Goal: Communication & Community: Answer question/provide support

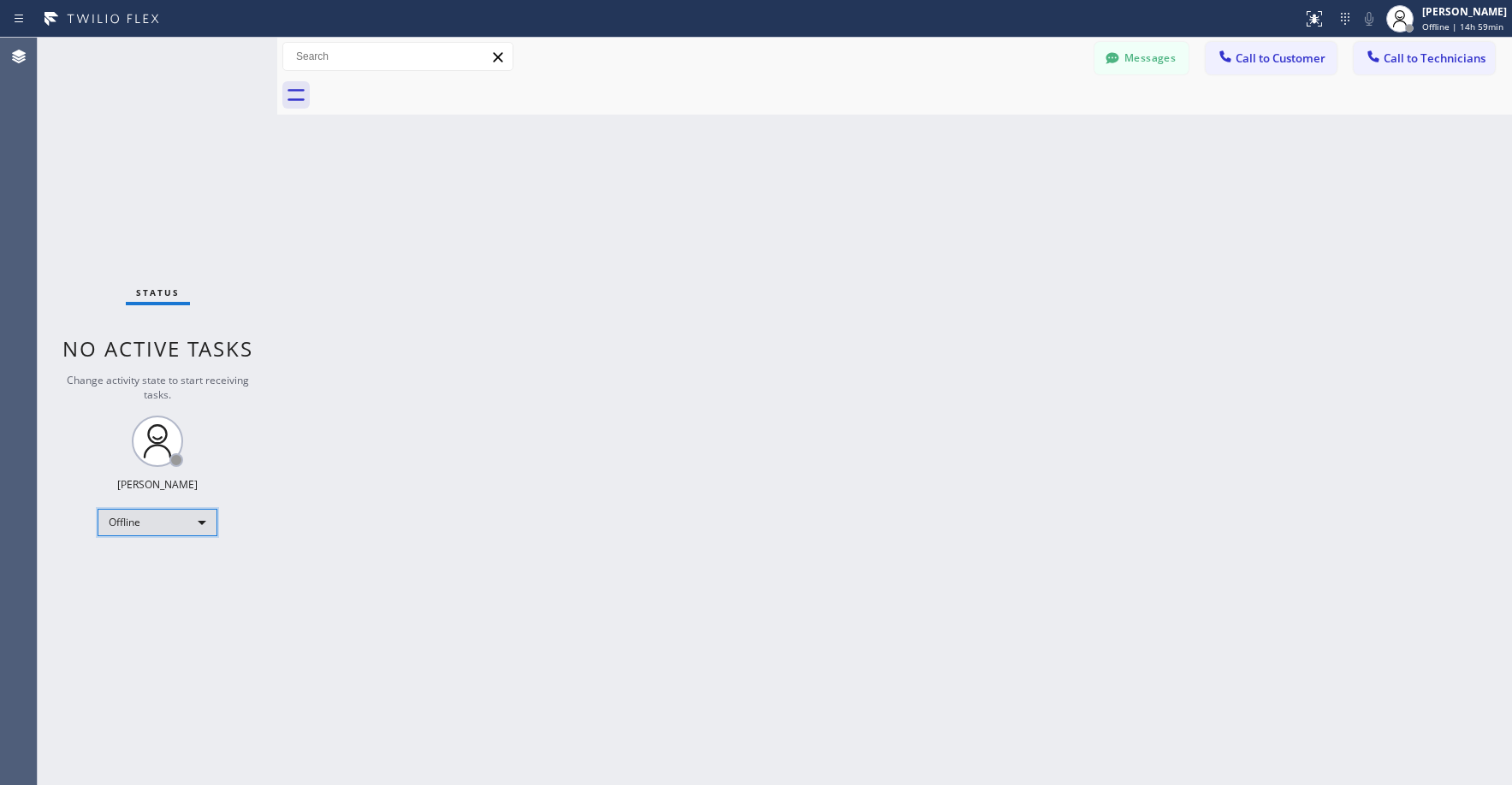
click at [172, 527] on div "Offline" at bounding box center [157, 522] width 120 height 27
click at [169, 585] on li "Unavailable" at bounding box center [156, 589] width 117 height 20
click at [734, 527] on div "Back to Dashboard Change Sender ID Customers Technicians Select a contact Outbo…" at bounding box center [894, 411] width 1235 height 747
click at [188, 203] on div "Status No active tasks Change activity state to start receiving tasks. Axel Men…" at bounding box center [157, 411] width 239 height 747
click at [179, 206] on div "Status No active tasks Change activity state to start receiving tasks. Axel Men…" at bounding box center [157, 411] width 239 height 747
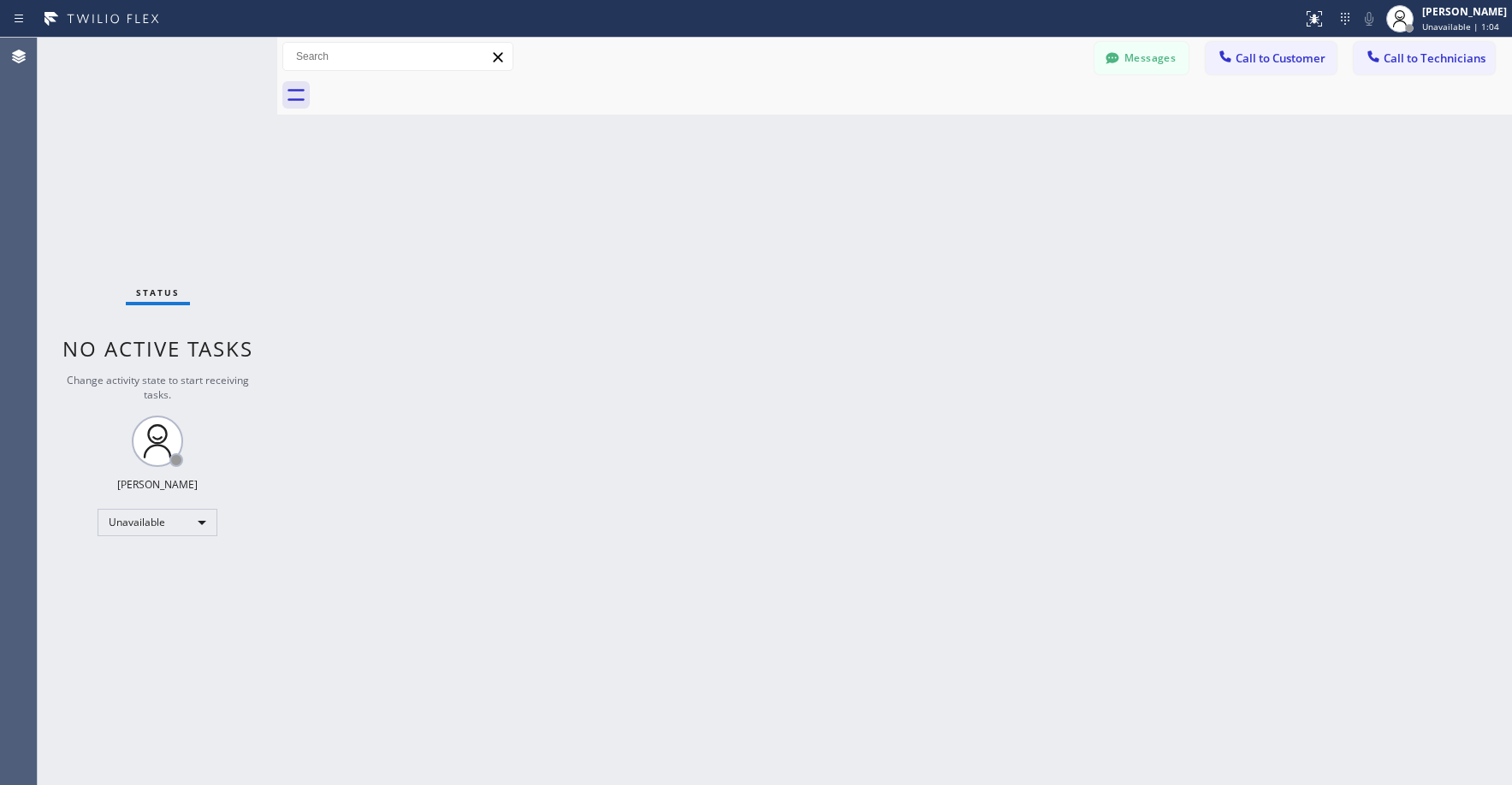
click at [128, 108] on div "Status No active tasks Change activity state to start receiving tasks. Axel Men…" at bounding box center [157, 411] width 239 height 747
click at [140, 194] on div "Status No active tasks Change activity state to start receiving tasks. Axel Men…" at bounding box center [157, 411] width 239 height 747
click at [192, 144] on div "Status No active tasks Change activity state to start receiving tasks. [PERSON_…" at bounding box center [157, 411] width 239 height 747
click at [1144, 51] on button "Messages" at bounding box center [1141, 58] width 94 height 32
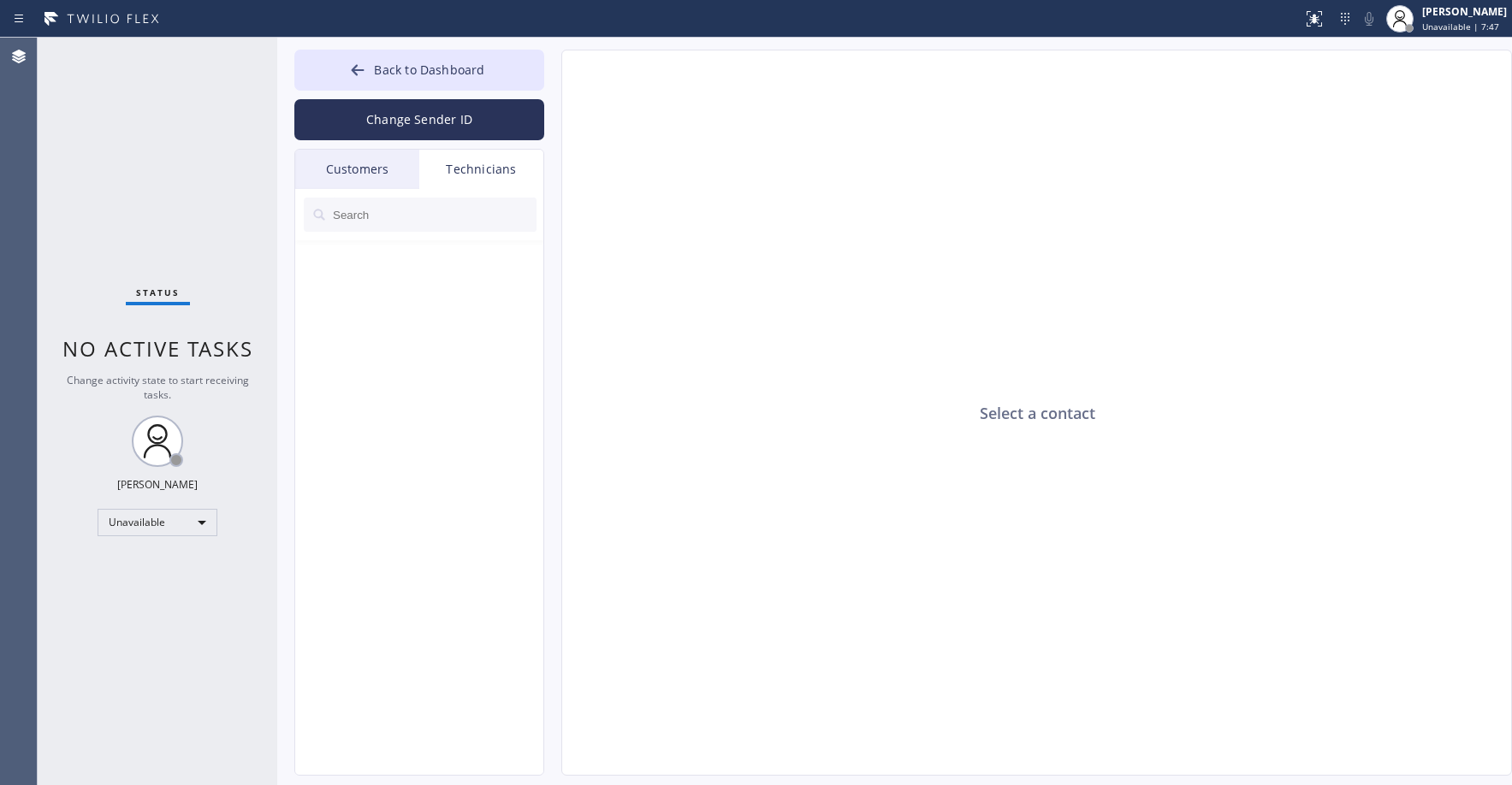
click at [379, 168] on div "Customers" at bounding box center [358, 169] width 124 height 39
click at [470, 171] on div "Technicians" at bounding box center [481, 169] width 124 height 39
click at [372, 161] on div "Customers" at bounding box center [358, 169] width 124 height 39
click at [157, 121] on div "Status No active tasks Change activity state to start receiving tasks. [PERSON_…" at bounding box center [157, 411] width 239 height 747
click at [463, 177] on div "Technicians" at bounding box center [481, 169] width 124 height 39
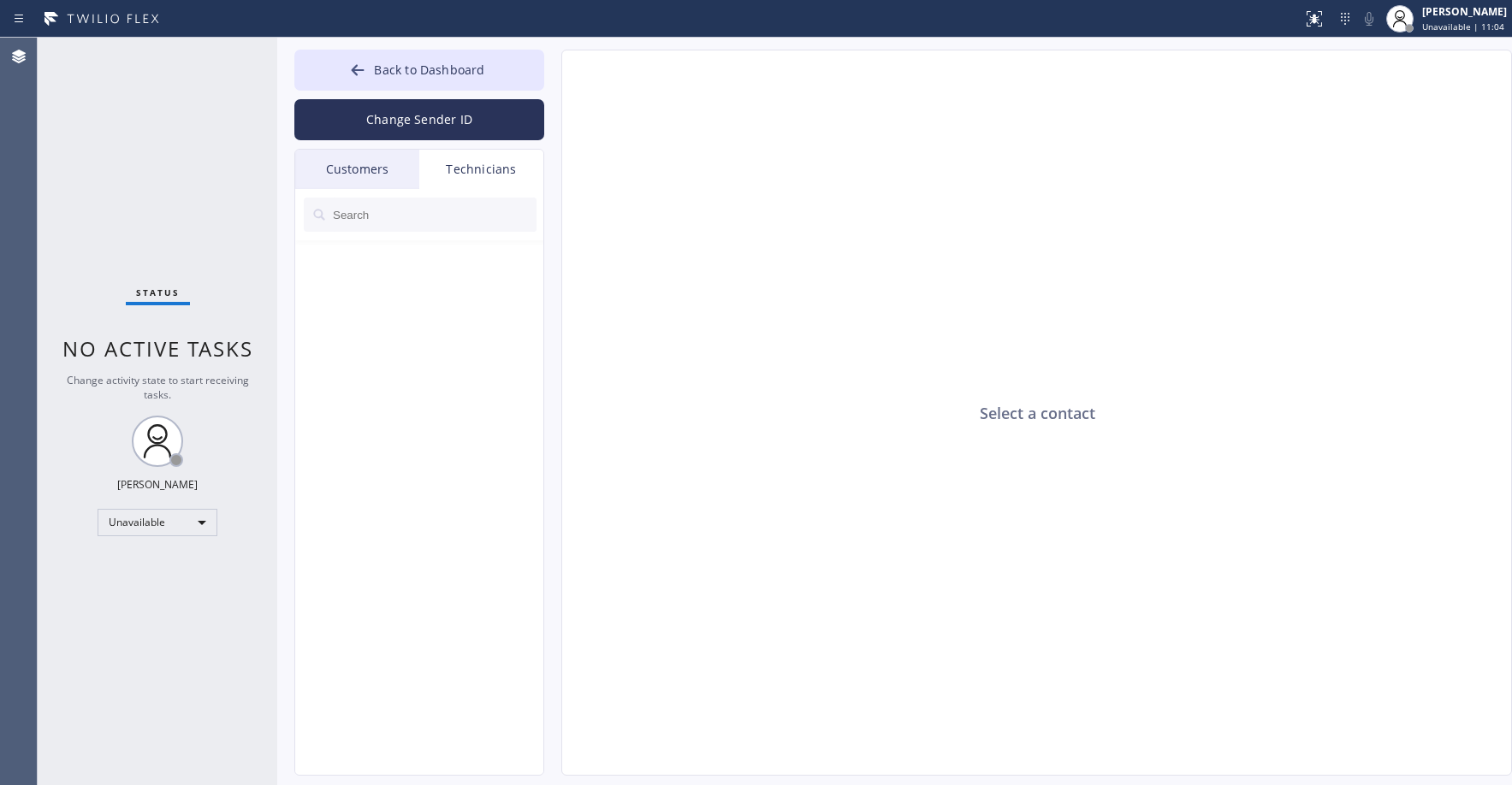
click at [362, 168] on div "Customers" at bounding box center [358, 169] width 124 height 39
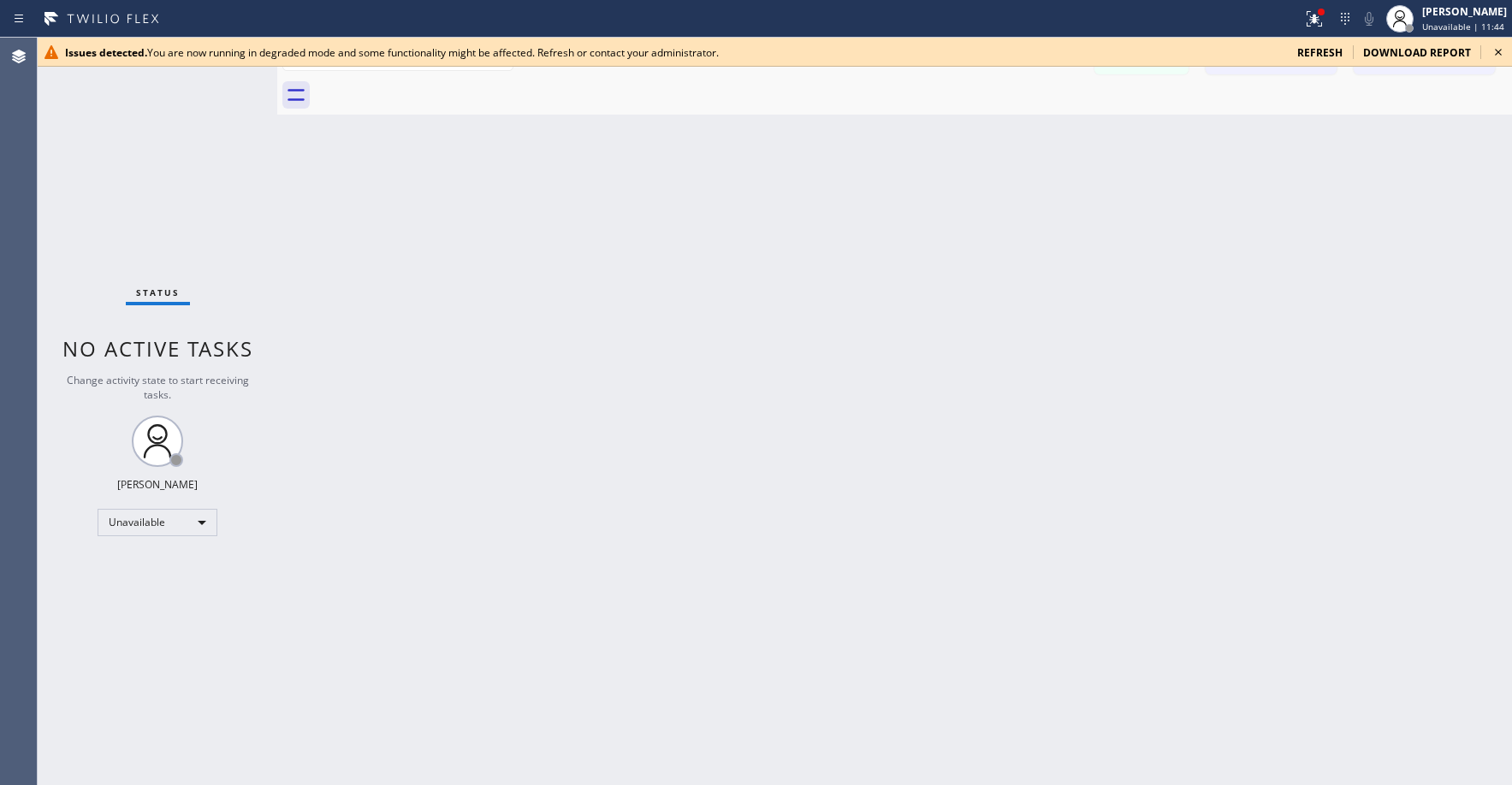
click at [65, 130] on div "Status No active tasks Change activity state to start receiving tasks. [PERSON_…" at bounding box center [157, 411] width 239 height 747
click at [1317, 54] on span "refresh" at bounding box center [1320, 53] width 46 height 15
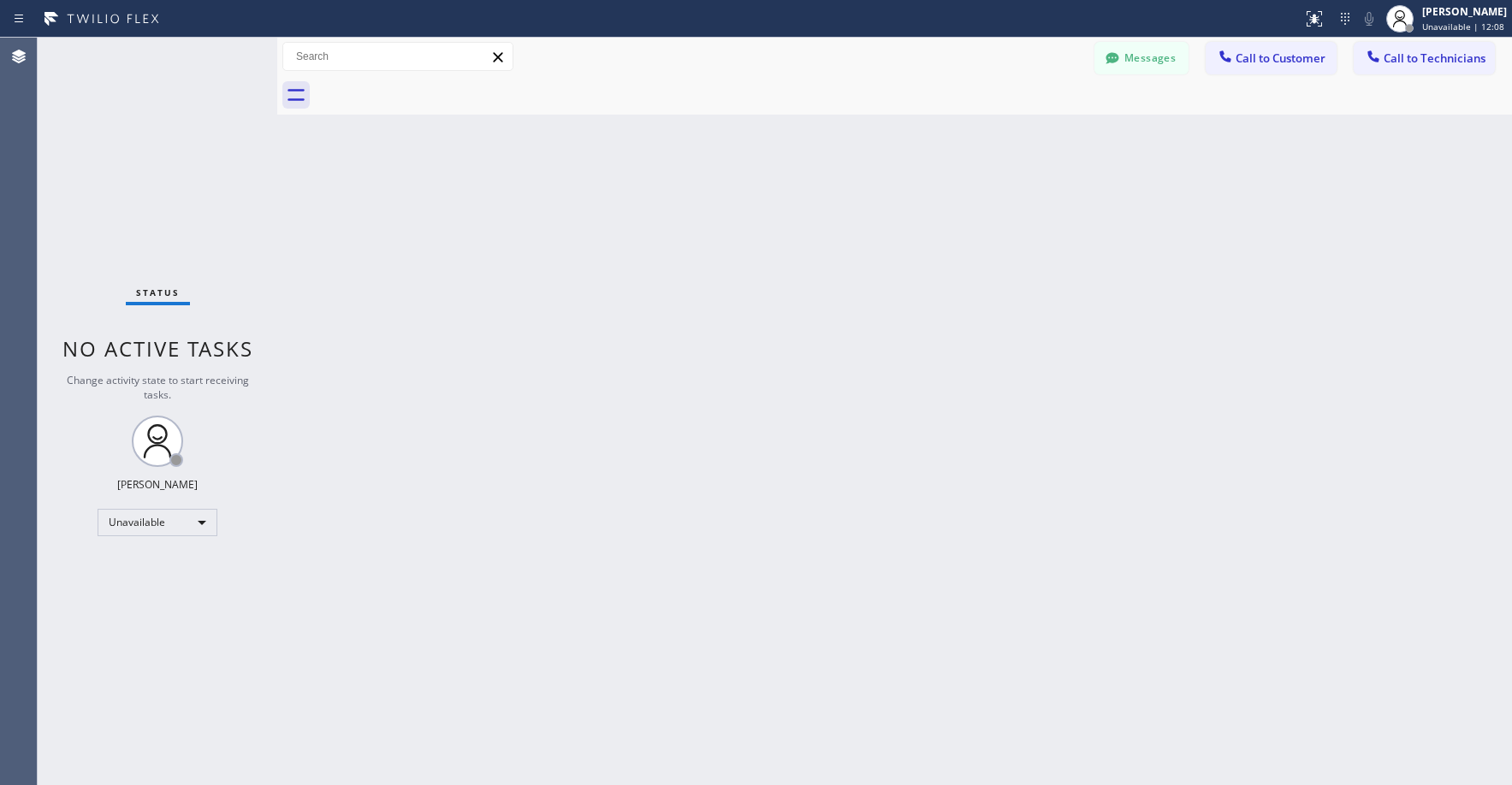
click at [153, 151] on div "Status No active tasks Change activity state to start receiving tasks. Axel Men…" at bounding box center [157, 411] width 239 height 747
click at [1154, 53] on button "Messages" at bounding box center [1141, 58] width 94 height 32
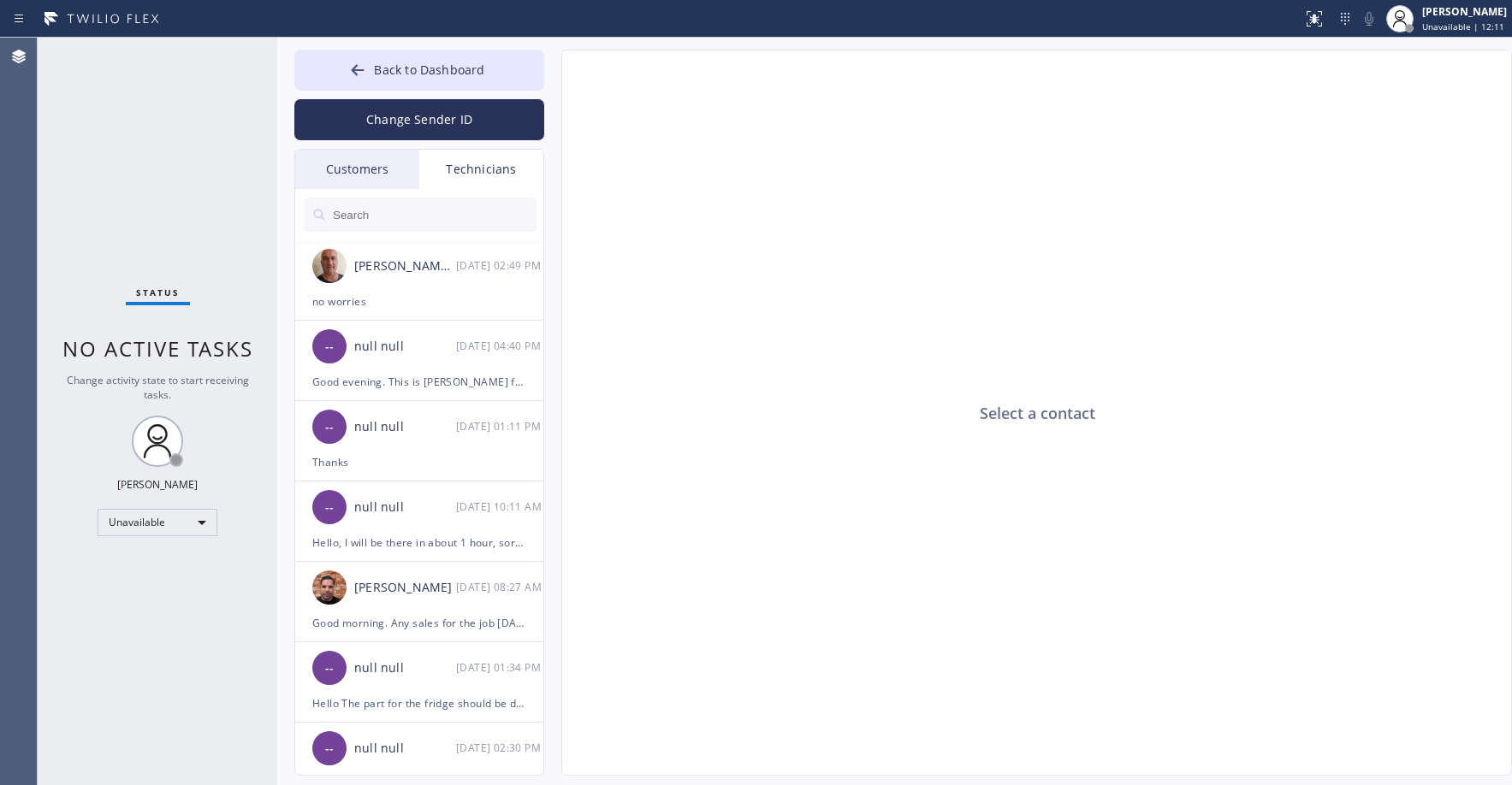
click at [363, 152] on div "Customers" at bounding box center [358, 169] width 124 height 39
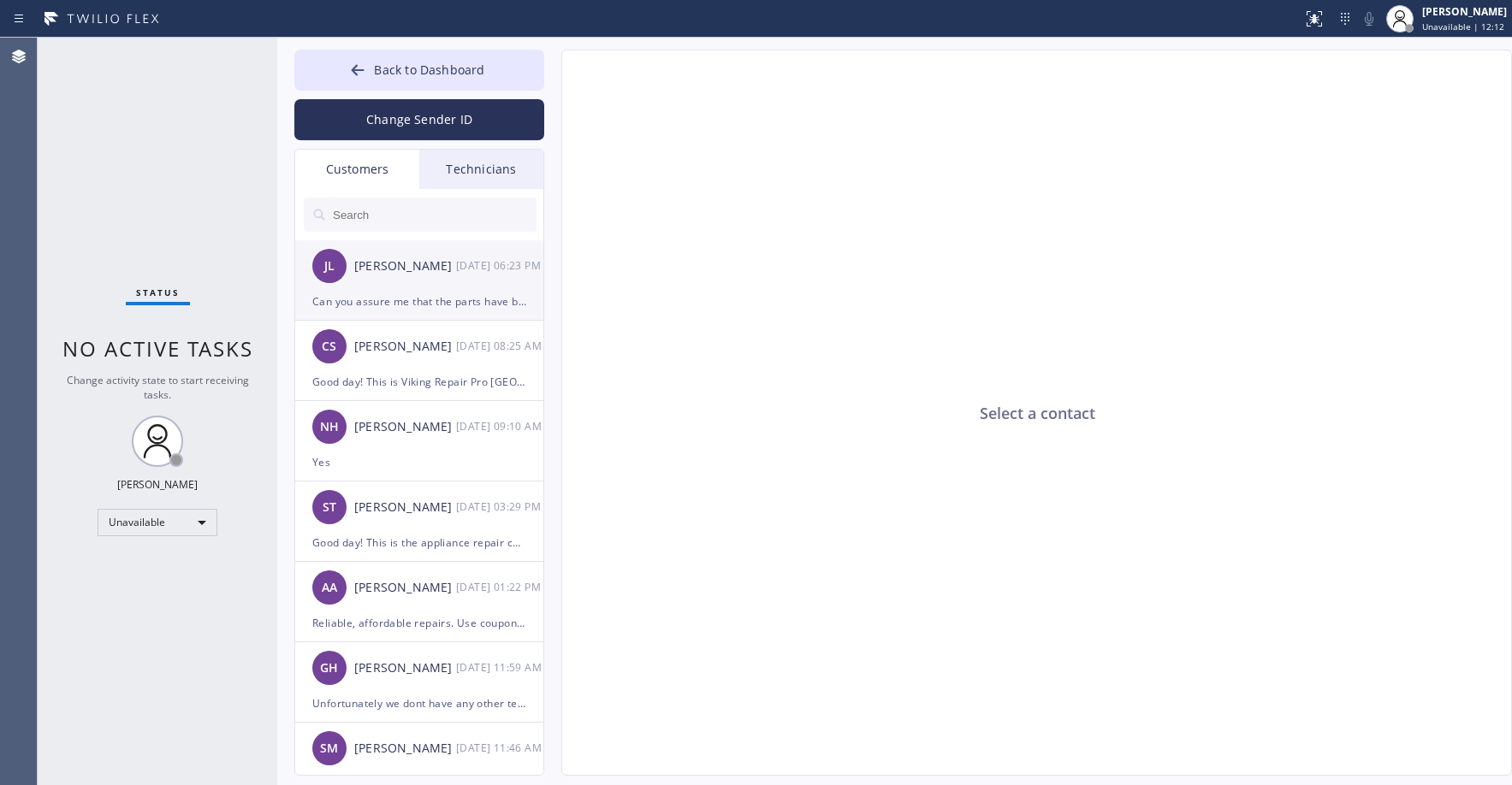
click at [406, 254] on div "[PERSON_NAME] [DATE] 06:23 PM" at bounding box center [420, 265] width 250 height 52
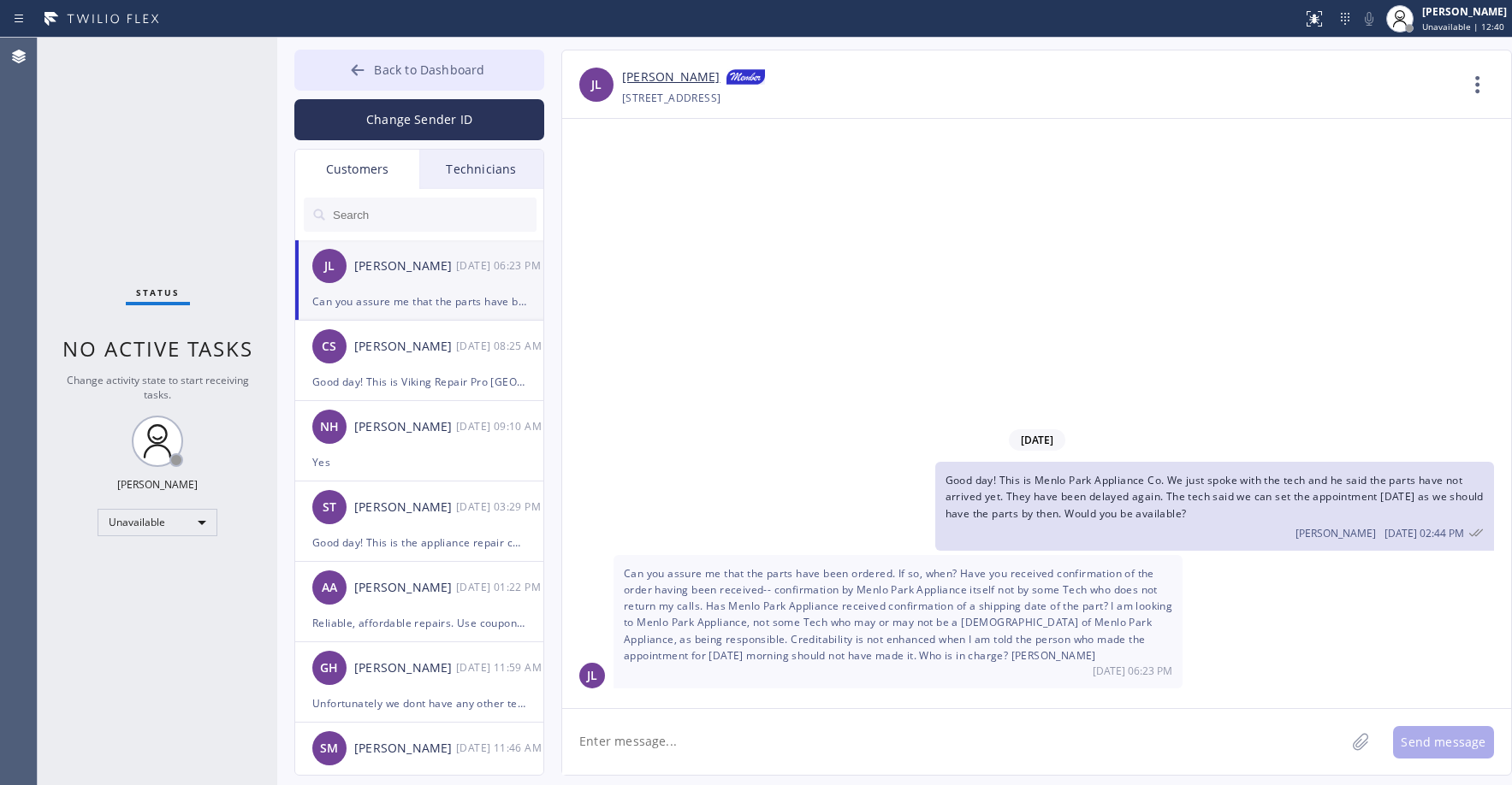
click at [408, 71] on span "Back to Dashboard" at bounding box center [429, 69] width 110 height 17
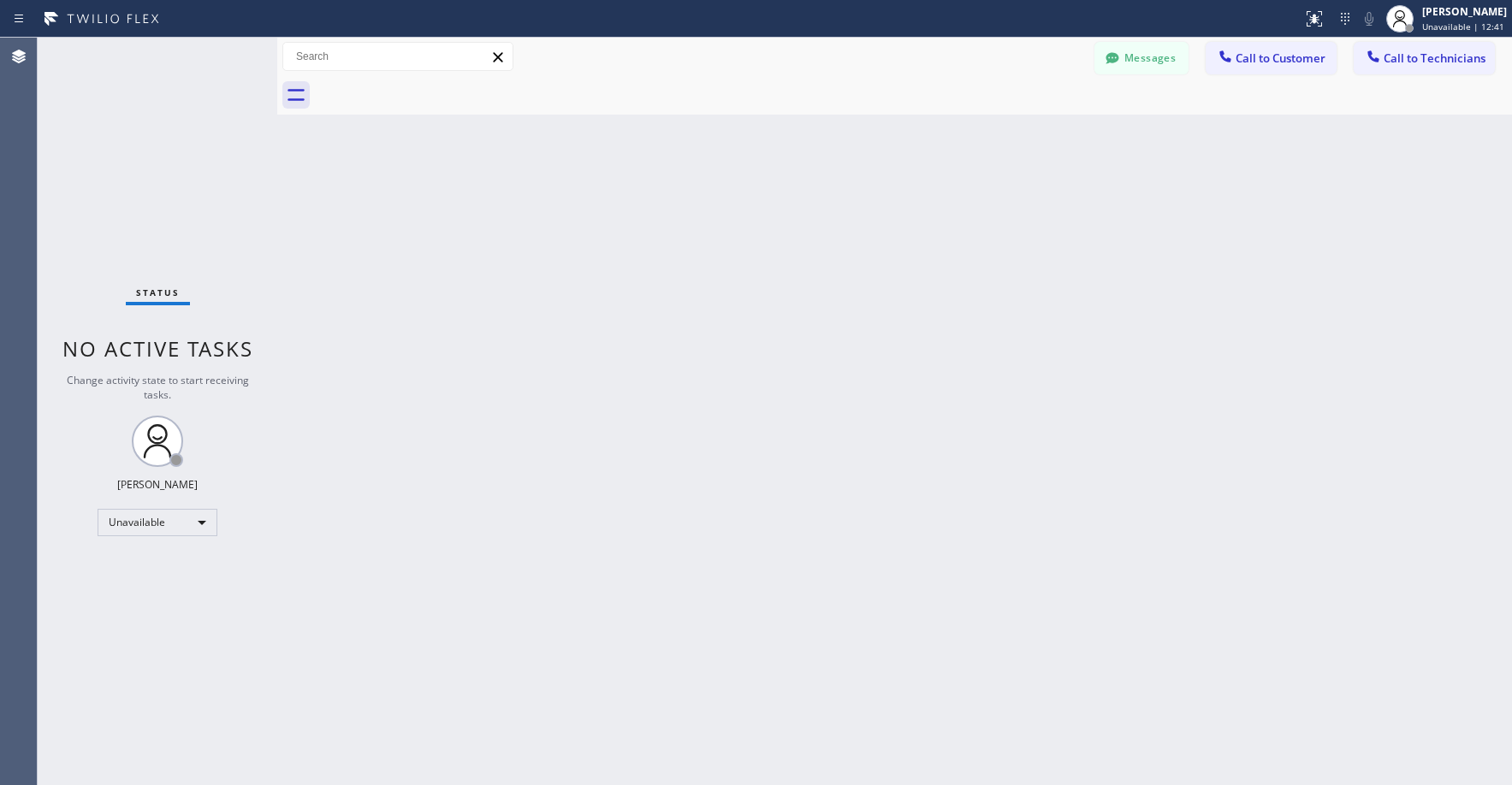
click at [199, 183] on div "Status No active tasks Change activity state to start receiving tasks. [PERSON_…" at bounding box center [157, 411] width 239 height 747
click at [137, 162] on div "Status No active tasks Change activity state to start receiving tasks. [PERSON_…" at bounding box center [157, 411] width 239 height 747
drag, startPoint x: 127, startPoint y: 122, endPoint x: 98, endPoint y: 336, distance: 216.0
click at [127, 123] on div "Status No active tasks Change activity state to start receiving tasks. [PERSON_…" at bounding box center [157, 411] width 239 height 747
click at [115, 184] on div "Status No active tasks Change activity state to start receiving tasks. [PERSON_…" at bounding box center [157, 411] width 239 height 747
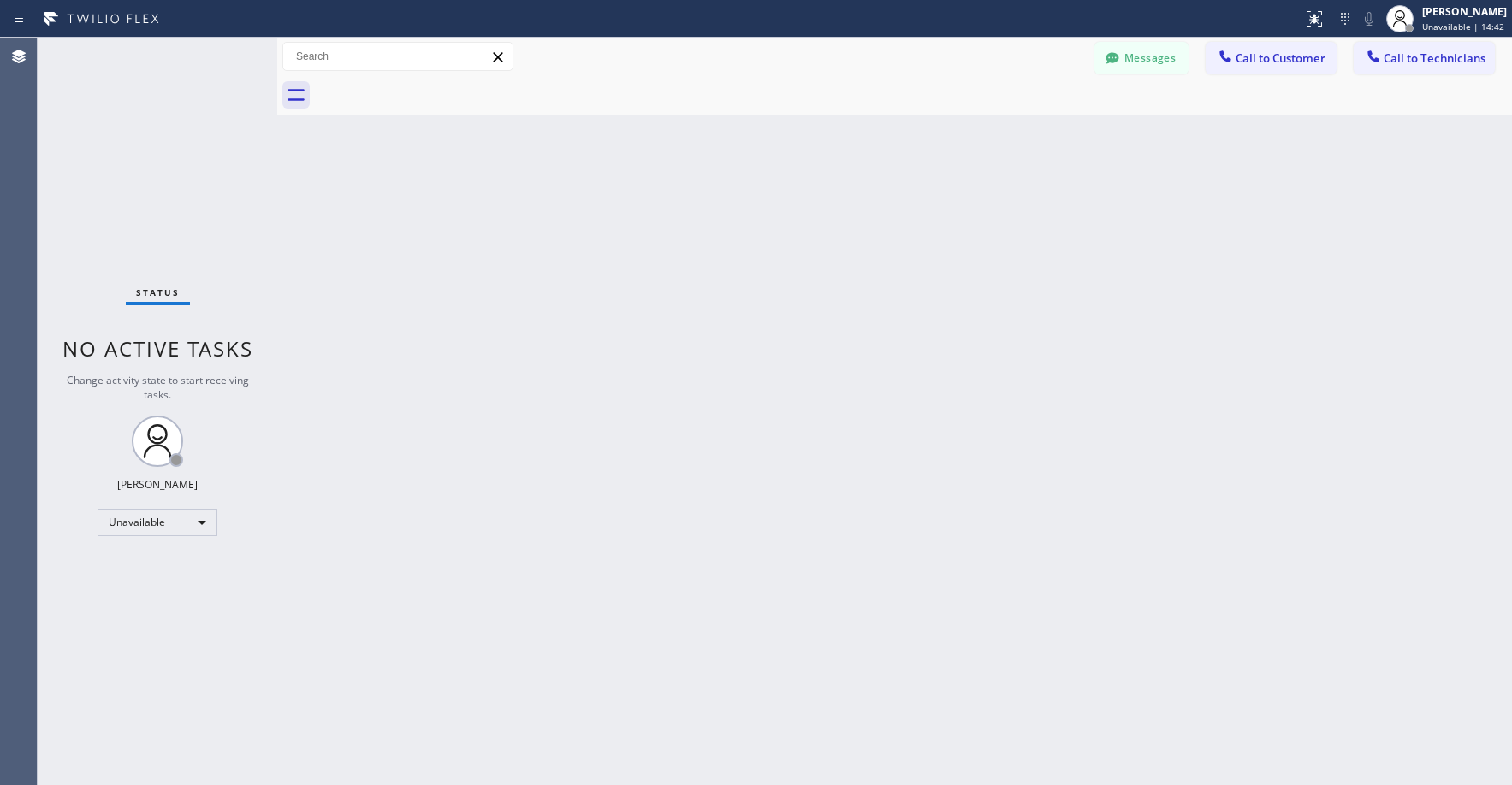
click at [169, 148] on div "Status No active tasks Change activity state to start receiving tasks. [PERSON_…" at bounding box center [157, 411] width 239 height 747
click at [164, 124] on div "Status No active tasks Change activity state to start receiving tasks. [PERSON_…" at bounding box center [157, 411] width 239 height 747
click at [163, 183] on div "Status No active tasks Change activity state to start receiving tasks. [PERSON_…" at bounding box center [157, 411] width 239 height 747
click at [153, 141] on div "Status No active tasks Change activity state to start receiving tasks. [PERSON_…" at bounding box center [157, 411] width 239 height 747
drag, startPoint x: 116, startPoint y: 124, endPoint x: 111, endPoint y: 230, distance: 106.1
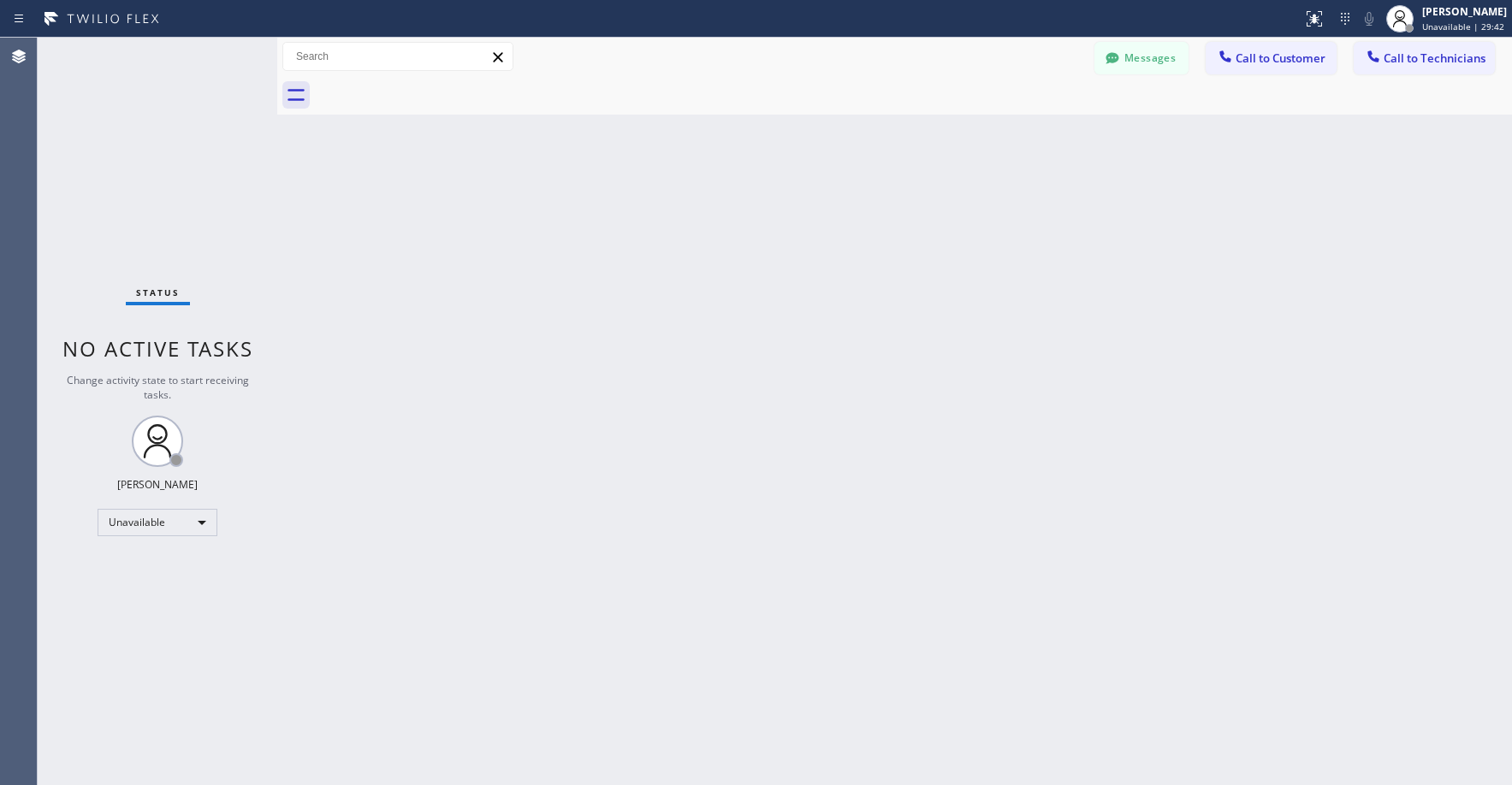
click at [116, 126] on div "Status No active tasks Change activity state to start receiving tasks. [PERSON_…" at bounding box center [157, 411] width 239 height 747
click at [154, 154] on div "Status No active tasks Change activity state to start receiving tasks. [PERSON_…" at bounding box center [157, 411] width 239 height 747
drag, startPoint x: 162, startPoint y: 217, endPoint x: 163, endPoint y: 371, distance: 154.0
click at [162, 220] on div "Status No active tasks Change activity state to start receiving tasks. [PERSON_…" at bounding box center [157, 411] width 239 height 747
click at [149, 167] on div "Status No active tasks Change activity state to start receiving tasks. [PERSON_…" at bounding box center [157, 411] width 239 height 747
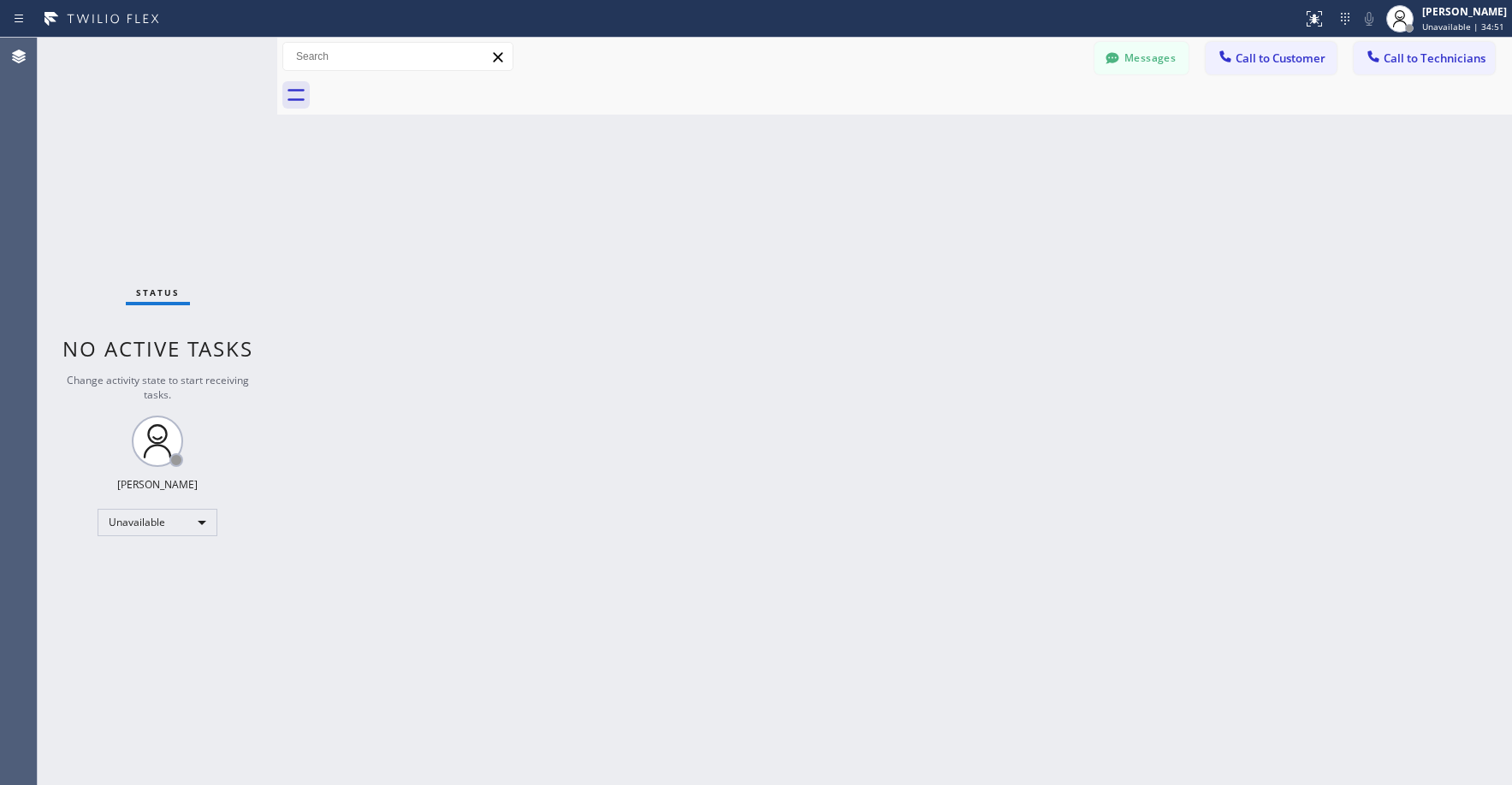
drag, startPoint x: 163, startPoint y: 182, endPoint x: 188, endPoint y: 527, distance: 345.9
click at [163, 187] on div "Status No active tasks Change activity state to start receiving tasks. [PERSON_…" at bounding box center [157, 411] width 239 height 747
click at [104, 155] on div "Status No active tasks Change activity state to start receiving tasks. [PERSON_…" at bounding box center [157, 411] width 239 height 747
click at [1151, 61] on button "Messages" at bounding box center [1141, 58] width 94 height 32
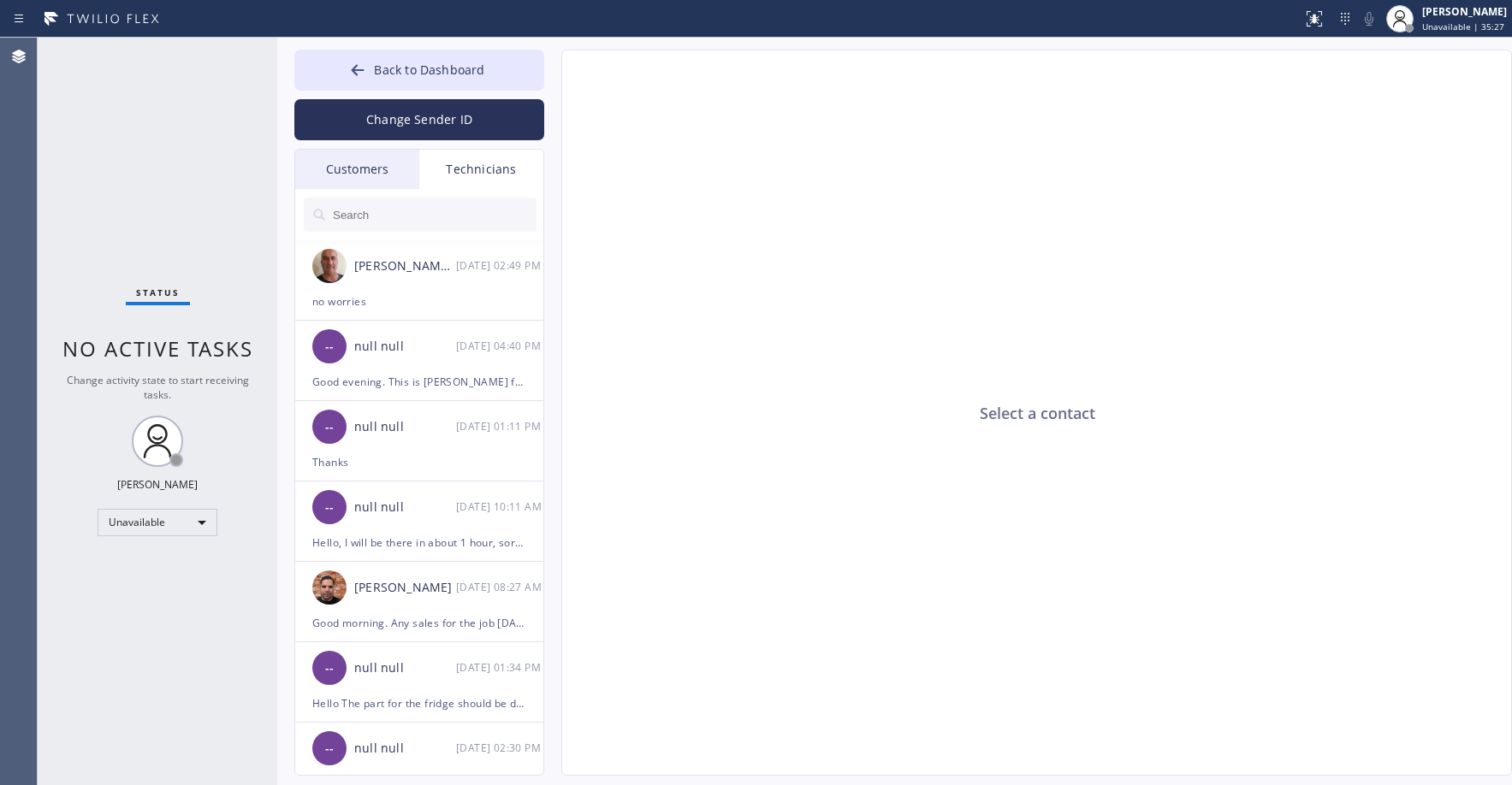
click at [404, 173] on div "Customers" at bounding box center [358, 169] width 124 height 39
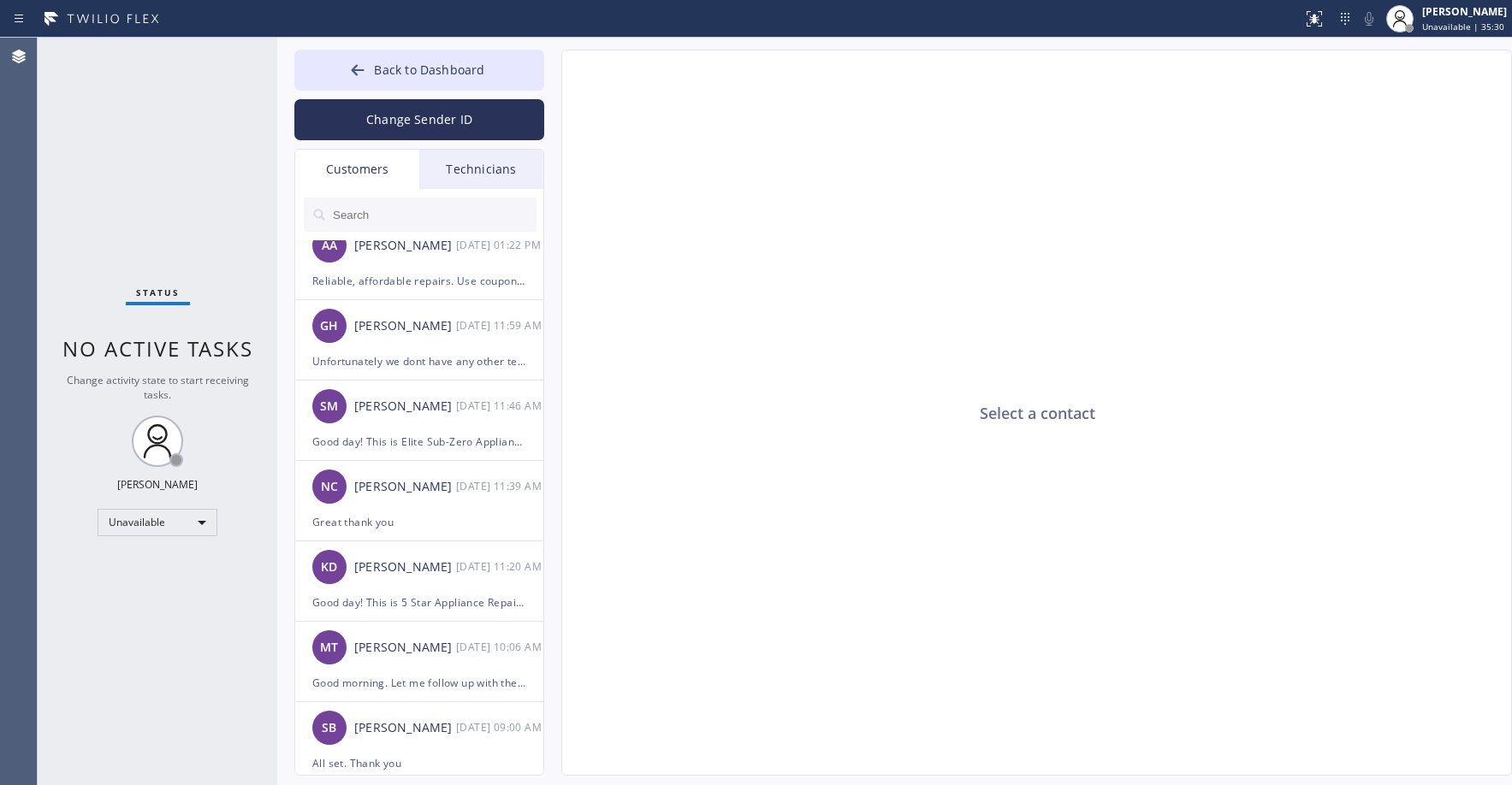
scroll to position [428, 0]
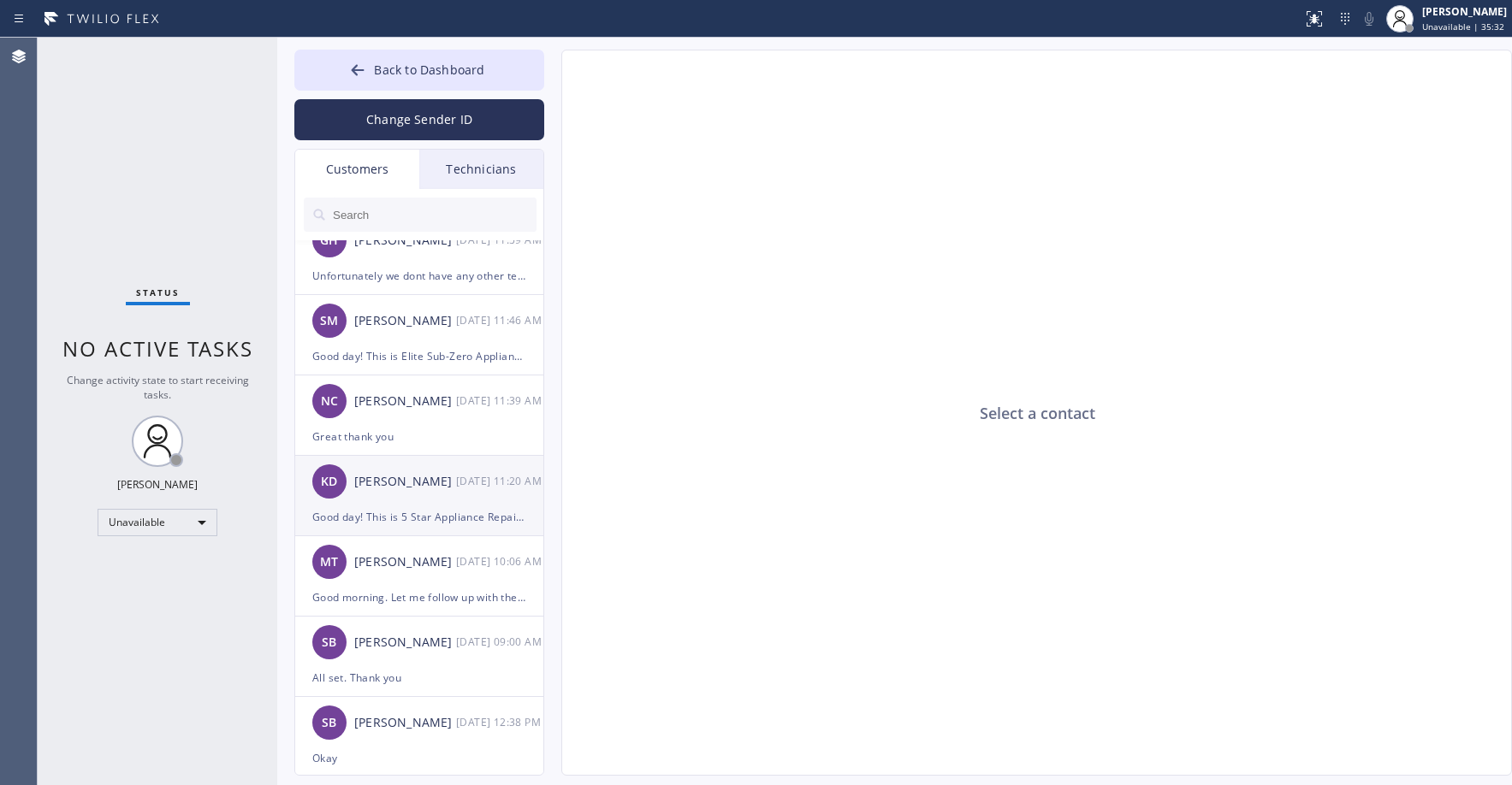
click at [422, 488] on div "[PERSON_NAME]" at bounding box center [405, 482] width 102 height 19
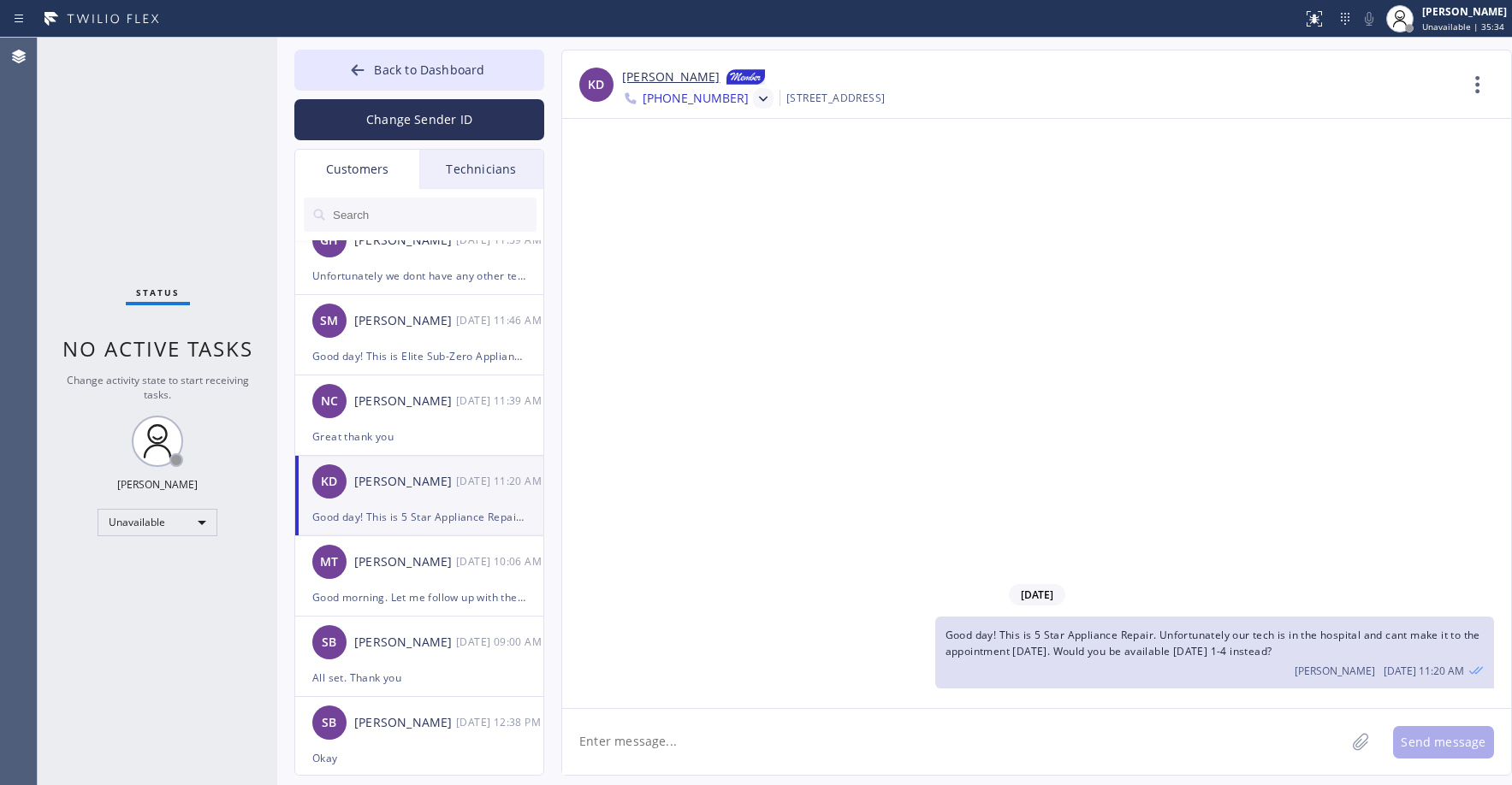
click at [755, 100] on icon at bounding box center [763, 99] width 18 height 18
click at [721, 226] on div "[PHONE_NUMBER]" at bounding box center [721, 216] width 197 height 39
click at [755, 106] on icon at bounding box center [763, 99] width 18 height 18
click at [730, 177] on div "[PHONE_NUMBER]" at bounding box center [721, 177] width 197 height 39
click at [145, 130] on div "Status No active tasks Change activity state to start receiving tasks. [PERSON_…" at bounding box center [157, 411] width 239 height 747
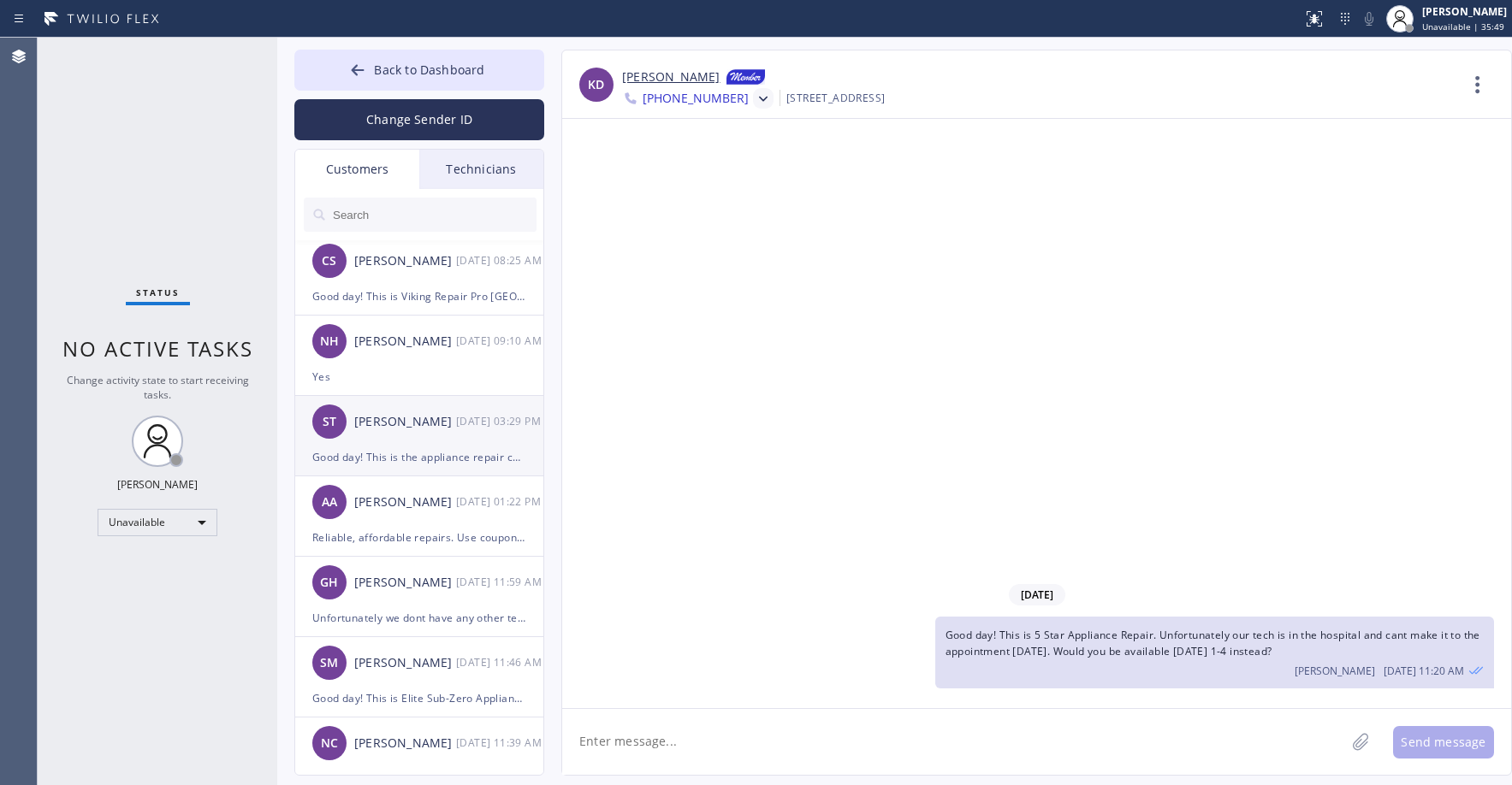
scroll to position [0, 0]
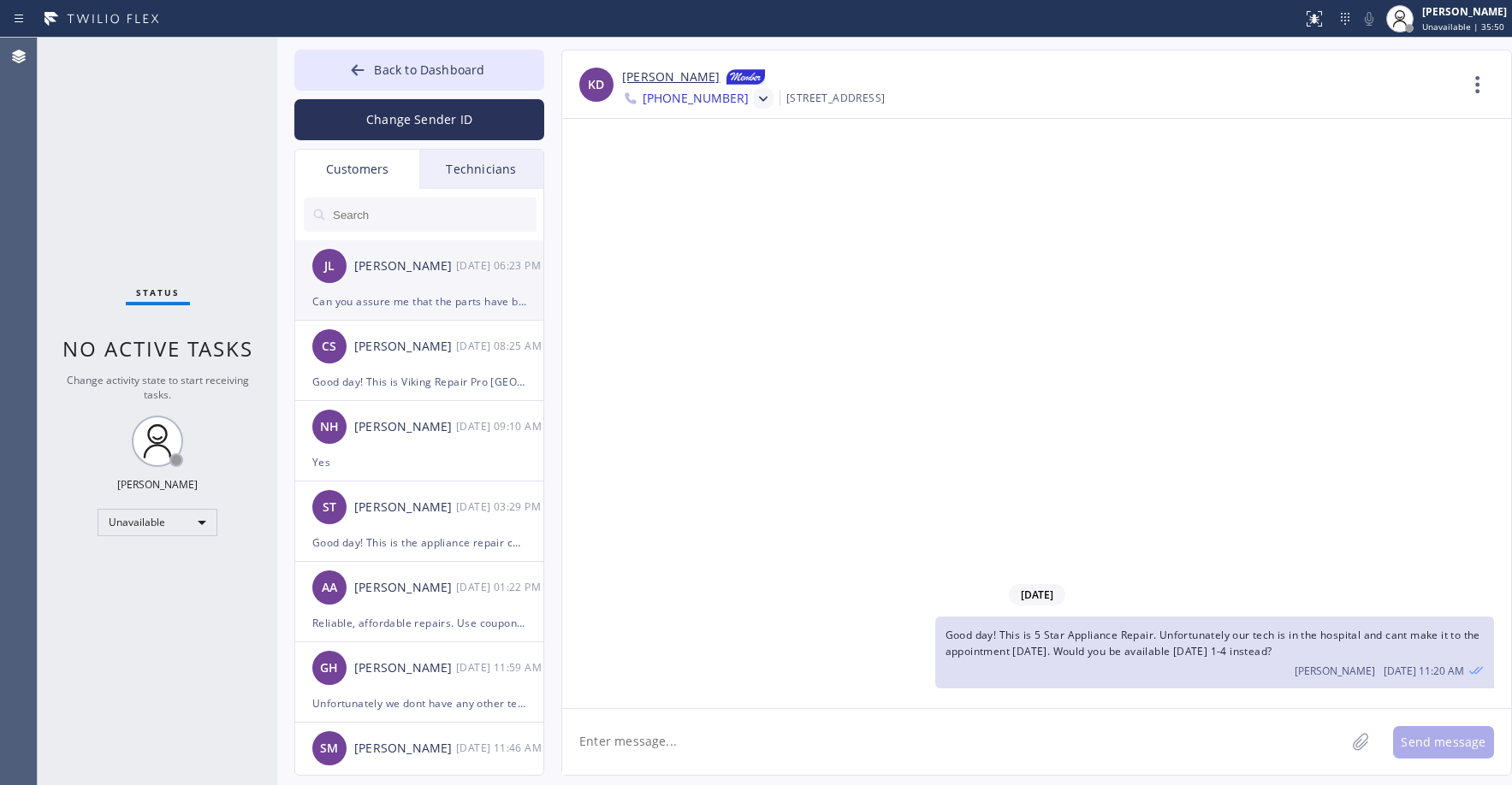
click at [417, 288] on div "[PERSON_NAME] [DATE] 06:23 PM" at bounding box center [420, 265] width 250 height 52
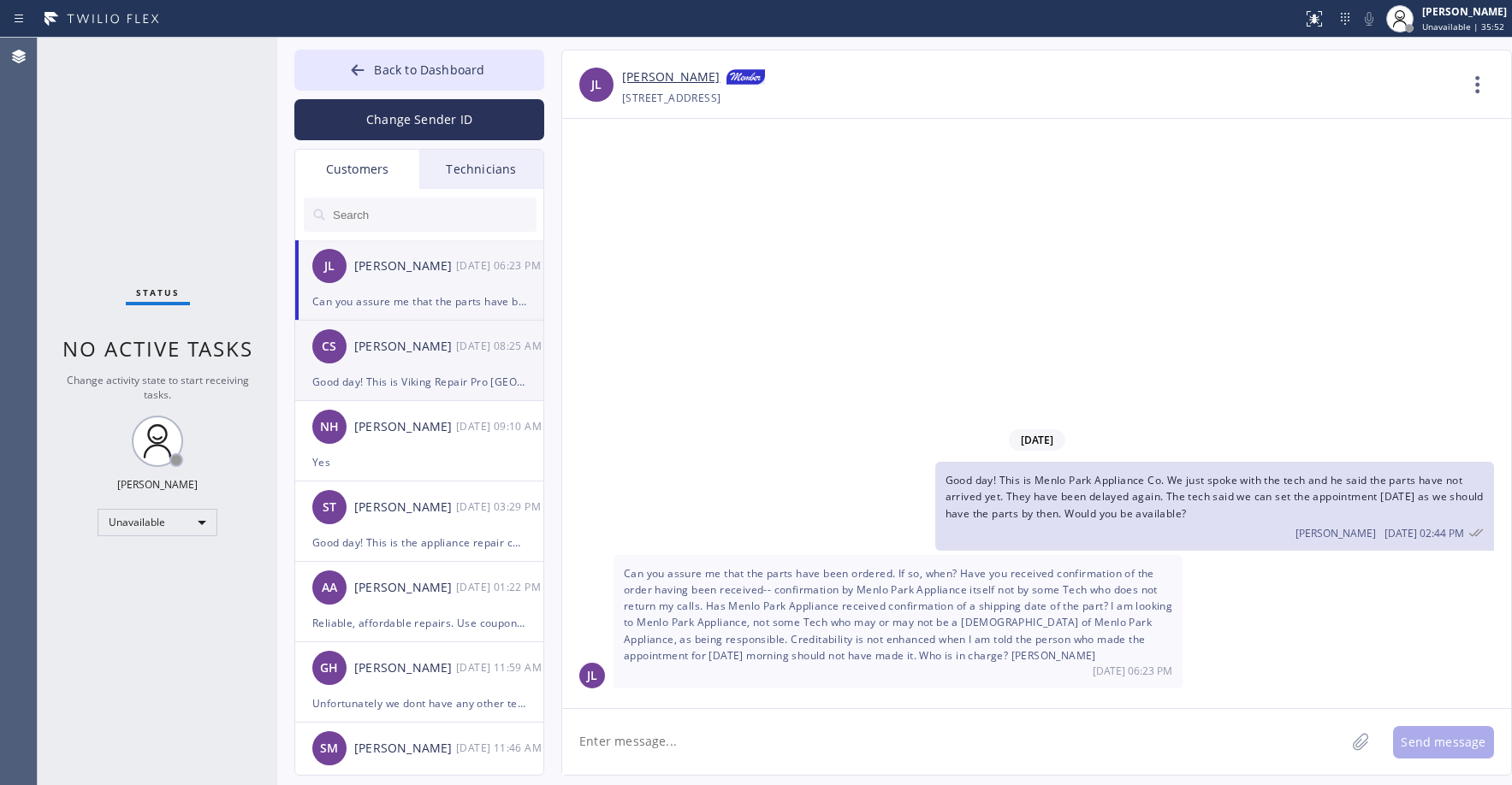
click at [425, 363] on div "CS [PERSON_NAME] [DATE] 08:25 AM" at bounding box center [420, 346] width 250 height 52
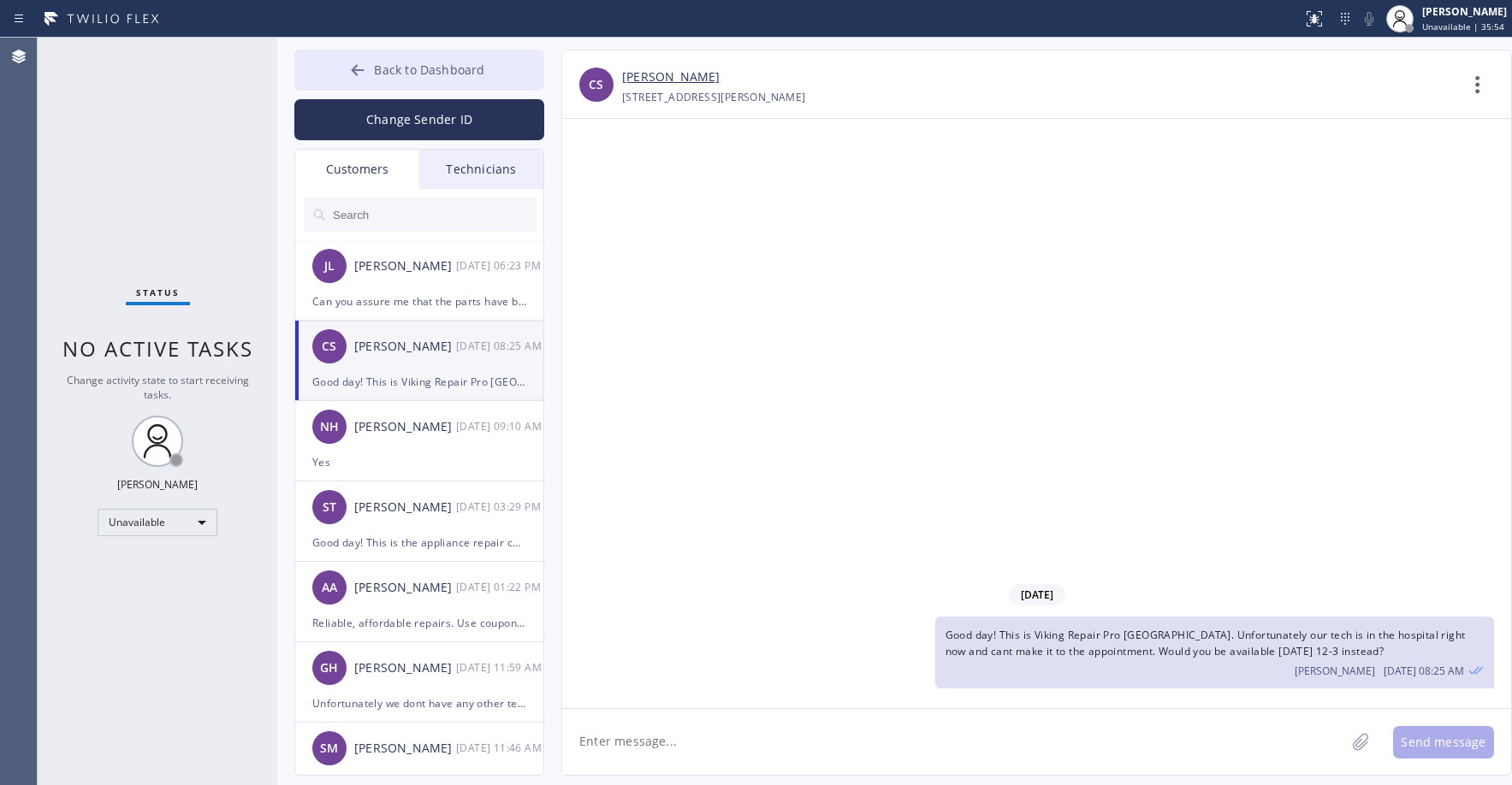
click at [397, 71] on span "Back to Dashboard" at bounding box center [429, 69] width 110 height 17
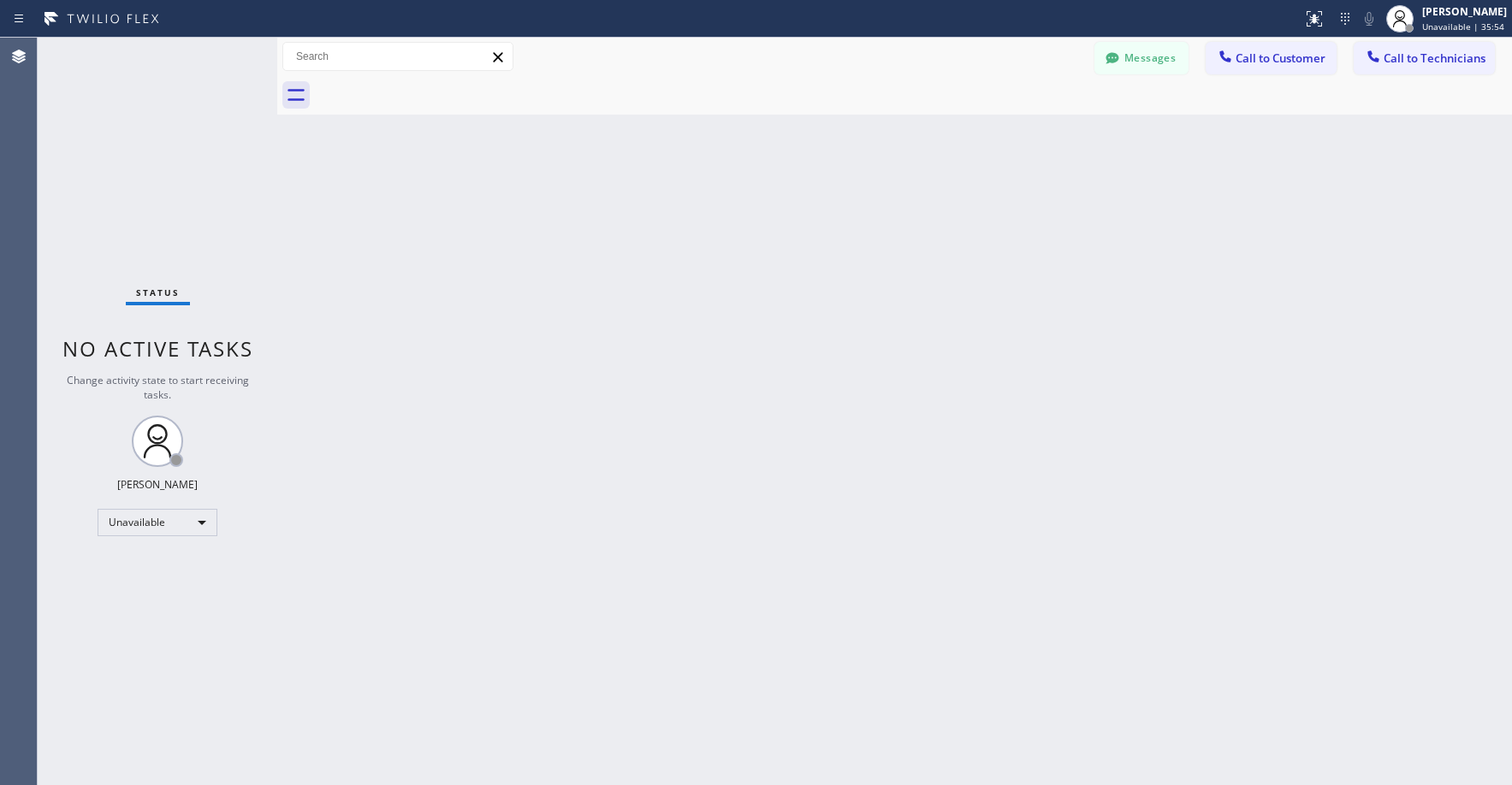
click at [218, 143] on div "Status No active tasks Change activity state to start receiving tasks. [PERSON_…" at bounding box center [157, 411] width 239 height 747
drag, startPoint x: 126, startPoint y: 173, endPoint x: 874, endPoint y: 194, distance: 748.3
click at [132, 175] on div "Status No active tasks Change activity state to start receiving tasks. [PERSON_…" at bounding box center [157, 411] width 239 height 747
click at [1438, 74] on div "Messages Call to Customer Call to Technicians Outbound call Location Search loc…" at bounding box center [894, 57] width 1235 height 39
click at [1440, 69] on button "Call to Technicians" at bounding box center [1424, 58] width 141 height 32
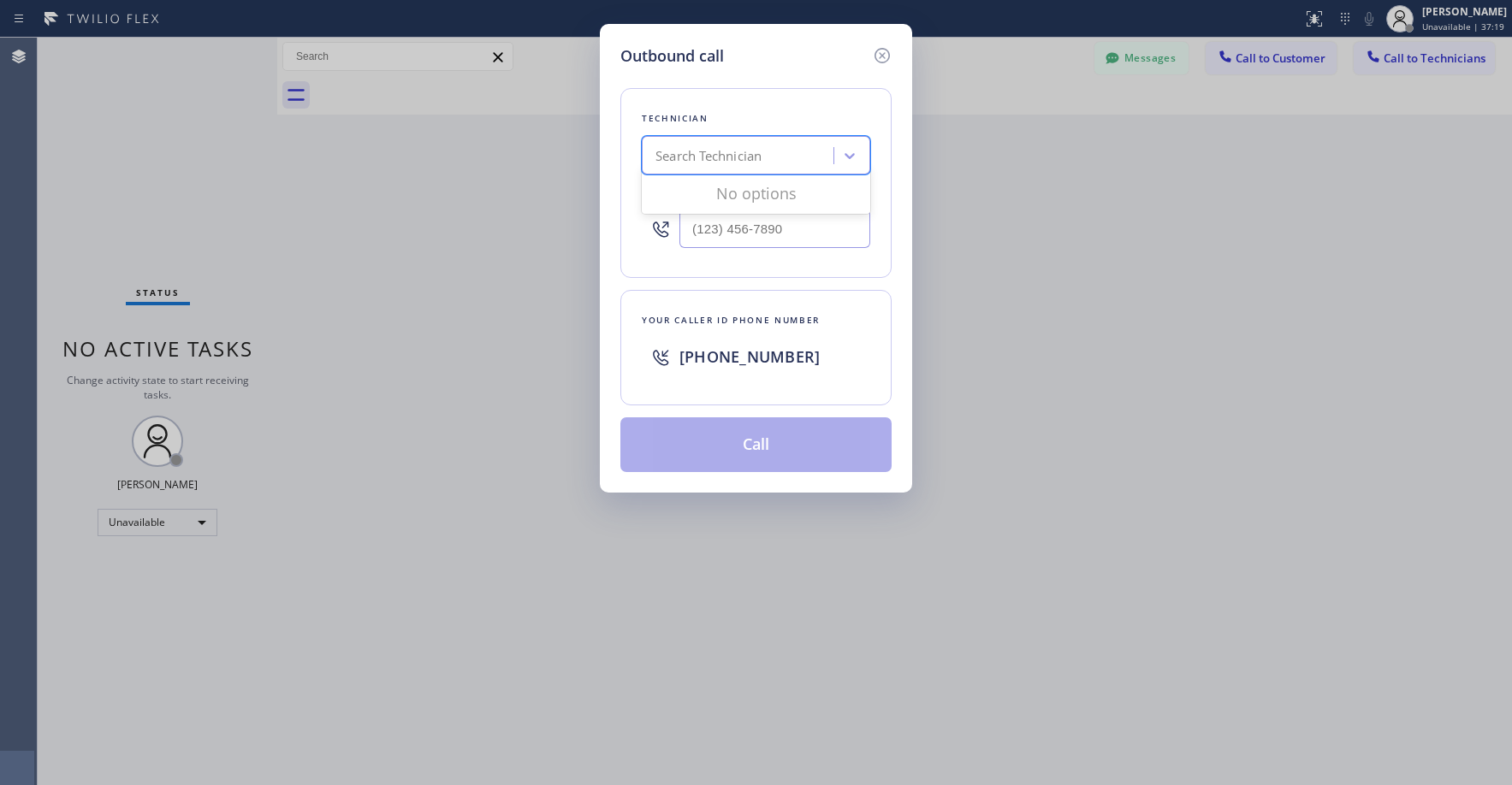
click at [761, 155] on div "Search Technician" at bounding box center [708, 156] width 106 height 19
type input "sf [PERSON_NAME]"
click at [731, 190] on div "[PERSON_NAME]" at bounding box center [756, 191] width 229 height 31
type input "[PHONE_NUMBER]"
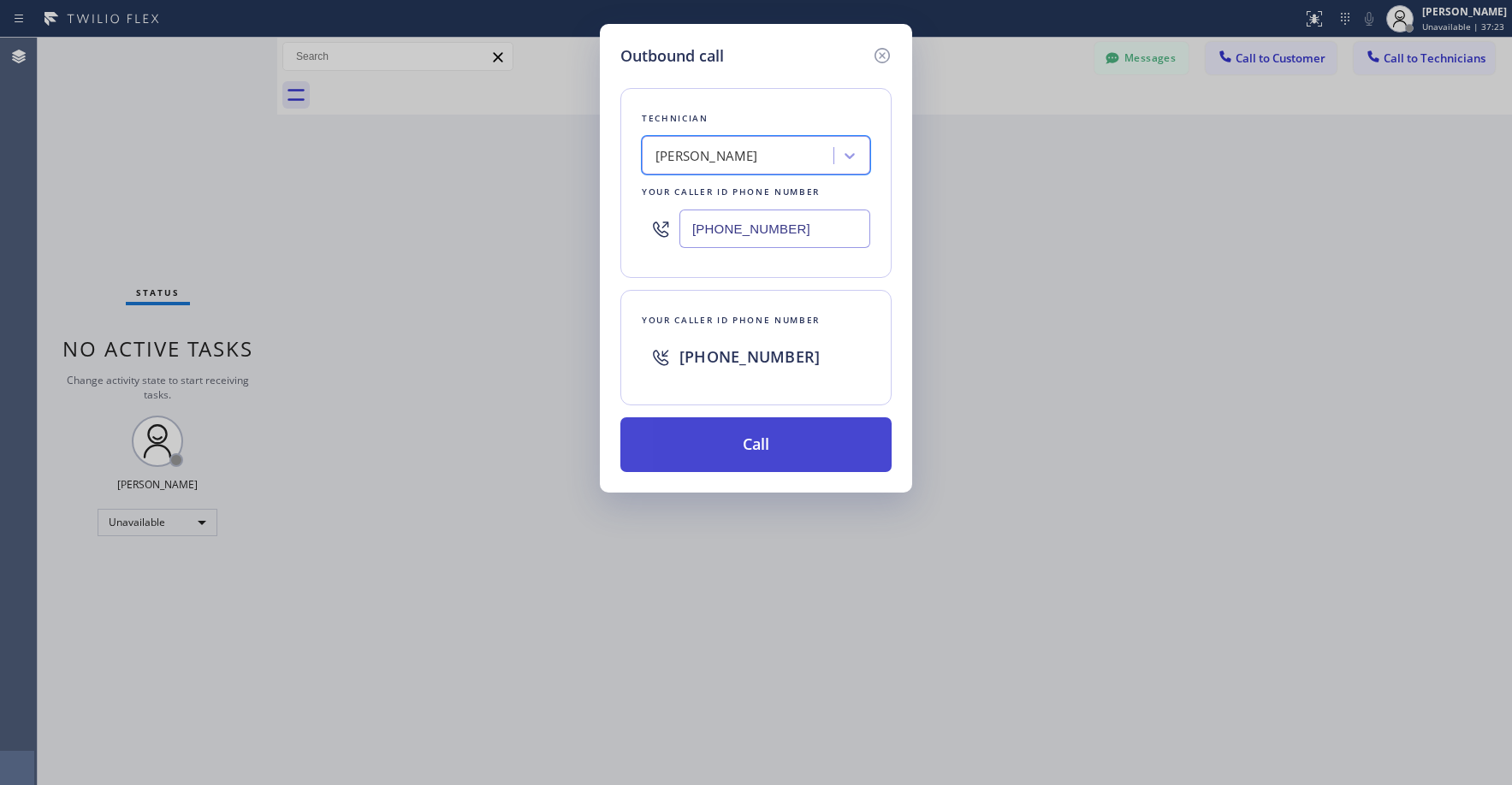
click at [738, 436] on button "Call" at bounding box center [756, 444] width 272 height 54
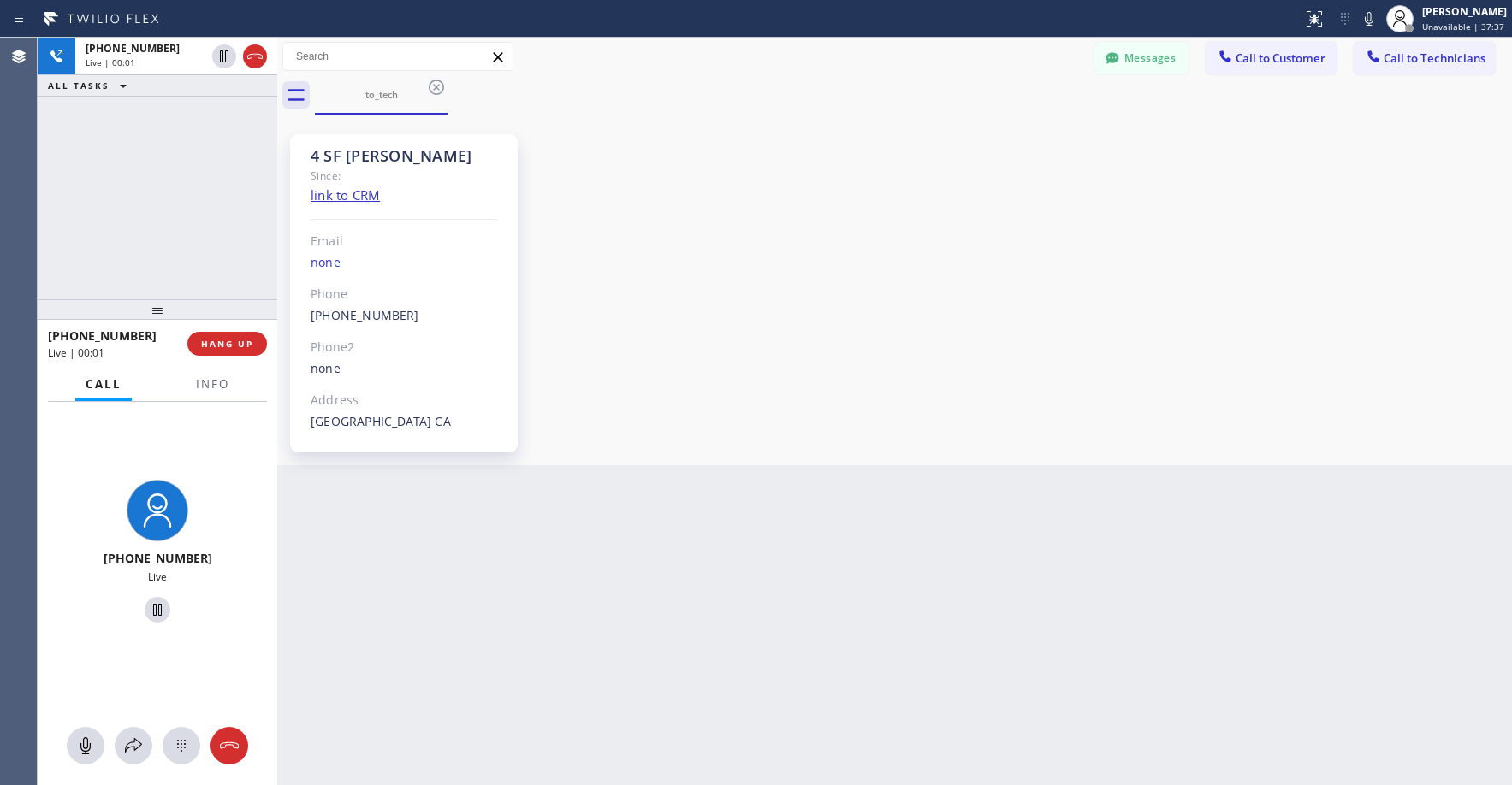
click at [61, 239] on div "[PHONE_NUMBER] Live | 00:01 ALL TASKS ALL TASKS ACTIVE TASKS TASKS IN WRAP UP" at bounding box center [157, 168] width 239 height 262
click at [130, 239] on div "[PHONE_NUMBER] Live | 00:05 ALL TASKS ALL TASKS ACTIVE TASKS TASKS IN WRAP UP" at bounding box center [157, 168] width 239 height 262
click at [160, 179] on div "[PHONE_NUMBER] Live | 01:12 ALL TASKS ALL TASKS ACTIVE TASKS TASKS IN WRAP UP" at bounding box center [157, 168] width 239 height 262
click at [159, 193] on div "[PHONE_NUMBER] Live | 01:25 ALL TASKS ALL TASKS ACTIVE TASKS TASKS IN WRAP UP" at bounding box center [157, 168] width 239 height 262
click at [146, 178] on div "[PHONE_NUMBER] Live | 01:44 ALL TASKS ALL TASKS ACTIVE TASKS TASKS IN WRAP UP" at bounding box center [157, 168] width 239 height 262
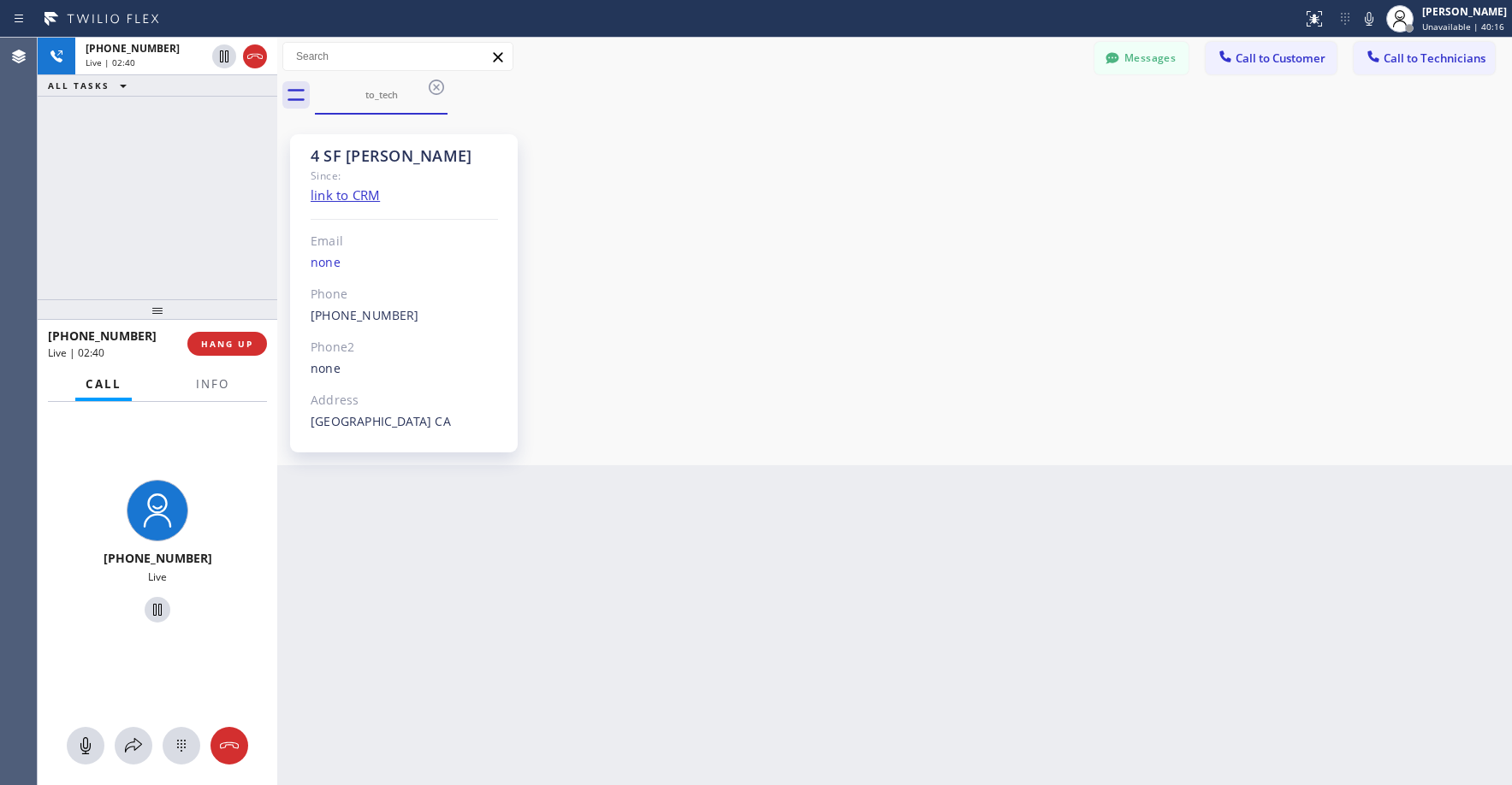
click at [181, 184] on div "[PHONE_NUMBER] Live | 02:40 ALL TASKS ALL TASKS ACTIVE TASKS TASKS IN WRAP UP" at bounding box center [157, 168] width 239 height 262
click at [110, 157] on div "[PHONE_NUMBER] Live | 02:45 ALL TASKS ALL TASKS ACTIVE TASKS TASKS IN WRAP UP" at bounding box center [157, 168] width 239 height 262
click at [113, 138] on div "[PHONE_NUMBER] Live | 02:54 ALL TASKS ALL TASKS ACTIVE TASKS TASKS IN WRAP UP" at bounding box center [157, 168] width 239 height 262
drag, startPoint x: 132, startPoint y: 154, endPoint x: 278, endPoint y: 44, distance: 182.8
click at [133, 154] on div "[PHONE_NUMBER] Live | 03:31 ALL TASKS ALL TASKS ACTIVE TASKS TASKS IN WRAP UP" at bounding box center [157, 168] width 239 height 262
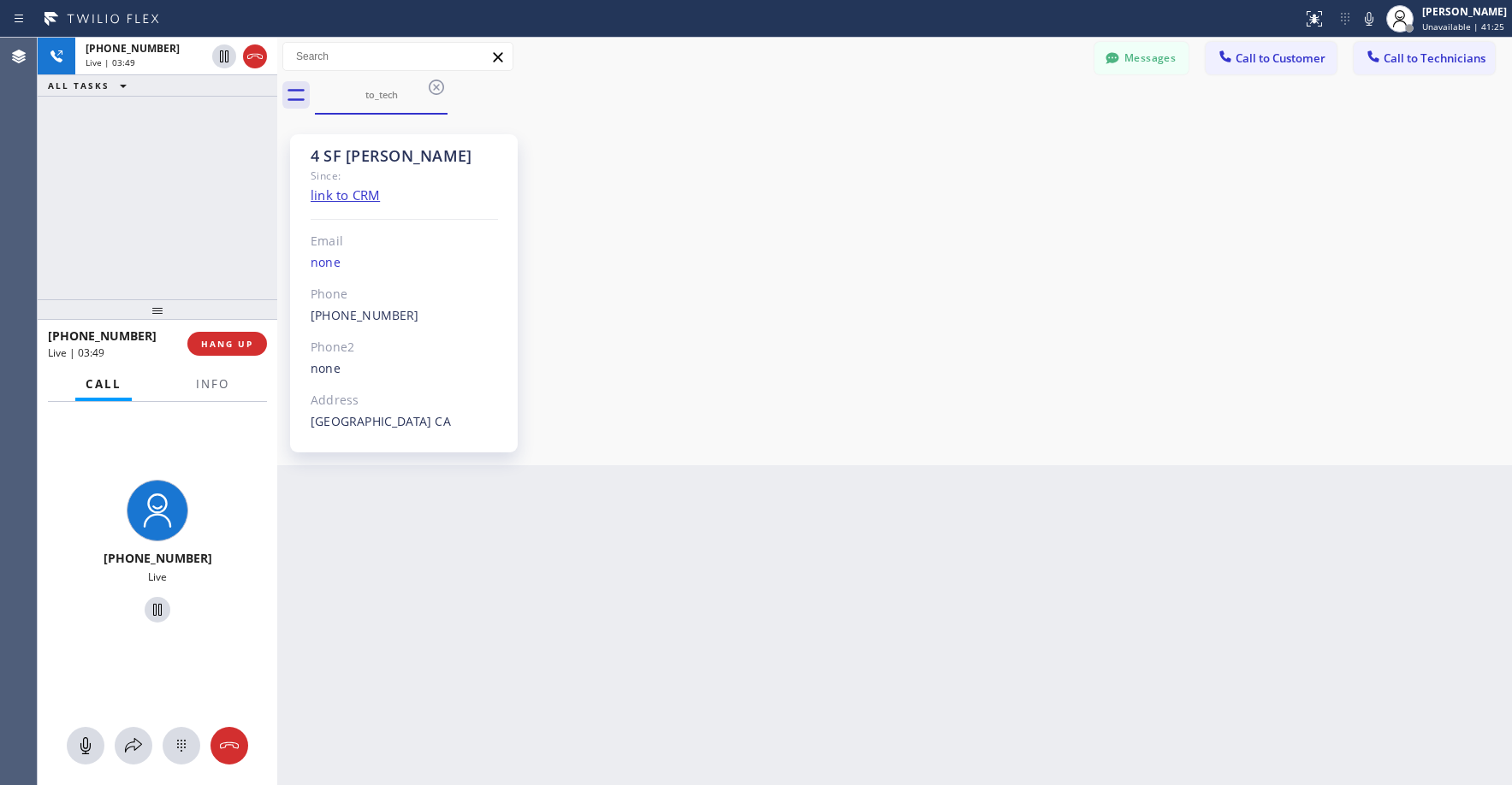
click at [140, 203] on div "[PHONE_NUMBER] Live | 03:49 ALL TASKS ALL TASKS ACTIVE TASKS TASKS IN WRAP UP" at bounding box center [157, 168] width 239 height 262
click at [165, 170] on div "[PHONE_NUMBER] Live | 04:20 ALL TASKS ALL TASKS ACTIVE TASKS TASKS IN WRAP UP" at bounding box center [157, 168] width 239 height 262
click at [157, 195] on div "[PHONE_NUMBER] Live | 04:28 ALL TASKS ALL TASKS ACTIVE TASKS TASKS IN WRAP UP" at bounding box center [157, 168] width 239 height 262
click at [132, 199] on div "[PHONE_NUMBER] Live | 04:35 ALL TASKS ALL TASKS ACTIVE TASKS TASKS IN WRAP UP" at bounding box center [157, 168] width 239 height 262
drag, startPoint x: 115, startPoint y: 140, endPoint x: 299, endPoint y: 0, distance: 231.2
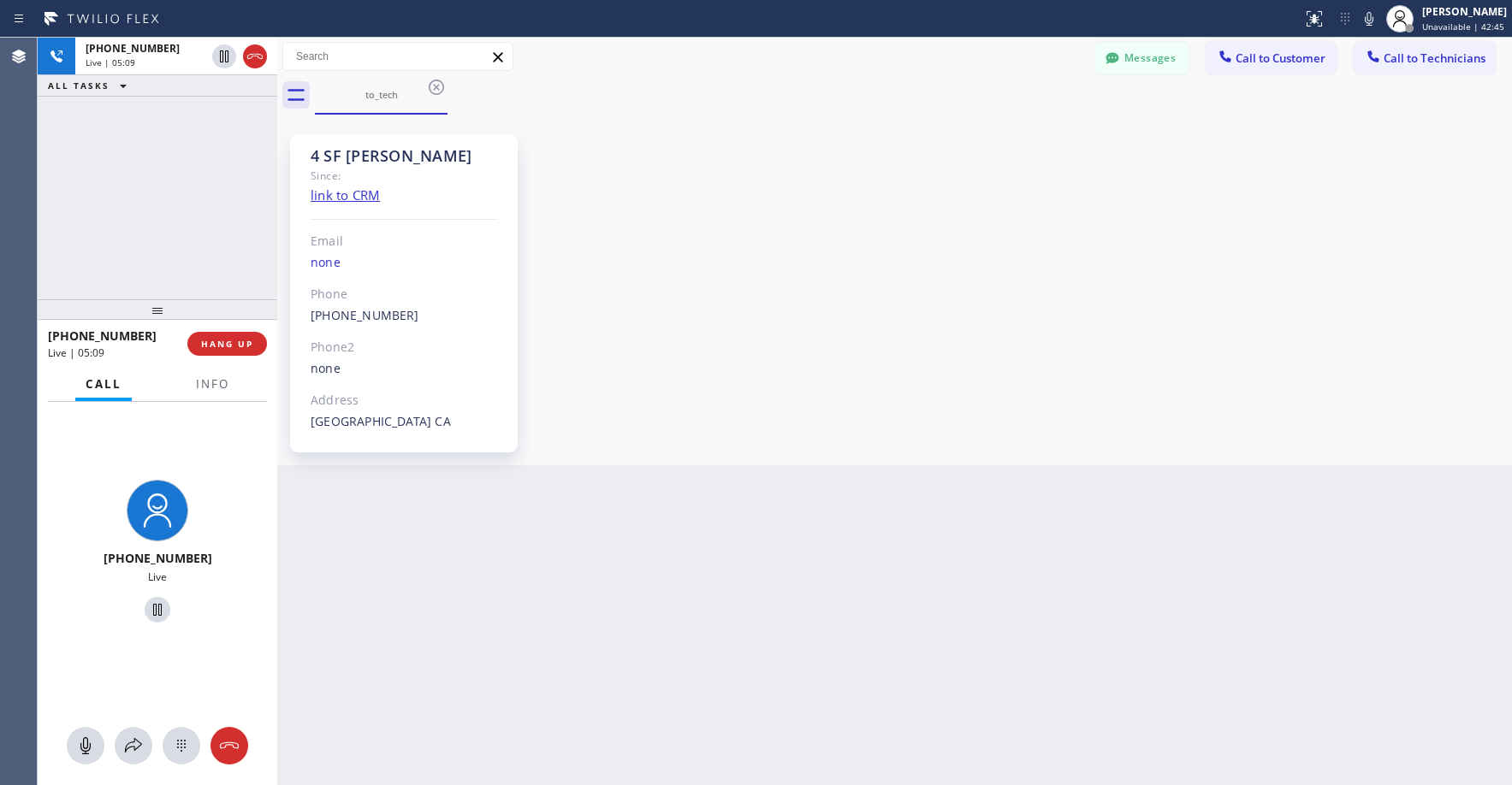
click at [117, 140] on div "[PHONE_NUMBER] Live | 05:09 ALL TASKS ALL TASKS ACTIVE TASKS TASKS IN WRAP UP" at bounding box center [157, 168] width 239 height 262
click at [127, 163] on div "[PHONE_NUMBER] Live | 05:42 ALL TASKS ALL TASKS ACTIVE TASKS TASKS IN WRAP UP" at bounding box center [157, 168] width 239 height 262
click at [182, 194] on div "[PHONE_NUMBER] Live | 06:04 ALL TASKS ALL TASKS ACTIVE TASKS TASKS IN WRAP UP" at bounding box center [157, 168] width 239 height 262
click at [144, 185] on div "[PHONE_NUMBER] Live | 06:07 ALL TASKS ALL TASKS ACTIVE TASKS TASKS IN WRAP UP" at bounding box center [157, 168] width 239 height 262
click at [122, 131] on div "[PHONE_NUMBER] Live | 06:09 ALL TASKS ALL TASKS ACTIVE TASKS TASKS IN WRAP UP" at bounding box center [157, 168] width 239 height 262
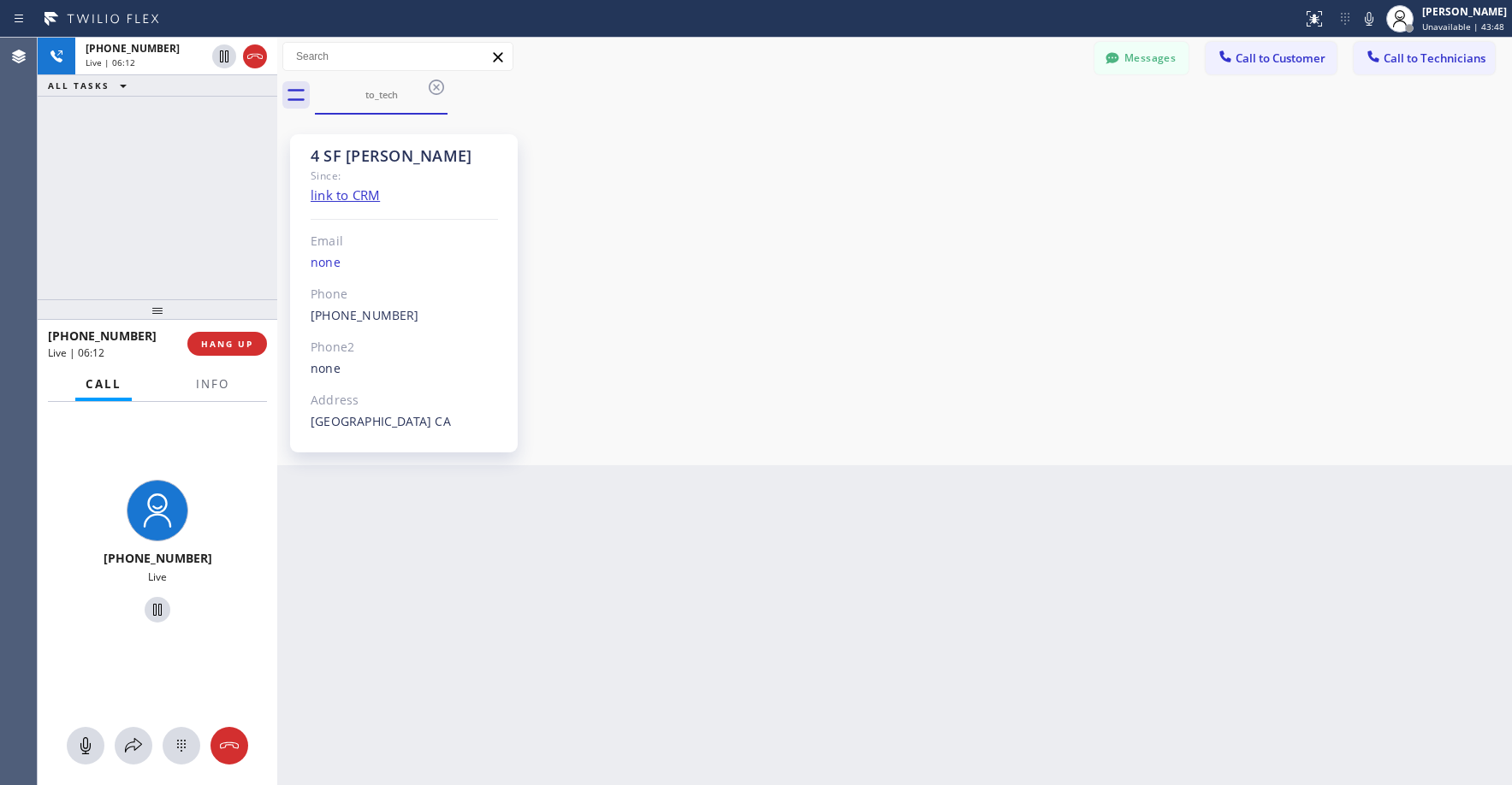
click at [192, 144] on div "[PHONE_NUMBER] Live | 06:12 ALL TASKS ALL TASKS ACTIVE TASKS TASKS IN WRAP UP" at bounding box center [157, 168] width 239 height 262
click at [192, 144] on div "[PHONE_NUMBER] Live | 06:14 ALL TASKS ALL TASKS ACTIVE TASKS TASKS IN WRAP UP" at bounding box center [157, 168] width 239 height 262
click at [192, 144] on div "[PHONE_NUMBER] Live | 06:16 ALL TASKS ALL TASKS ACTIVE TASKS TASKS IN WRAP UP" at bounding box center [157, 168] width 239 height 262
click at [192, 144] on div "[PHONE_NUMBER] Live | 06:18 ALL TASKS ALL TASKS ACTIVE TASKS TASKS IN WRAP UP" at bounding box center [157, 168] width 239 height 262
click at [159, 166] on div "[PHONE_NUMBER] Live | 06:25 ALL TASKS ALL TASKS ACTIVE TASKS TASKS IN WRAP UP" at bounding box center [157, 168] width 239 height 262
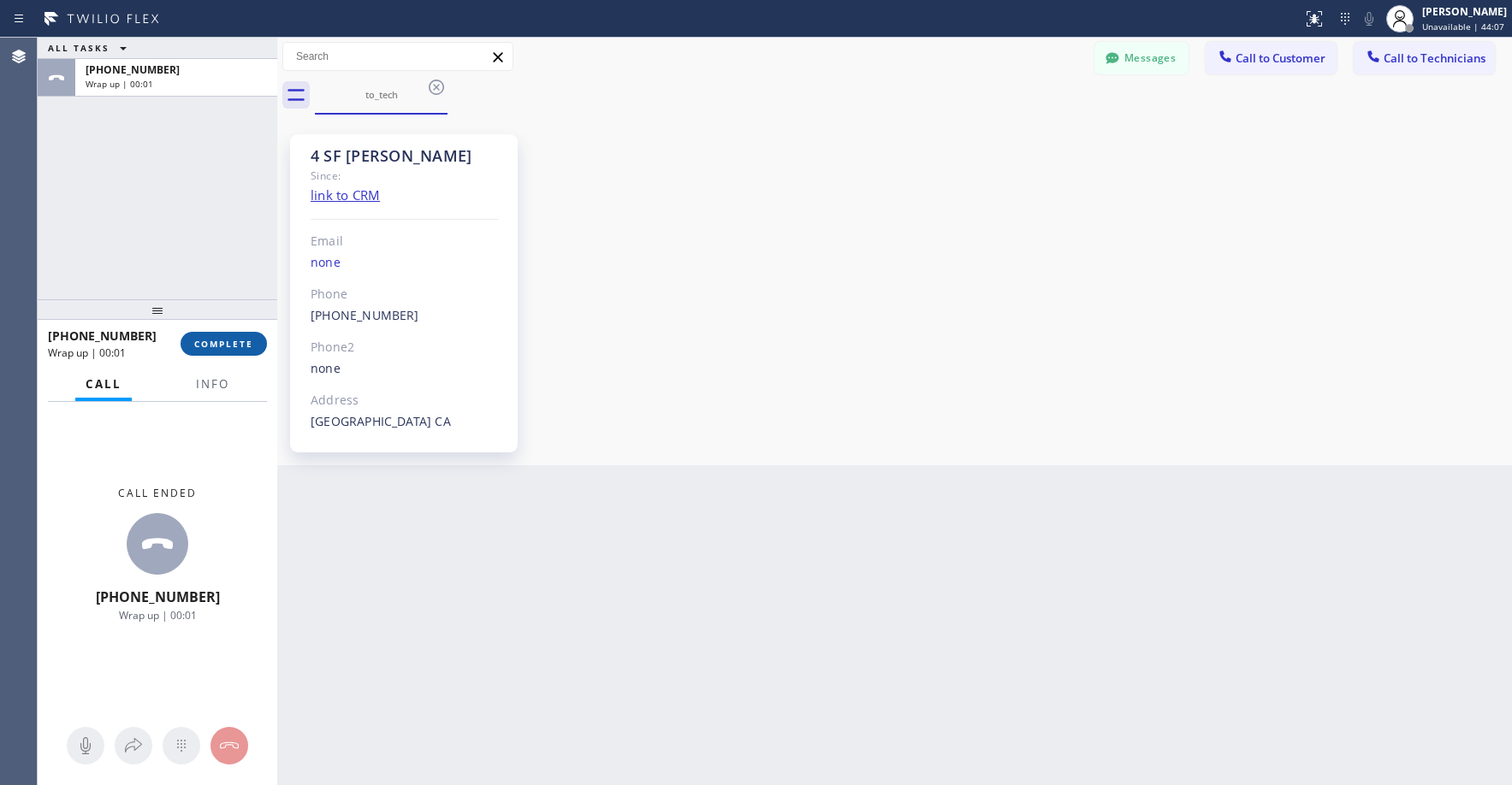
click at [224, 338] on span "COMPLETE" at bounding box center [224, 344] width 59 height 12
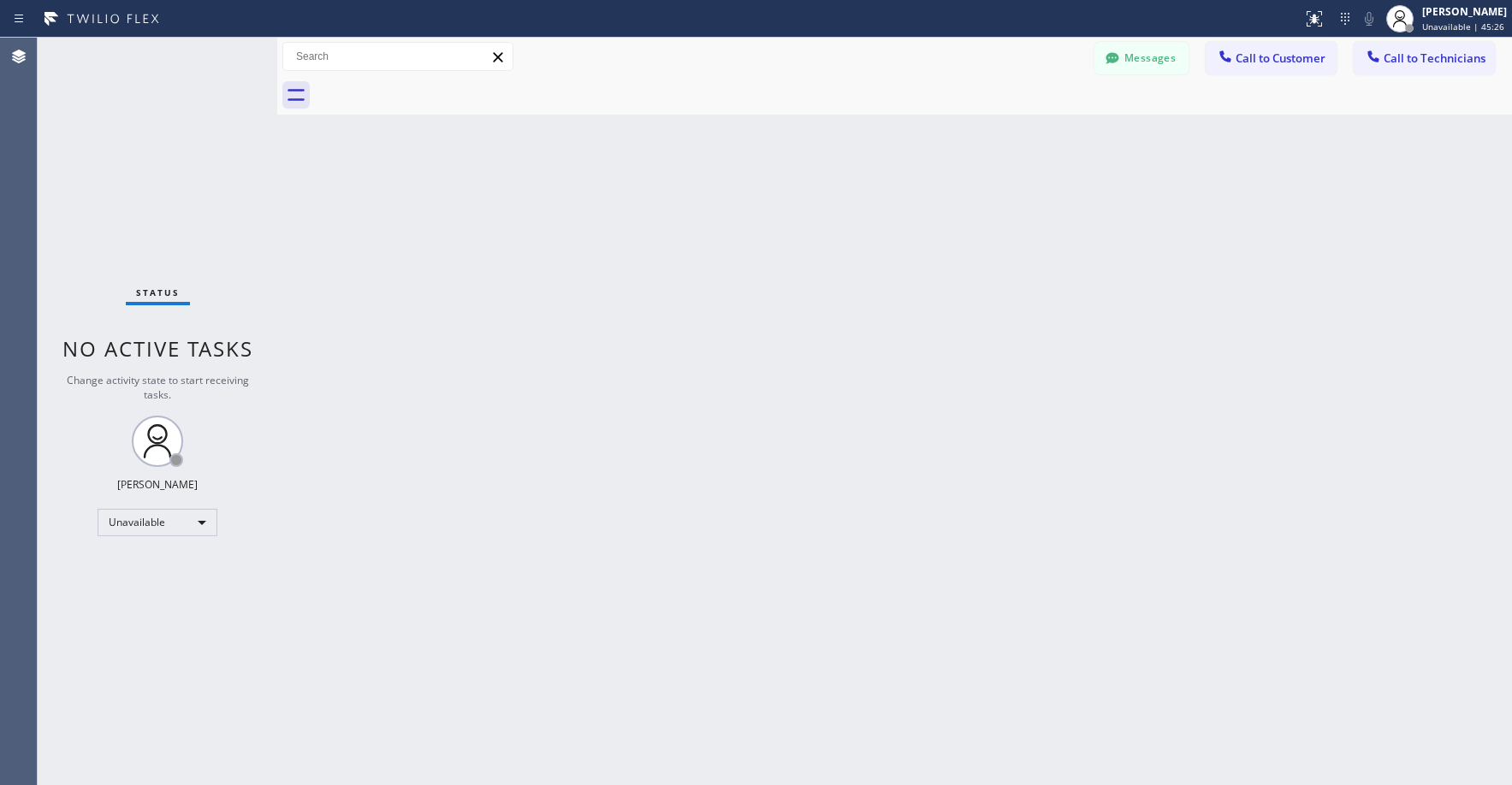
click at [101, 121] on div "Status No active tasks Change activity state to start receiving tasks. [PERSON_…" at bounding box center [157, 411] width 239 height 747
click at [90, 163] on div "Status No active tasks Change activity state to start receiving tasks. [PERSON_…" at bounding box center [157, 411] width 239 height 747
click at [1127, 63] on button "Messages" at bounding box center [1141, 58] width 94 height 32
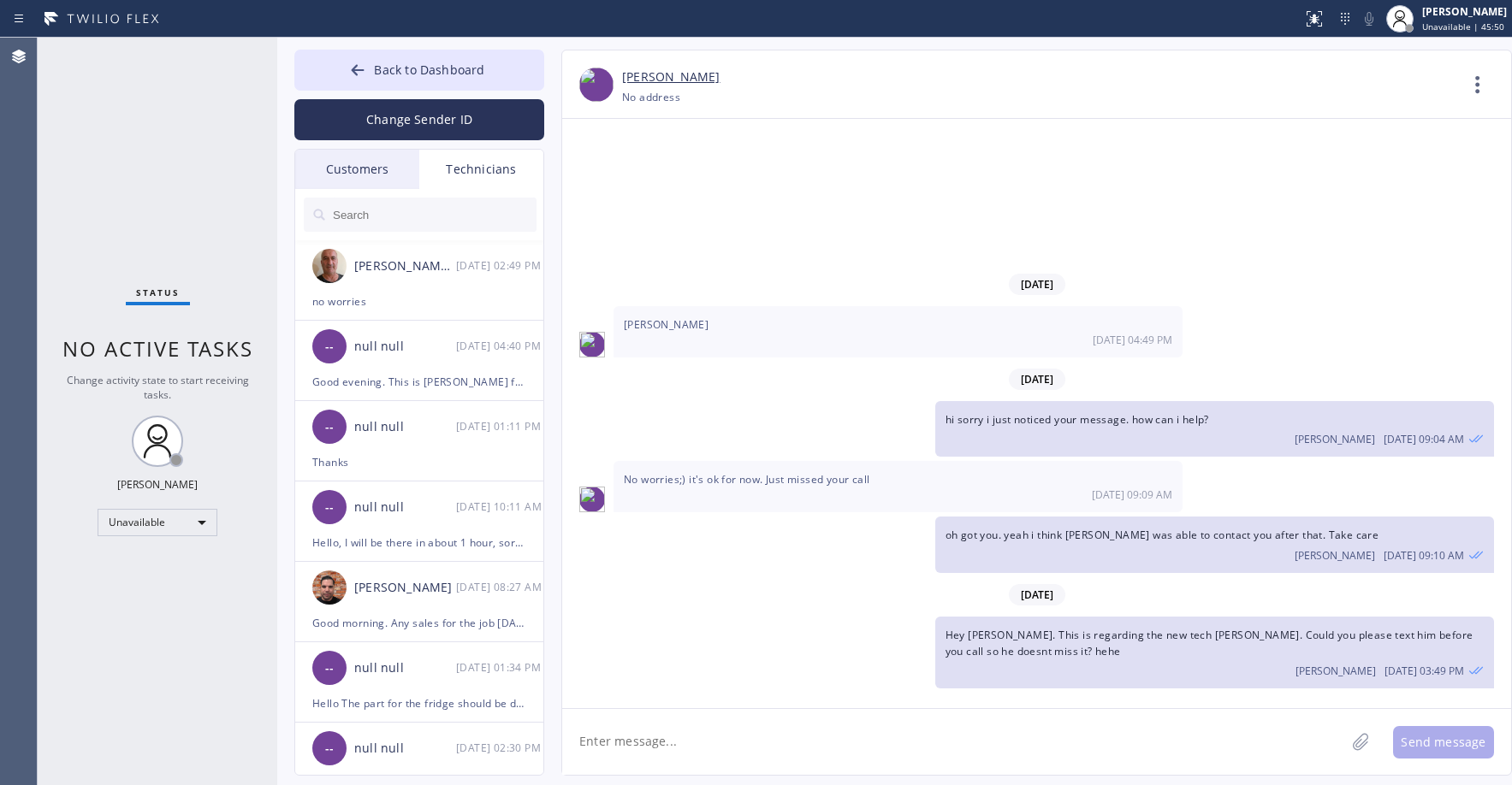
click at [403, 182] on div "Customers" at bounding box center [358, 169] width 124 height 39
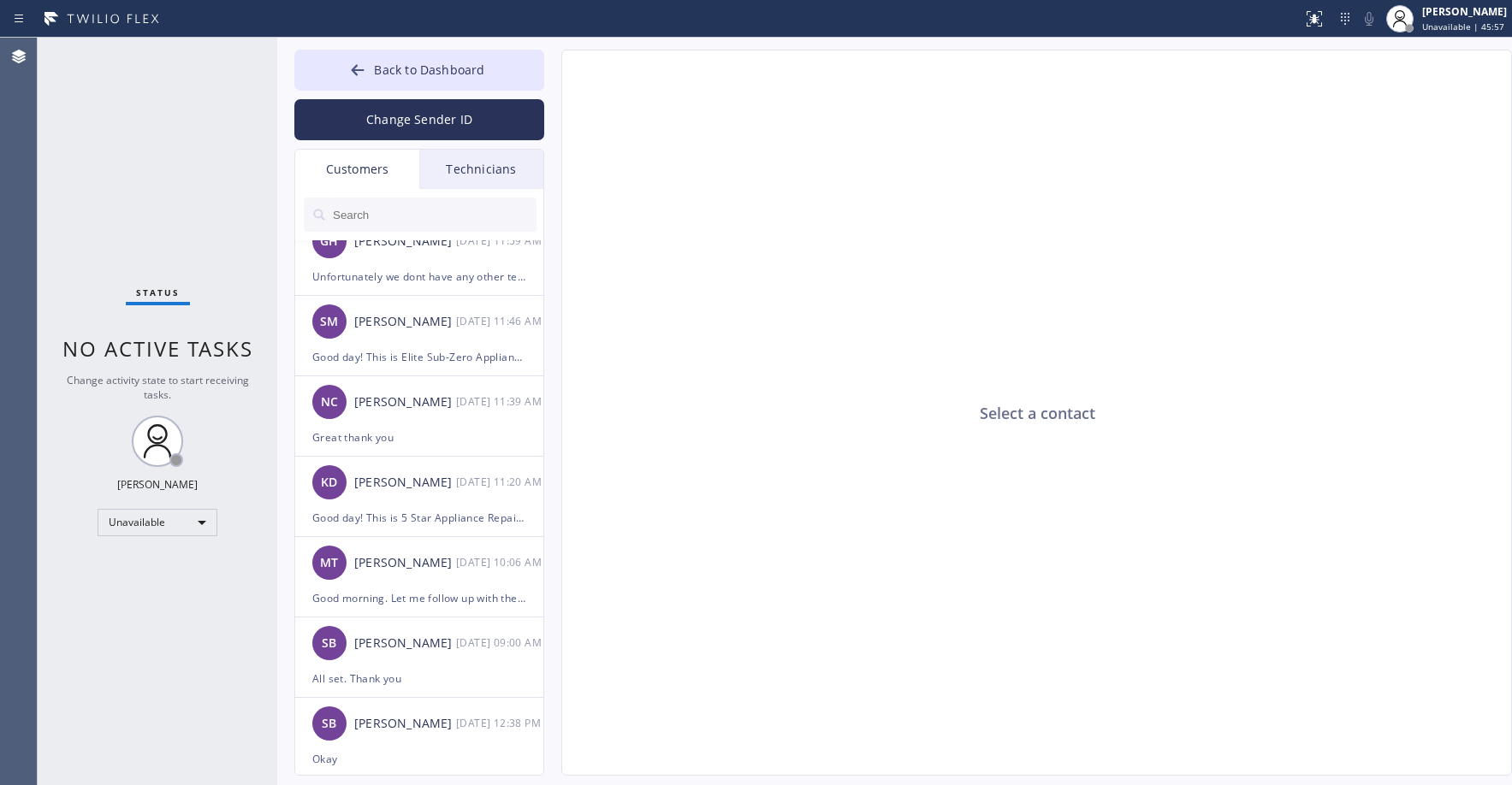
scroll to position [428, 0]
click at [145, 127] on div "Status No active tasks Change activity state to start receiving tasks. [PERSON_…" at bounding box center [157, 411] width 239 height 747
click at [151, 125] on div "Status No active tasks Change activity state to start receiving tasks. [PERSON_…" at bounding box center [157, 411] width 239 height 747
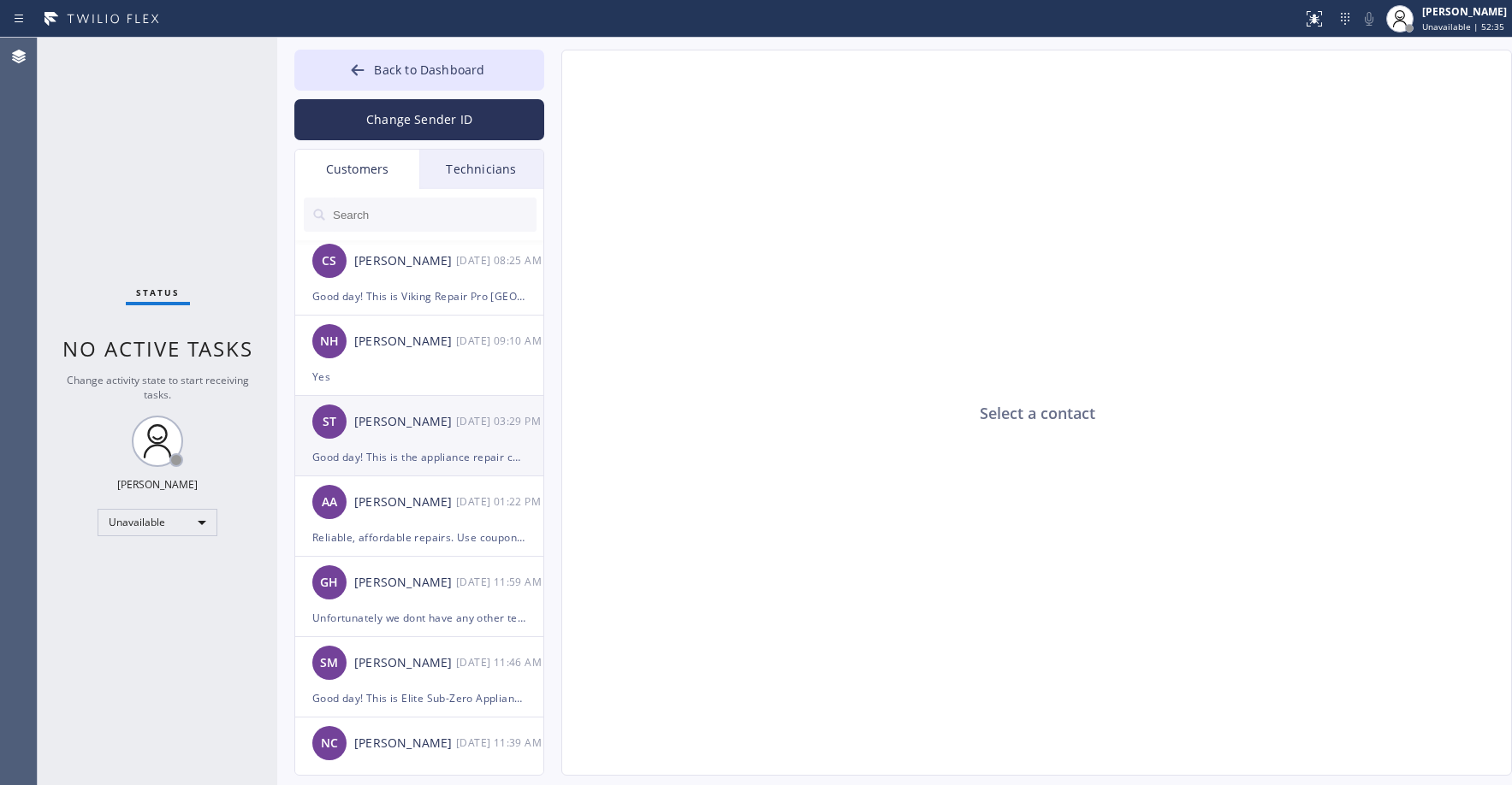
scroll to position [0, 0]
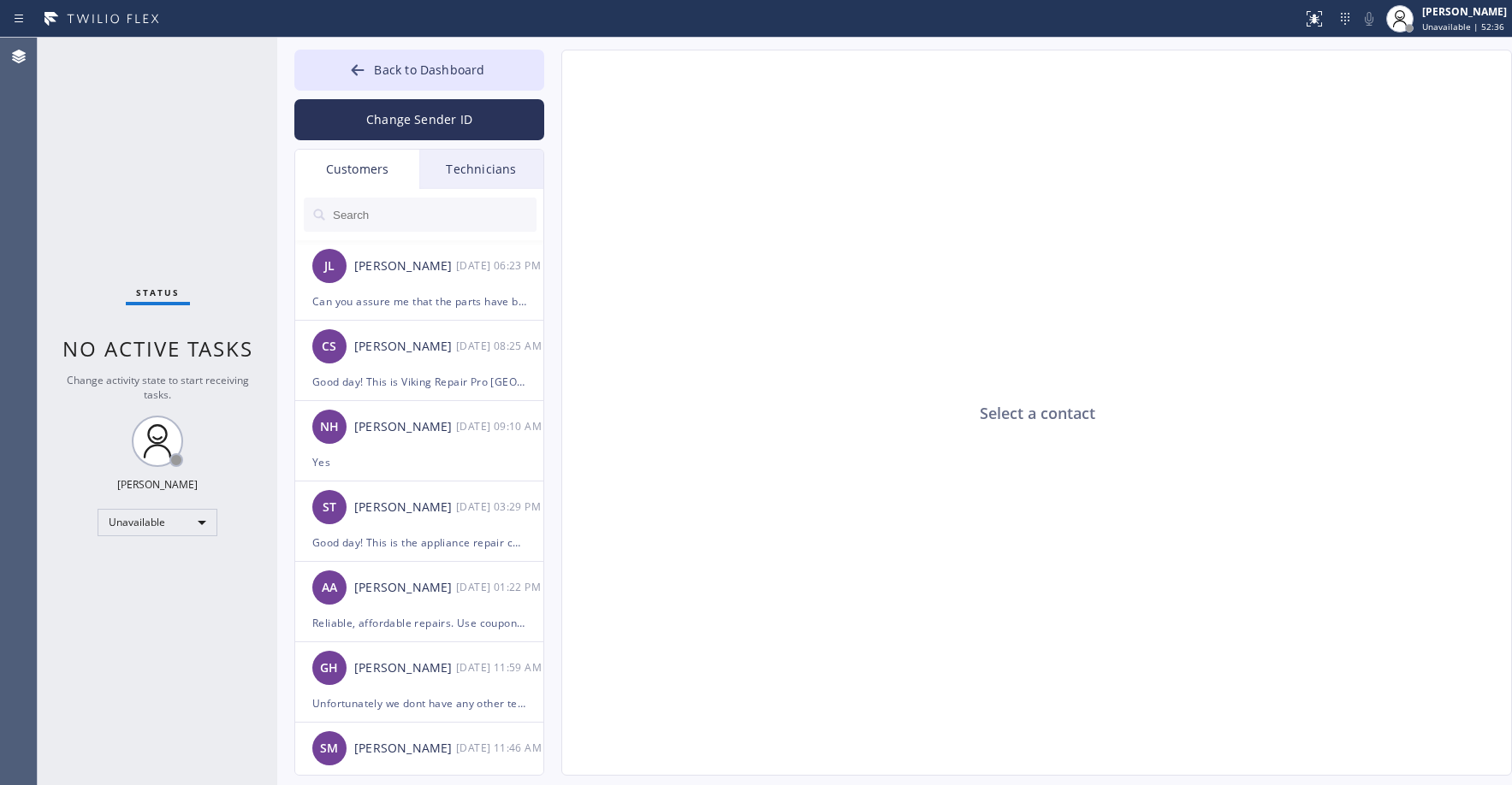
click at [183, 233] on div "Status No active tasks Change activity state to start receiving tasks. [PERSON_…" at bounding box center [157, 411] width 239 height 747
click at [418, 76] on span "Back to Dashboard" at bounding box center [429, 69] width 110 height 17
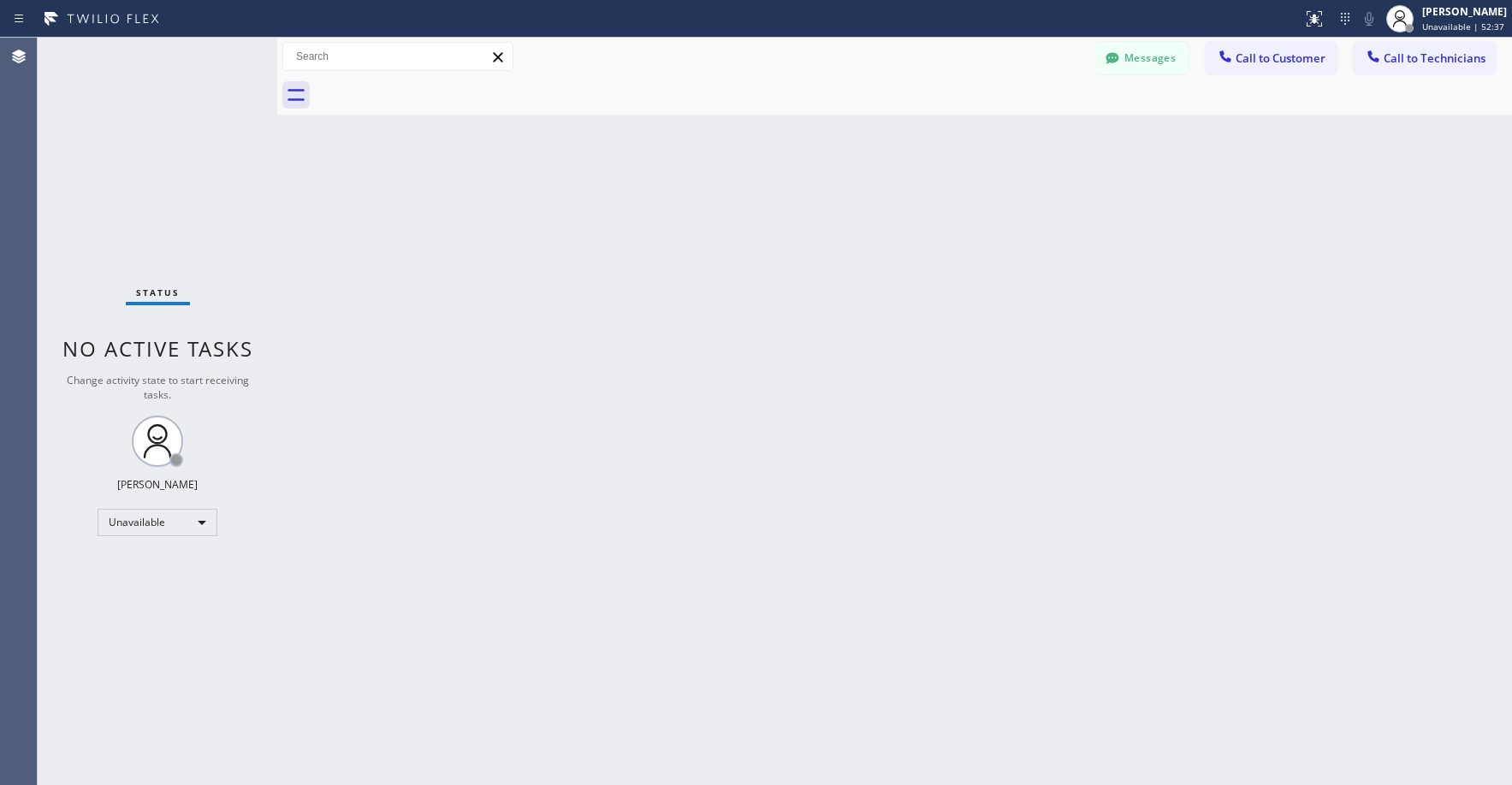
click at [222, 114] on div "Status No active tasks Change activity state to start receiving tasks. [PERSON_…" at bounding box center [157, 411] width 239 height 747
click at [186, 217] on div "Status No active tasks Change activity state to start receiving tasks. [PERSON_…" at bounding box center [157, 411] width 239 height 747
drag, startPoint x: 184, startPoint y: 177, endPoint x: 195, endPoint y: 193, distance: 19.4
click at [189, 187] on div "Status No active tasks Change activity state to start receiving tasks. [PERSON_…" at bounding box center [157, 411] width 239 height 747
click at [139, 166] on div "Status No active tasks Change activity state to start receiving tasks. [PERSON_…" at bounding box center [157, 411] width 239 height 747
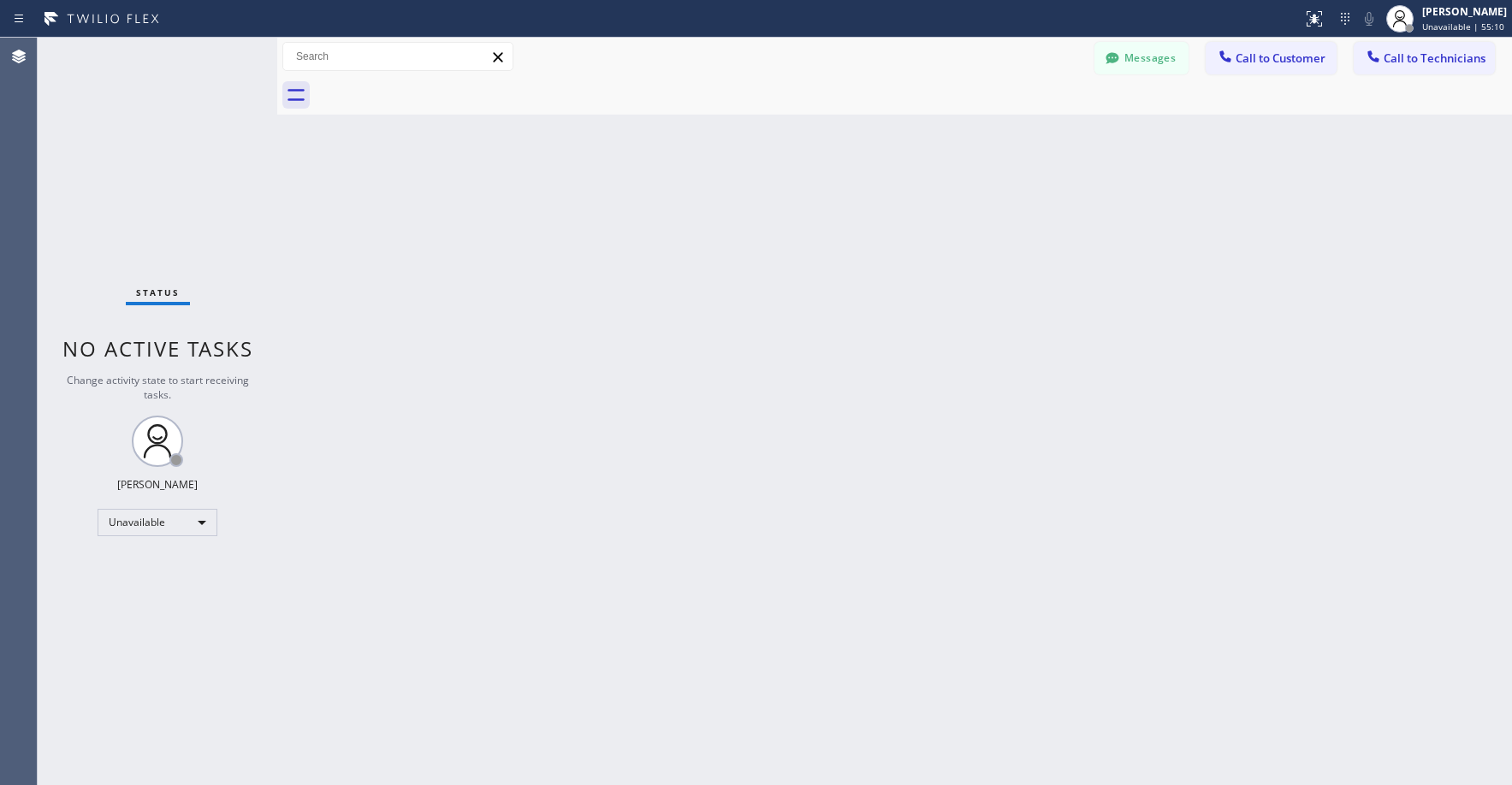
drag, startPoint x: 151, startPoint y: 182, endPoint x: 133, endPoint y: 272, distance: 91.8
click at [150, 183] on div "Status No active tasks Change activity state to start receiving tasks. [PERSON_…" at bounding box center [157, 411] width 239 height 747
drag, startPoint x: 151, startPoint y: 141, endPoint x: 145, endPoint y: 168, distance: 27.7
click at [151, 144] on div "Status No active tasks Change activity state to start receiving tasks. [PERSON_…" at bounding box center [157, 411] width 239 height 747
click at [160, 126] on div "Status No active tasks Change activity state to start receiving tasks. [PERSON_…" at bounding box center [157, 411] width 239 height 747
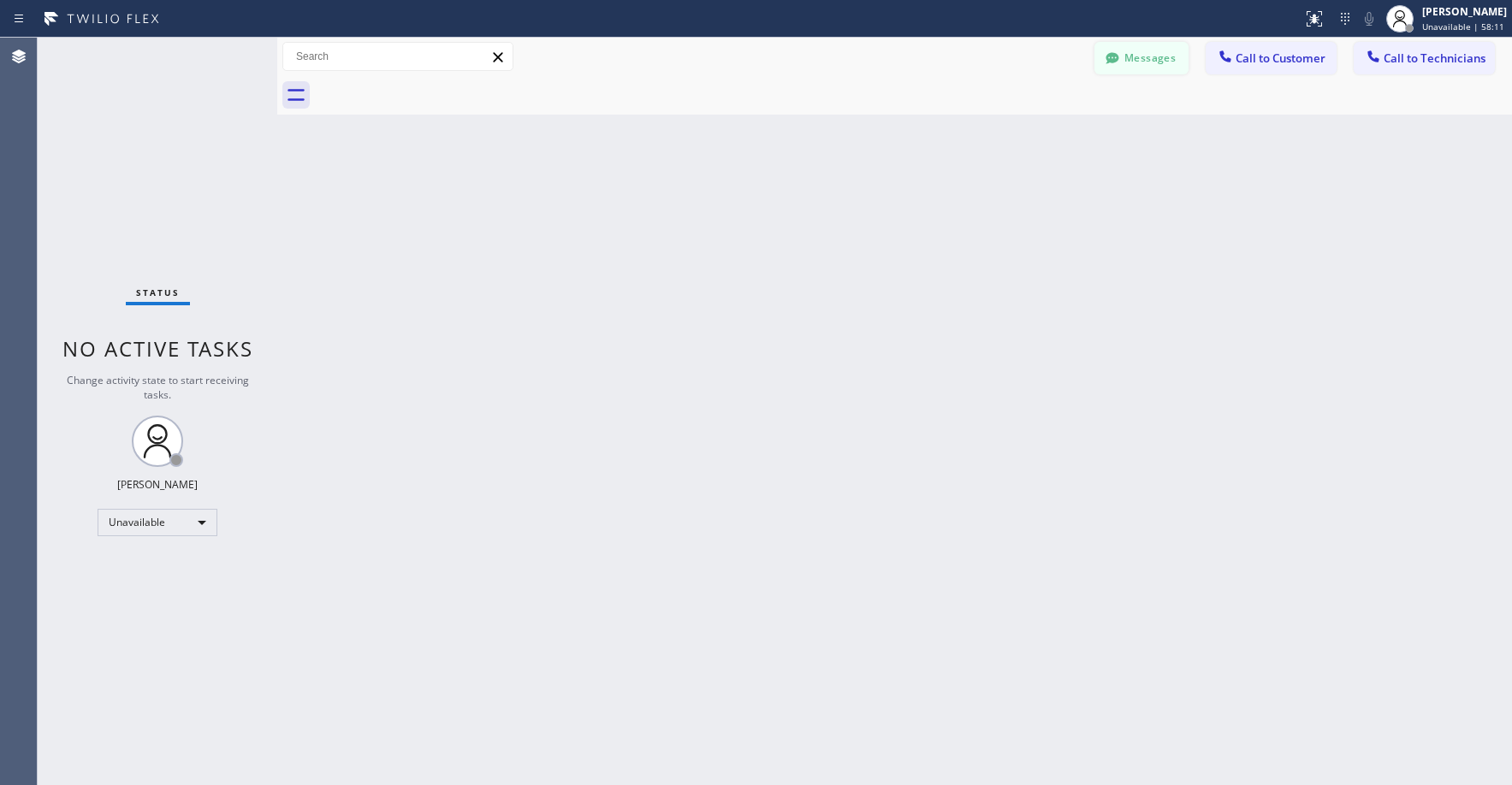
click at [1123, 60] on div at bounding box center [1112, 60] width 20 height 20
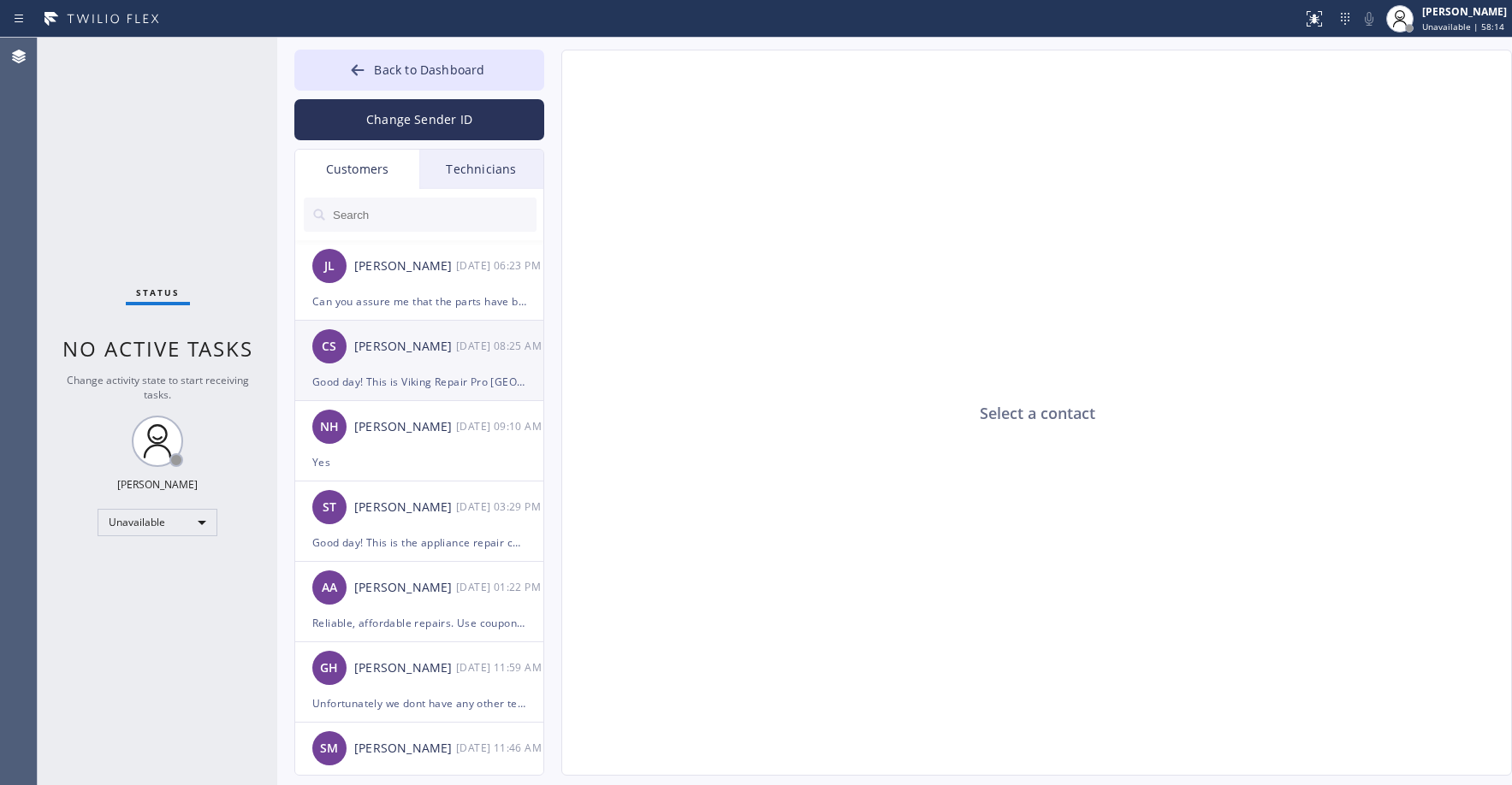
click at [441, 368] on div "CS [PERSON_NAME] [DATE] 08:25 AM" at bounding box center [420, 346] width 250 height 52
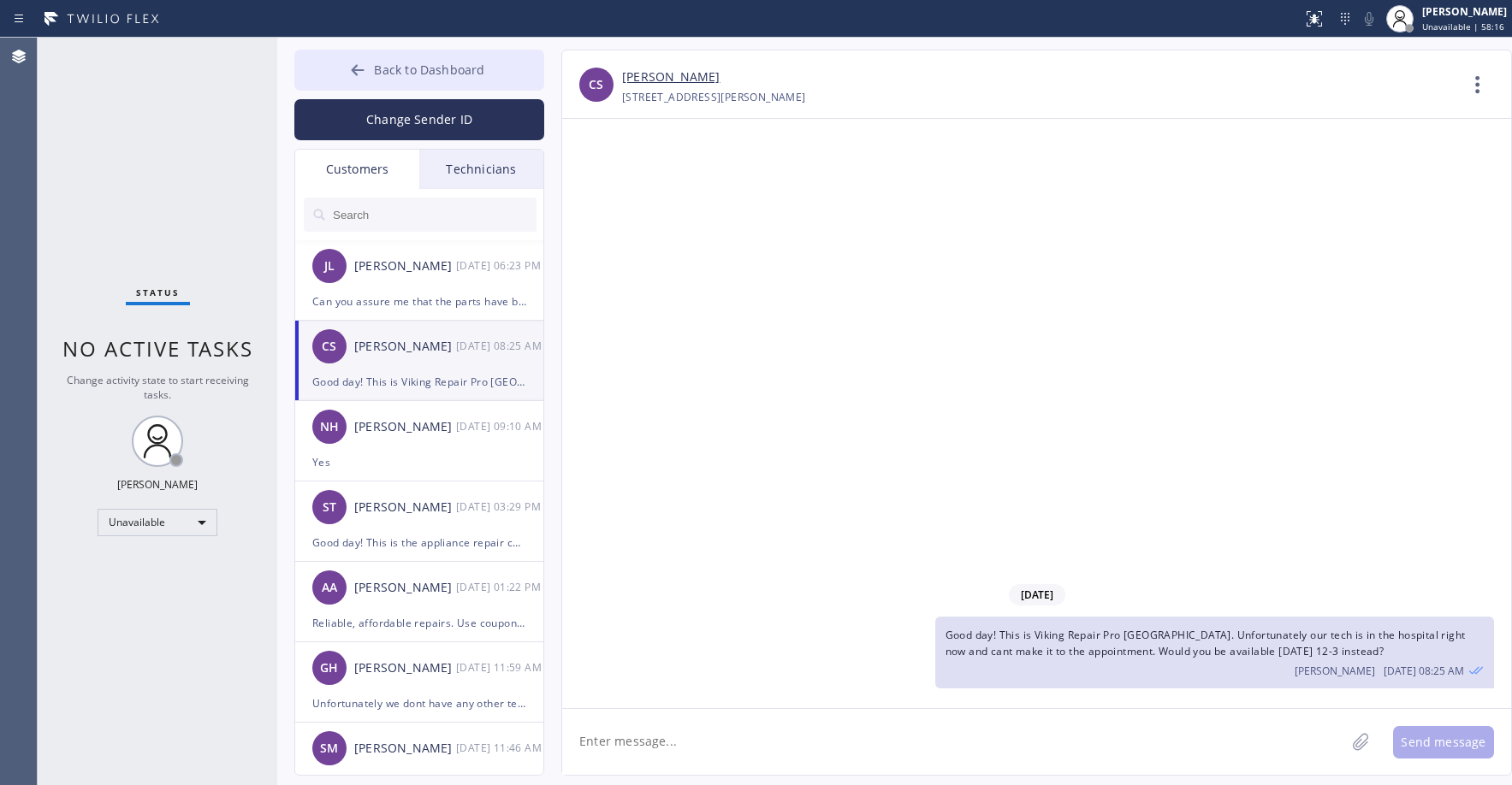
click at [380, 77] on span "Back to Dashboard" at bounding box center [429, 69] width 110 height 17
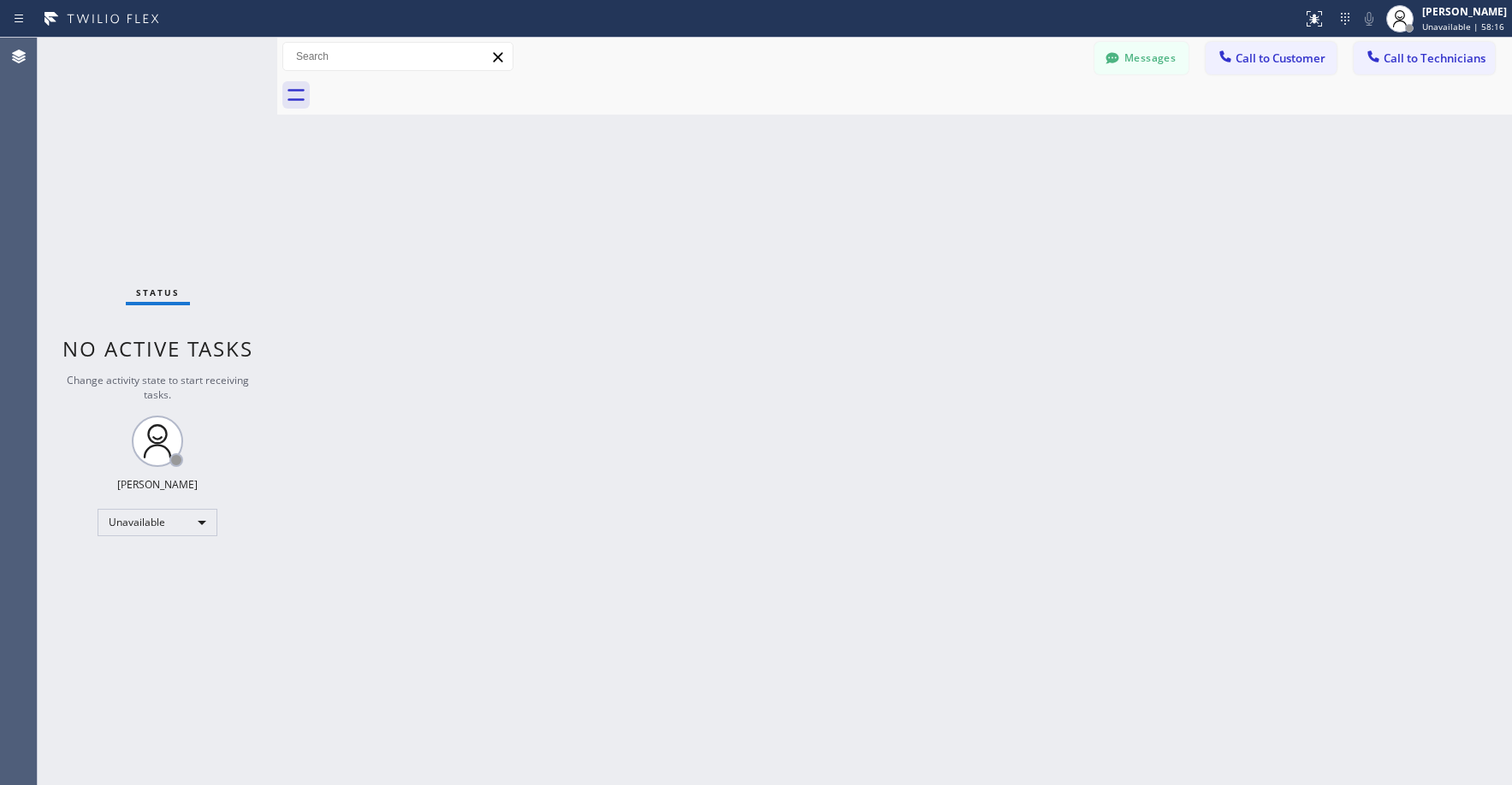
click at [199, 135] on div "Status No active tasks Change activity state to start receiving tasks. [PERSON_…" at bounding box center [157, 411] width 239 height 747
click at [179, 141] on div "Status No active tasks Change activity state to start receiving tasks. [PERSON_…" at bounding box center [157, 411] width 239 height 747
drag, startPoint x: 154, startPoint y: 123, endPoint x: 163, endPoint y: 352, distance: 229.2
click at [154, 129] on div "Status No active tasks Change activity state to start receiving tasks. [PERSON_…" at bounding box center [157, 411] width 239 height 747
click at [221, 214] on div "Status No active tasks Change activity state to start receiving tasks. [PERSON_…" at bounding box center [157, 411] width 239 height 747
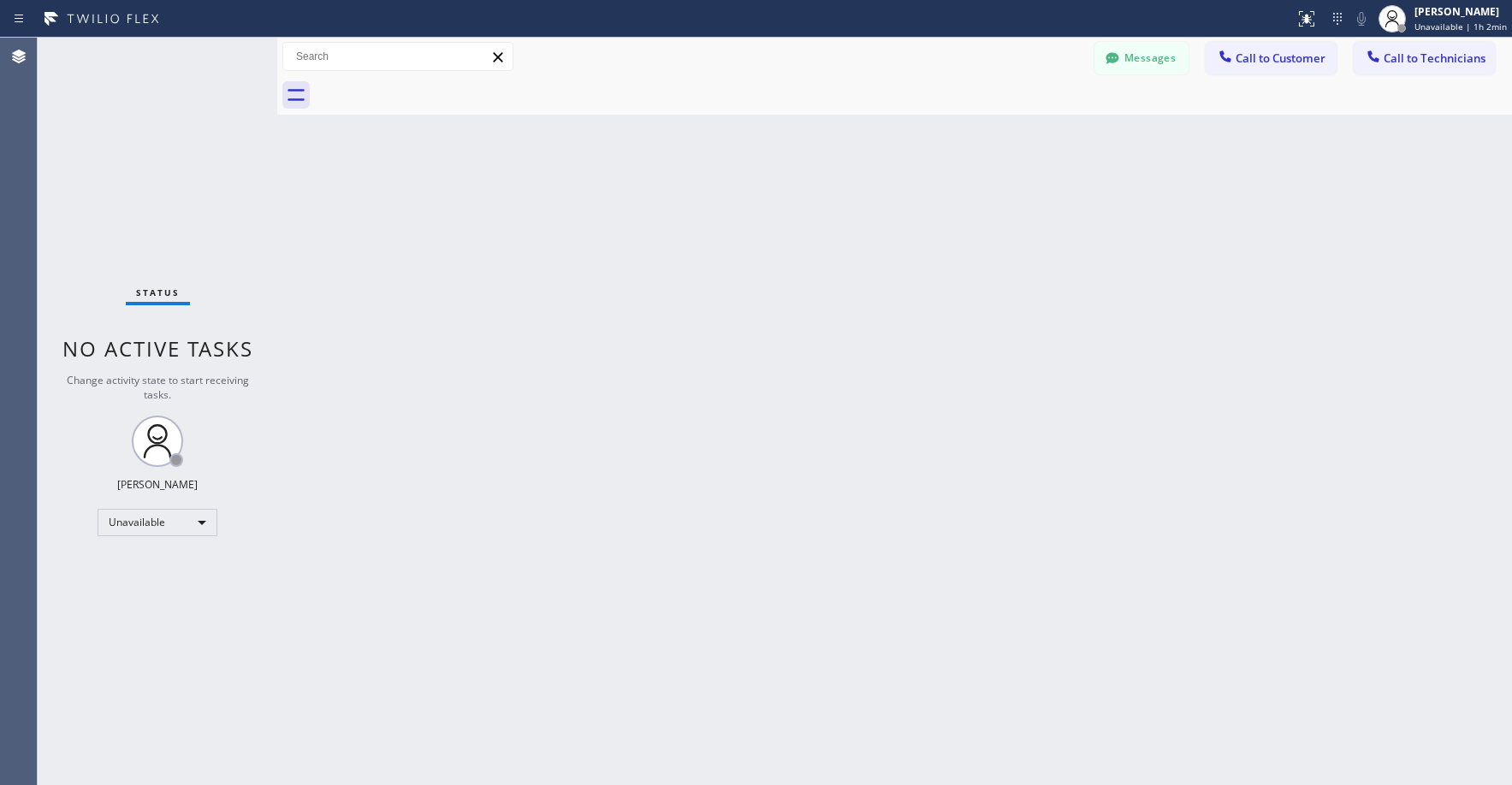
drag, startPoint x: 187, startPoint y: 195, endPoint x: 906, endPoint y: 132, distance: 721.8
click at [195, 195] on div "Status No active tasks Change activity state to start receiving tasks. [PERSON_…" at bounding box center [157, 411] width 239 height 747
click at [1123, 62] on div at bounding box center [1112, 60] width 20 height 20
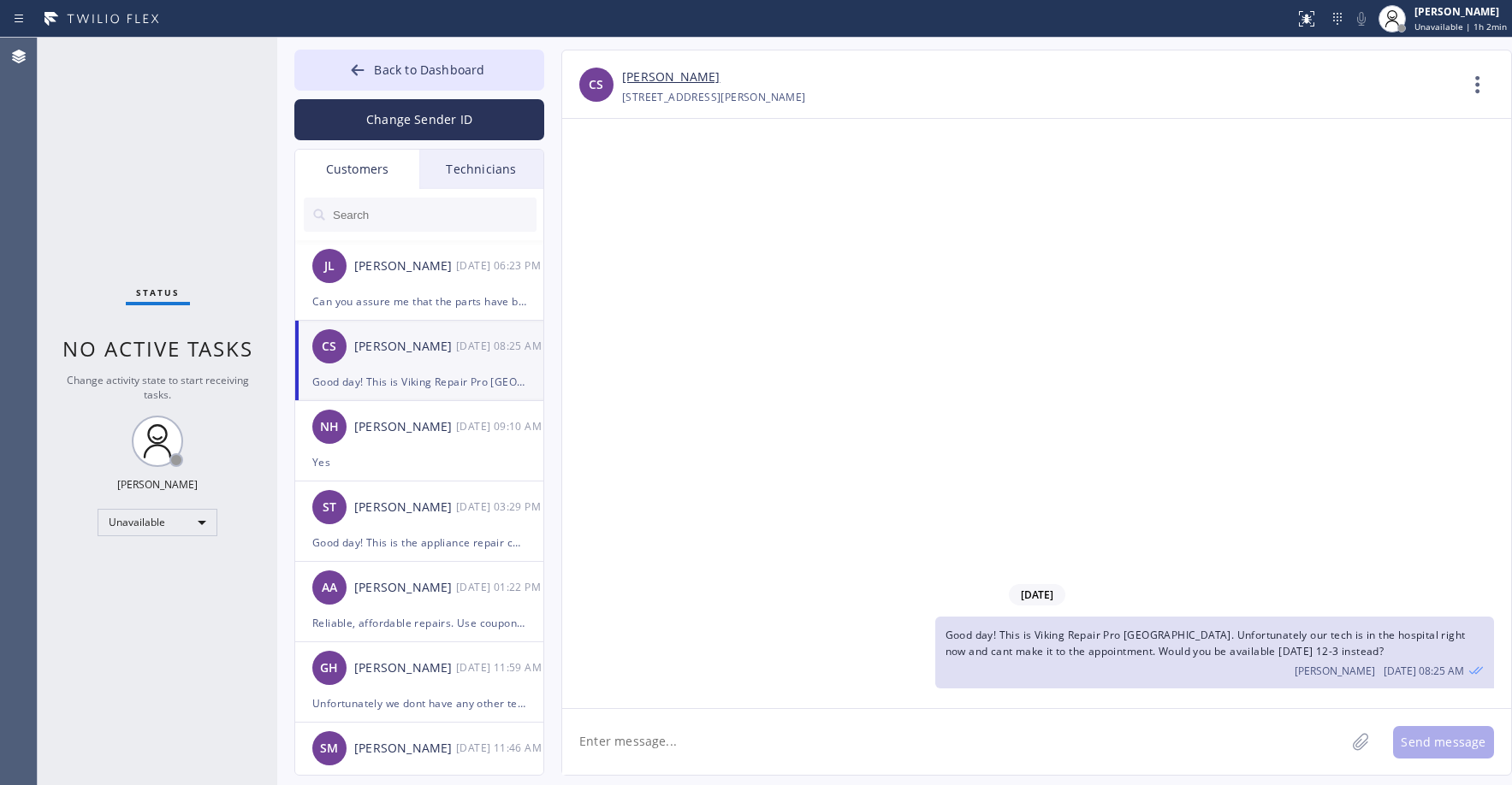
click at [362, 180] on div "Customers" at bounding box center [358, 169] width 124 height 39
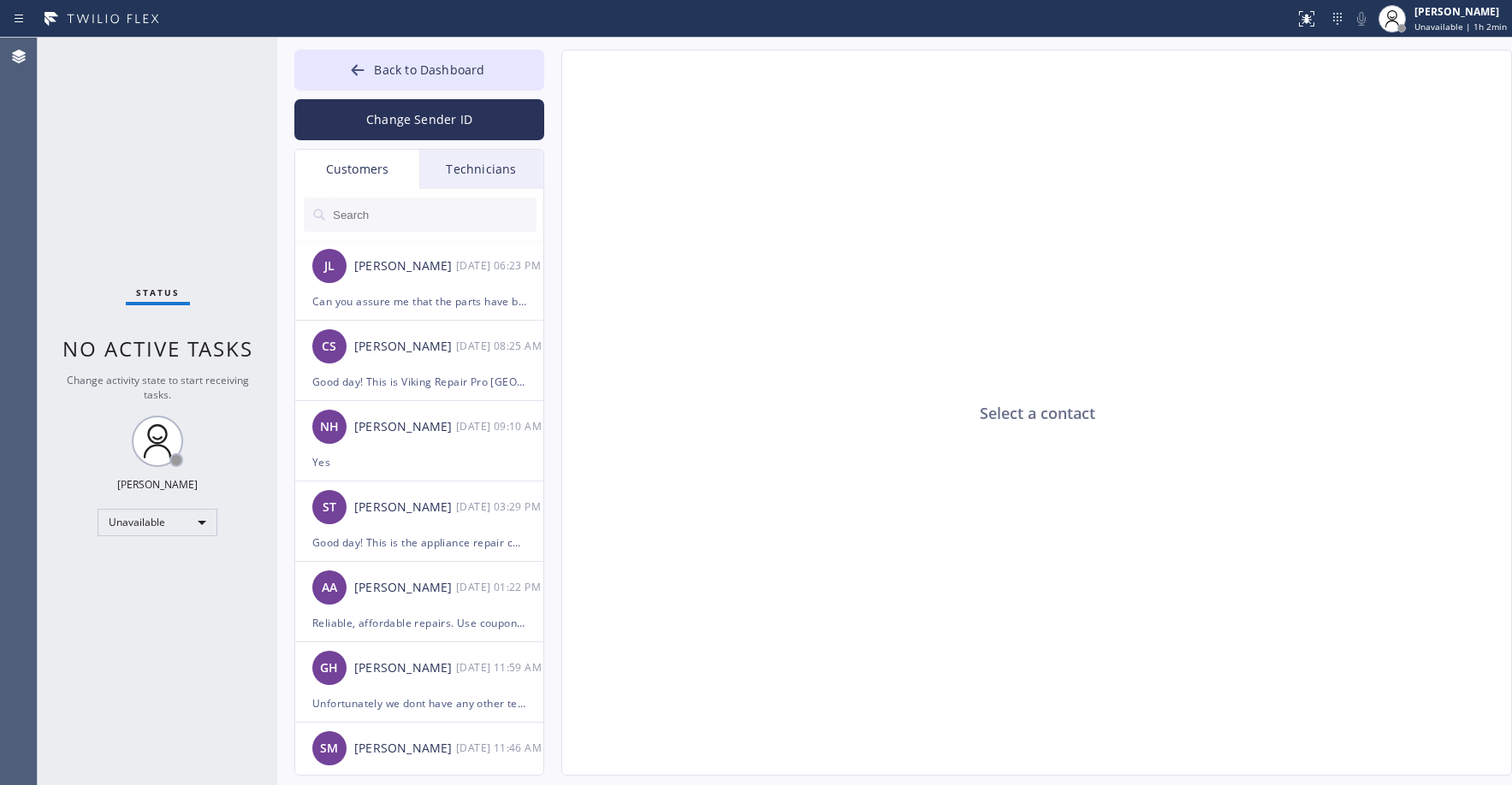
click at [376, 222] on input "text" at bounding box center [434, 215] width 205 height 34
paste input "9VL2V4"
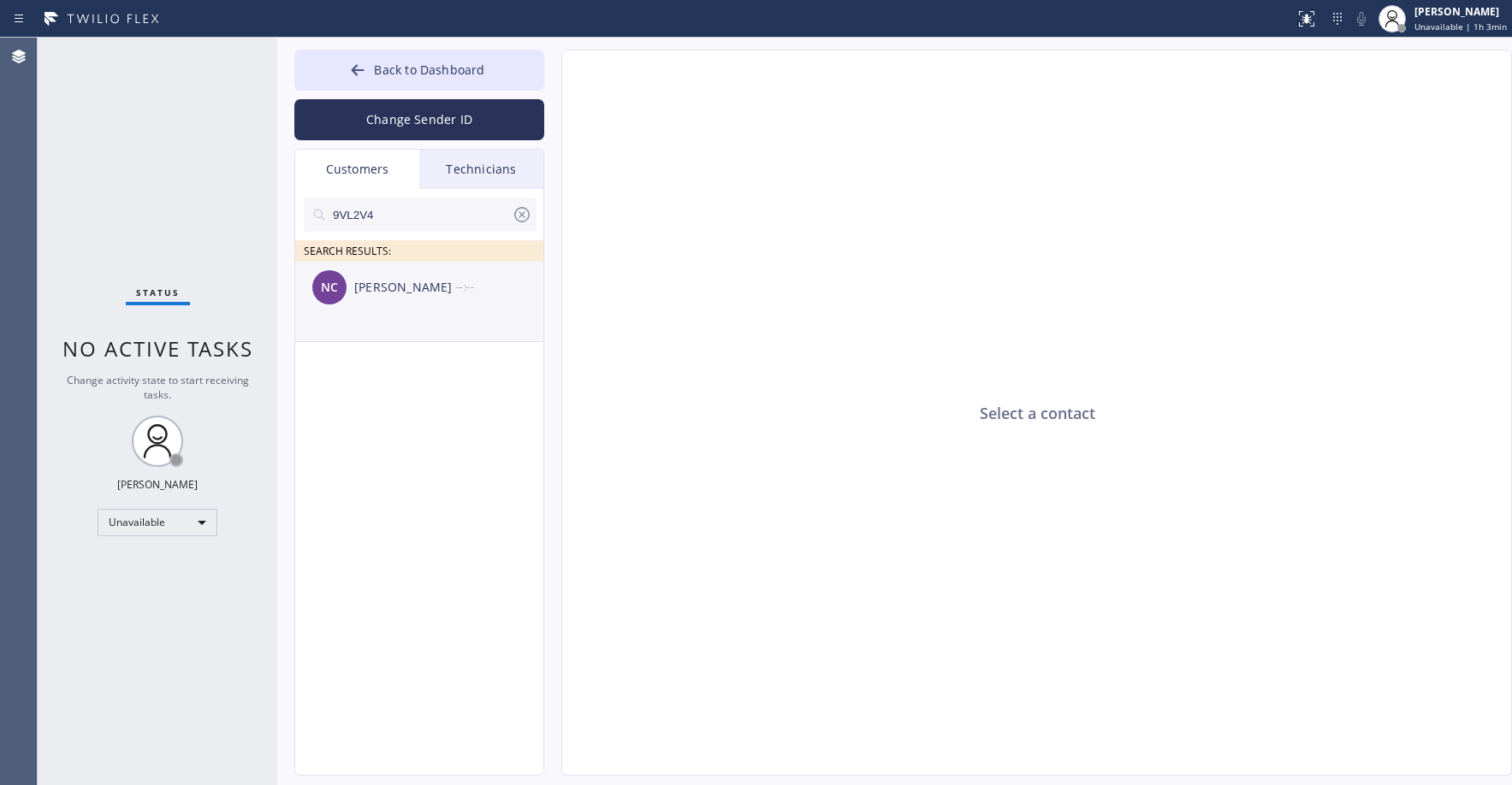
type input "9VL2V4"
click at [416, 288] on div "[PERSON_NAME]" at bounding box center [405, 287] width 102 height 19
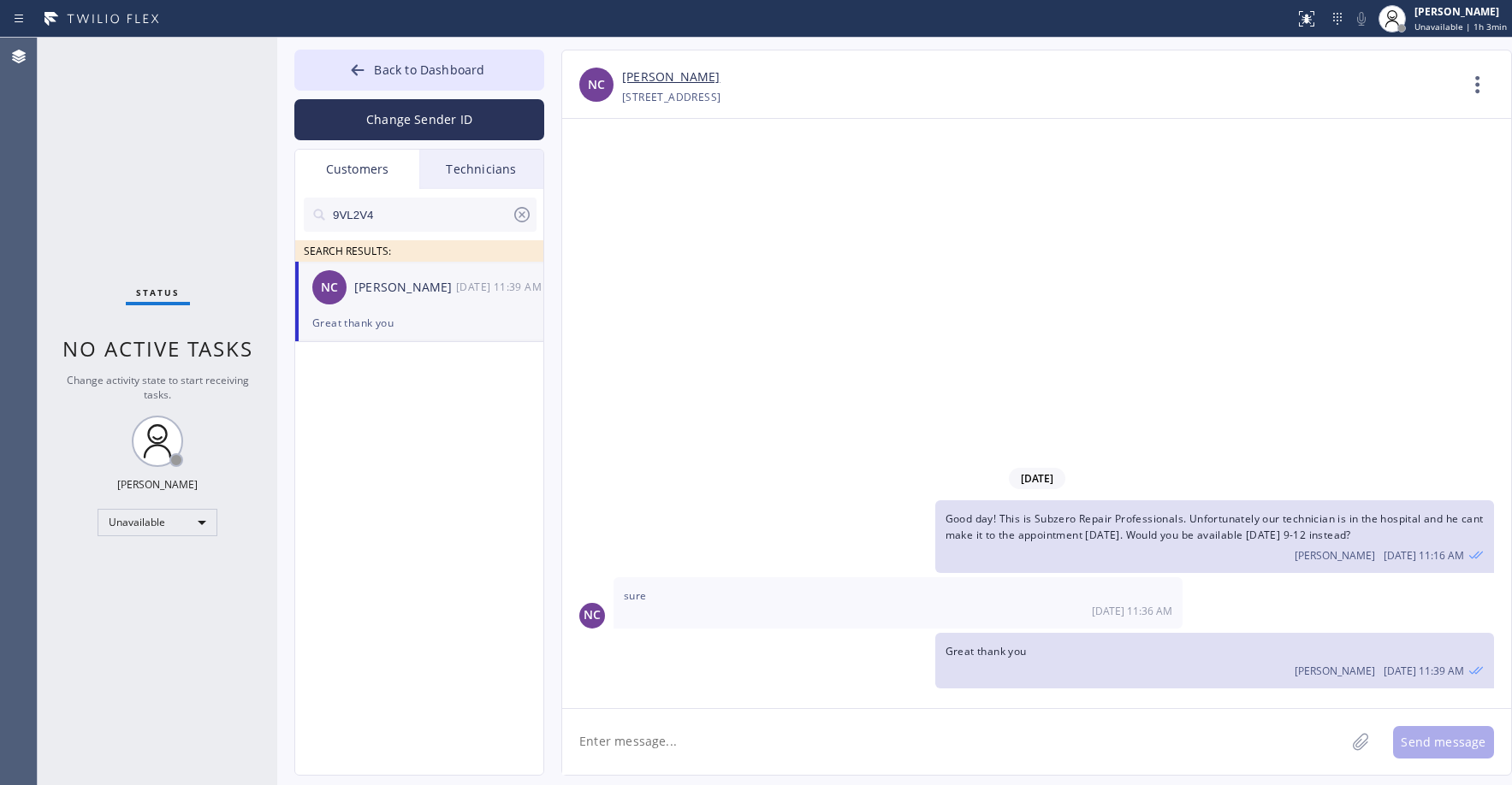
click at [670, 741] on textarea at bounding box center [953, 741] width 783 height 66
type textarea "Good morning! We have some bad news. The tech is still currently at the hospita…"
click at [1446, 753] on button "Send message" at bounding box center [1444, 742] width 101 height 32
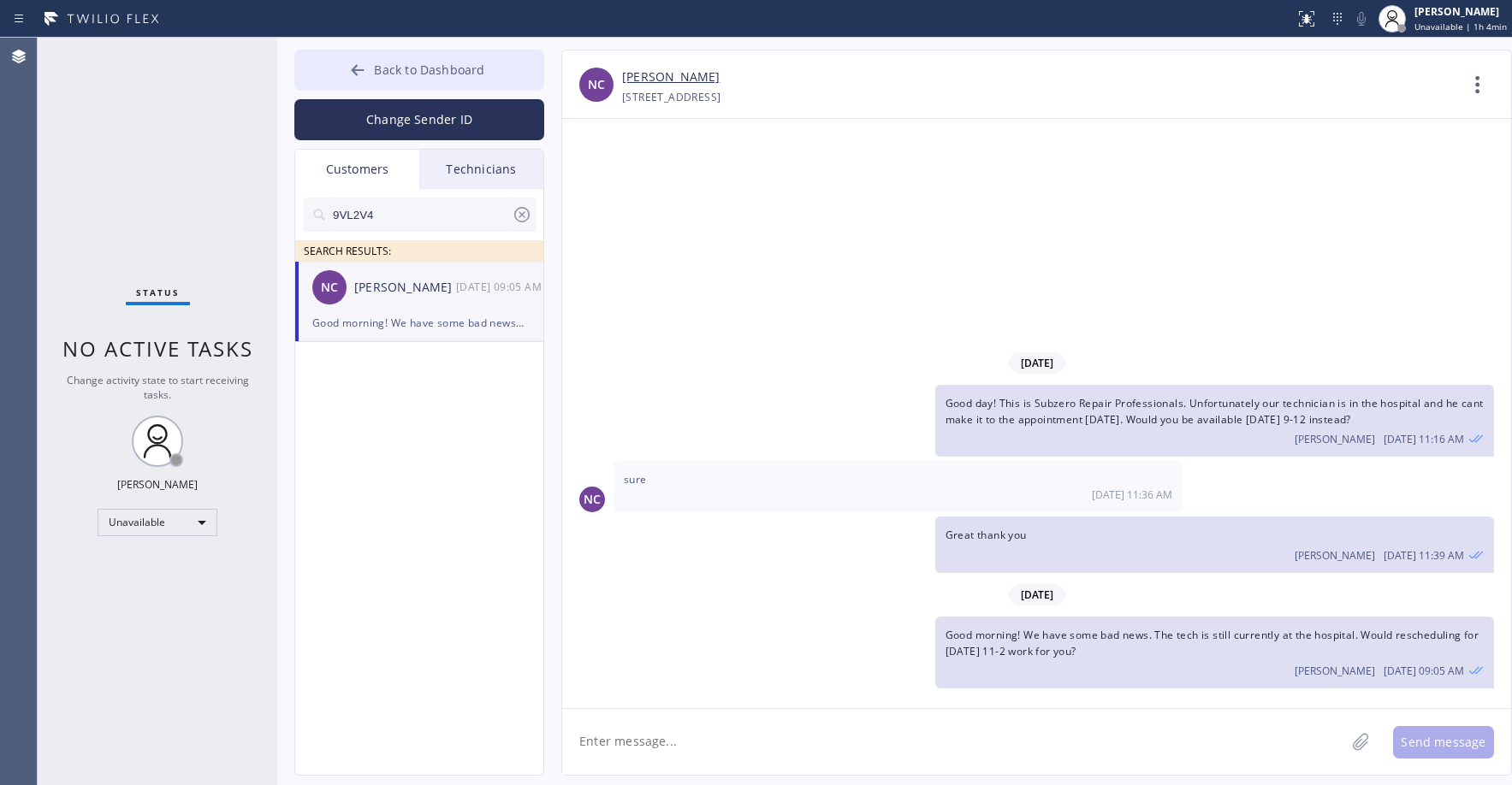
click at [433, 70] on span "Back to Dashboard" at bounding box center [429, 69] width 110 height 17
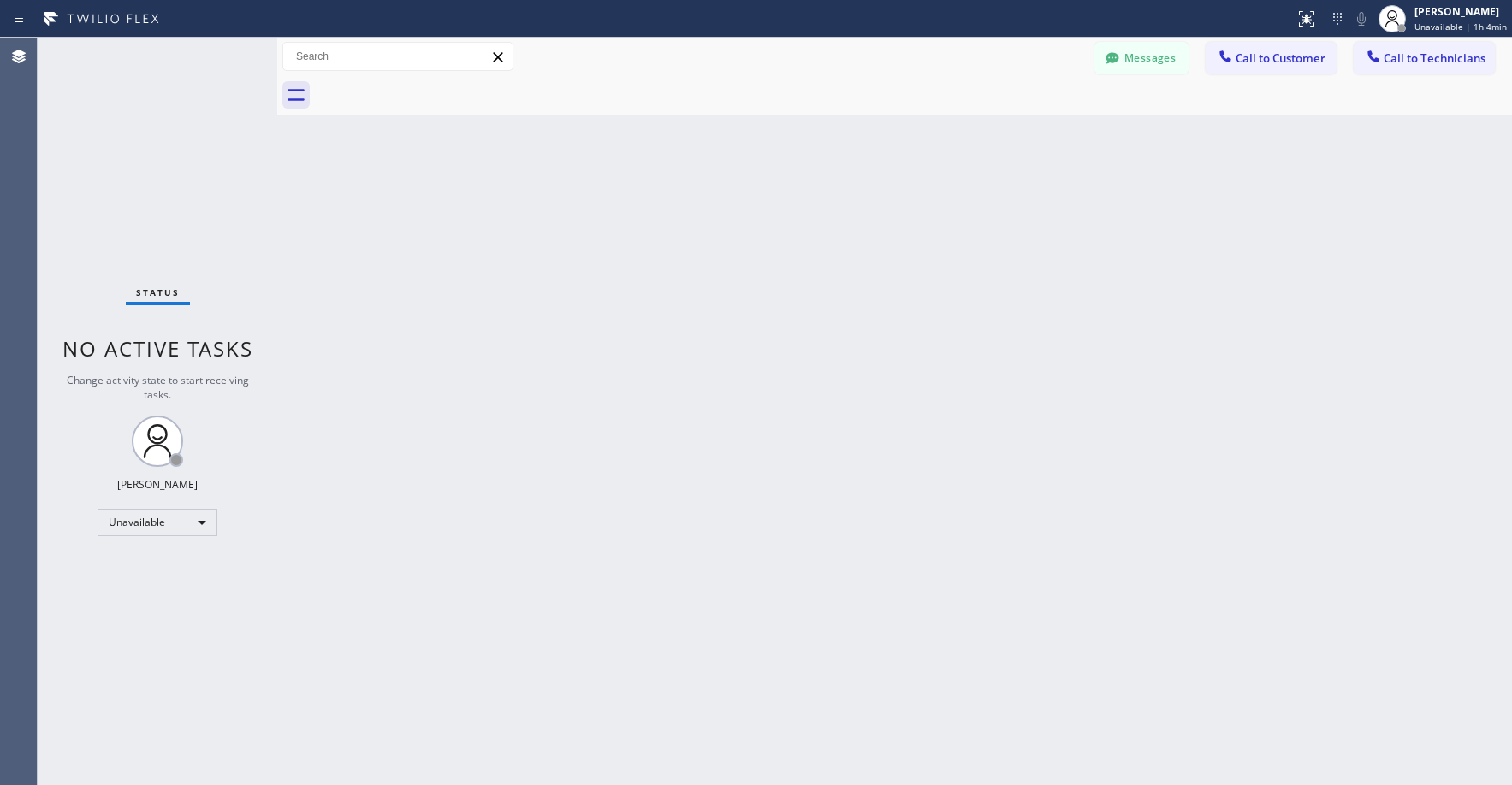
drag, startPoint x: 190, startPoint y: 186, endPoint x: 177, endPoint y: 332, distance: 146.6
click at [187, 188] on div "Status No active tasks Change activity state to start receiving tasks. [PERSON_…" at bounding box center [157, 411] width 239 height 747
click at [207, 229] on div "Status No active tasks Change activity state to start receiving tasks. [PERSON_…" at bounding box center [157, 411] width 239 height 747
click at [1118, 57] on icon at bounding box center [1111, 58] width 13 height 11
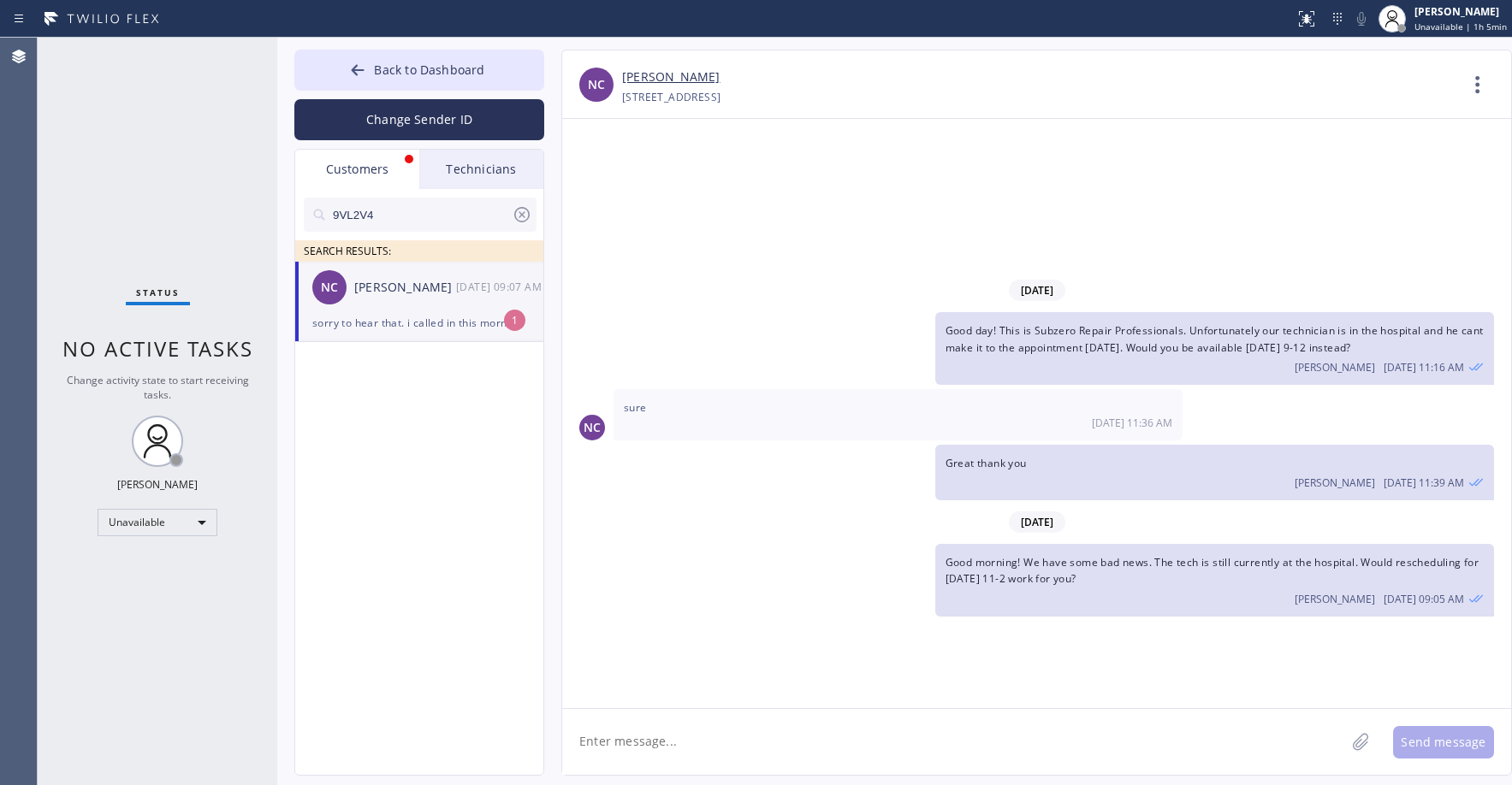
click at [402, 301] on div "NC [PERSON_NAME] [DATE] 09:07 AM" at bounding box center [420, 287] width 250 height 52
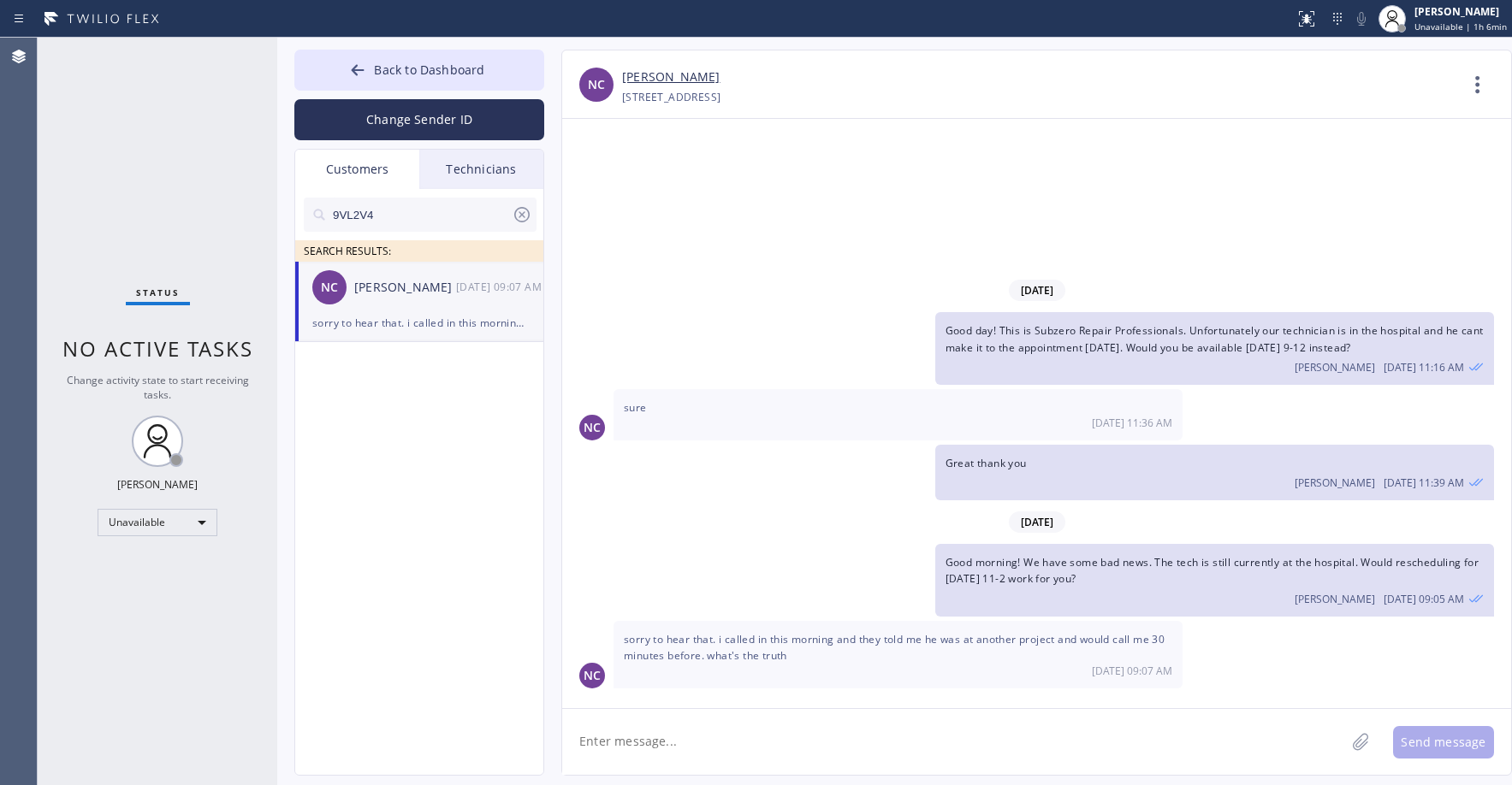
click at [793, 495] on div "Great thank you [PERSON_NAME] [DATE] 11:39 AM" at bounding box center [1027, 472] width 932 height 55
click at [648, 79] on link "[PERSON_NAME]" at bounding box center [671, 77] width 97 height 19
click at [199, 197] on div "Status No active tasks Change activity state to start receiving tasks. [PERSON_…" at bounding box center [157, 411] width 239 height 747
click at [167, 159] on div "Status No active tasks Change activity state to start receiving tasks. [PERSON_…" at bounding box center [157, 411] width 239 height 747
click at [664, 739] on textarea at bounding box center [953, 741] width 783 height 66
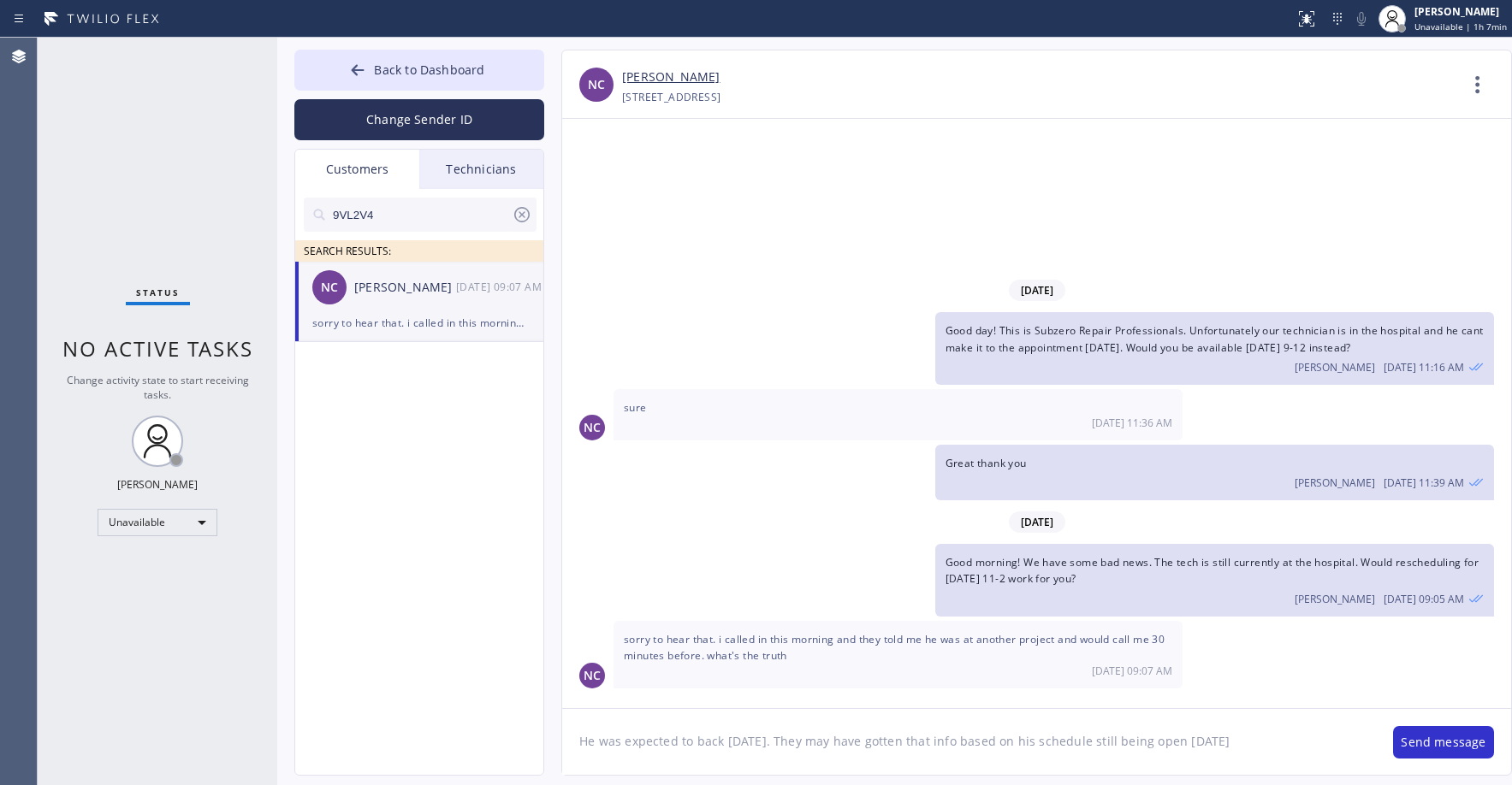
click at [1209, 741] on textarea "He was expected to back [DATE]. They may have gotten that info based on his sch…" at bounding box center [969, 741] width 814 height 66
click at [695, 742] on textarea "He was expected to back [DATE]. They may have gotten that info based on his sch…" at bounding box center [969, 741] width 814 height 66
click at [967, 764] on textarea "He was expected to be back [DATE]. They may have gotten that info based on his …" at bounding box center [969, 741] width 814 height 66
drag, startPoint x: 1114, startPoint y: 745, endPoint x: 1093, endPoint y: 746, distance: 21.0
click at [1093, 746] on textarea "He was expected to be back [DATE]. They may have gotten that info based on his …" at bounding box center [969, 741] width 814 height 66
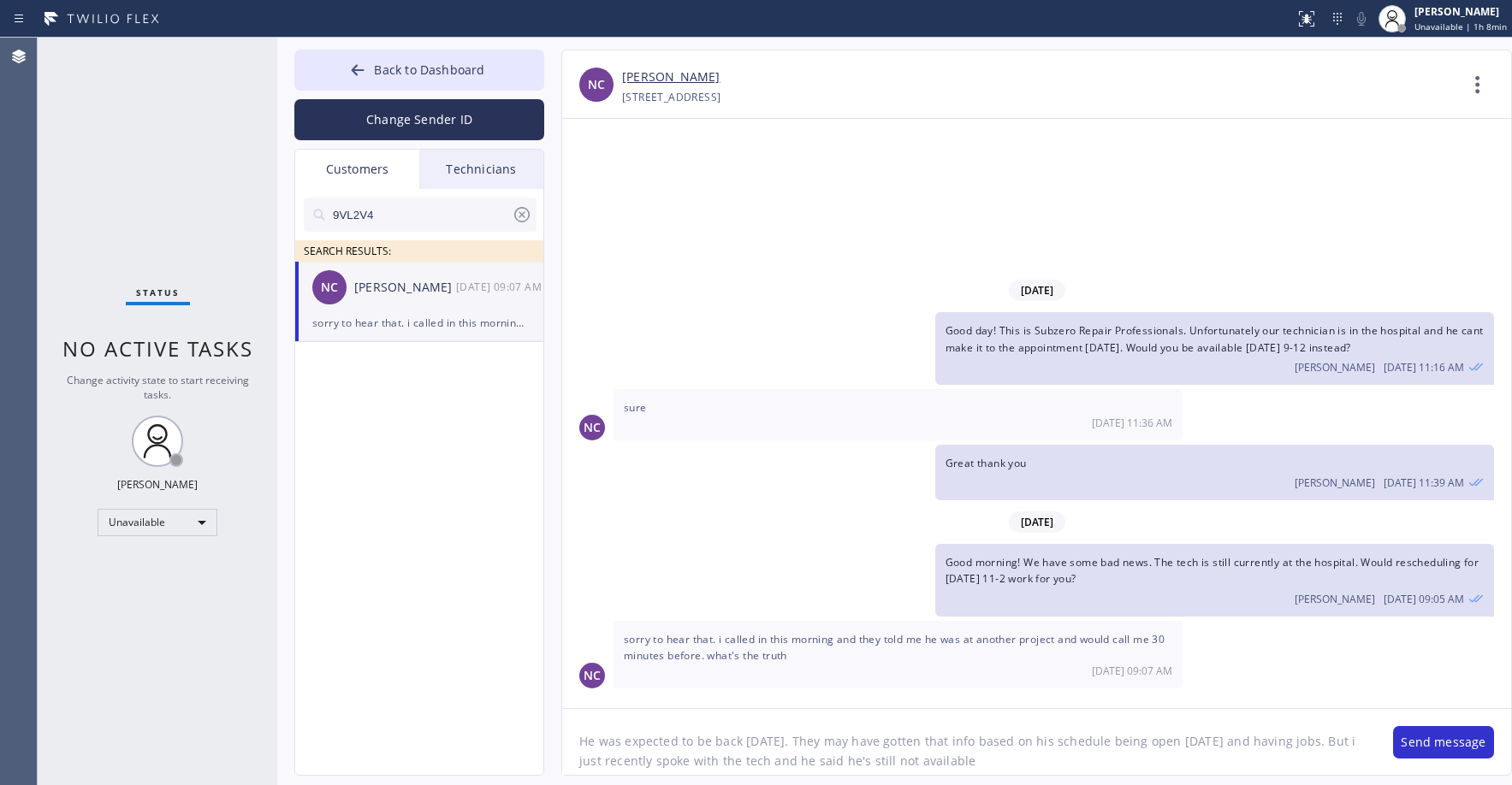
click at [1213, 763] on textarea "He was expected to be back [DATE]. They may have gotten that info based on his …" at bounding box center [969, 741] width 814 height 66
drag, startPoint x: 1285, startPoint y: 744, endPoint x: 1200, endPoint y: 746, distance: 85.0
click at [1200, 746] on textarea "He was expected to be back [DATE]. They may have gotten that info based on his …" at bounding box center [969, 741] width 814 height 66
click at [842, 761] on textarea "He was expected to be back [DATE]. They may have gotten that info based on his …" at bounding box center [969, 741] width 814 height 66
type textarea "He was expected to be back [DATE]. They may have gotten that info based on his …"
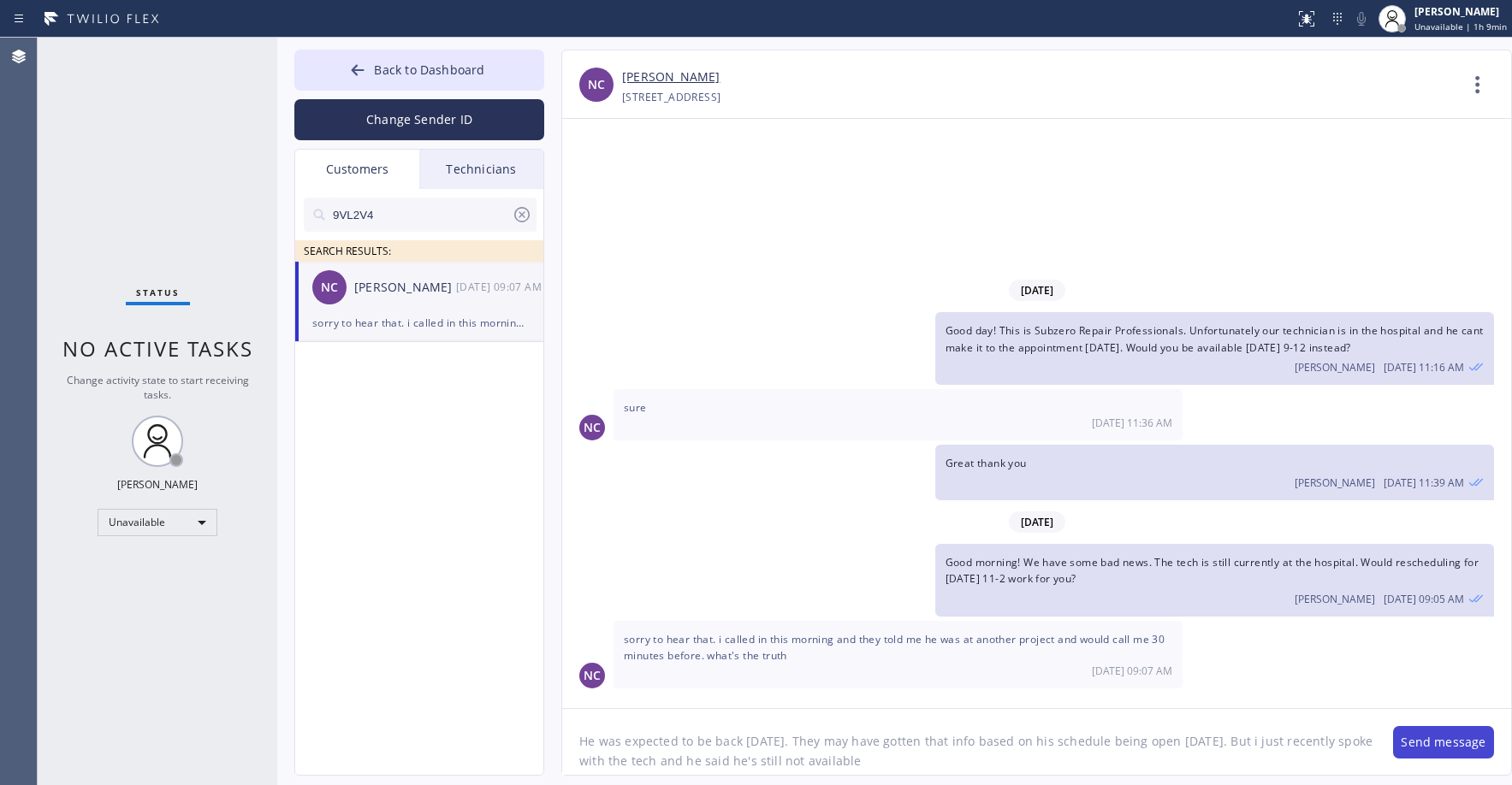
click at [1458, 742] on button "Send message" at bounding box center [1444, 742] width 101 height 32
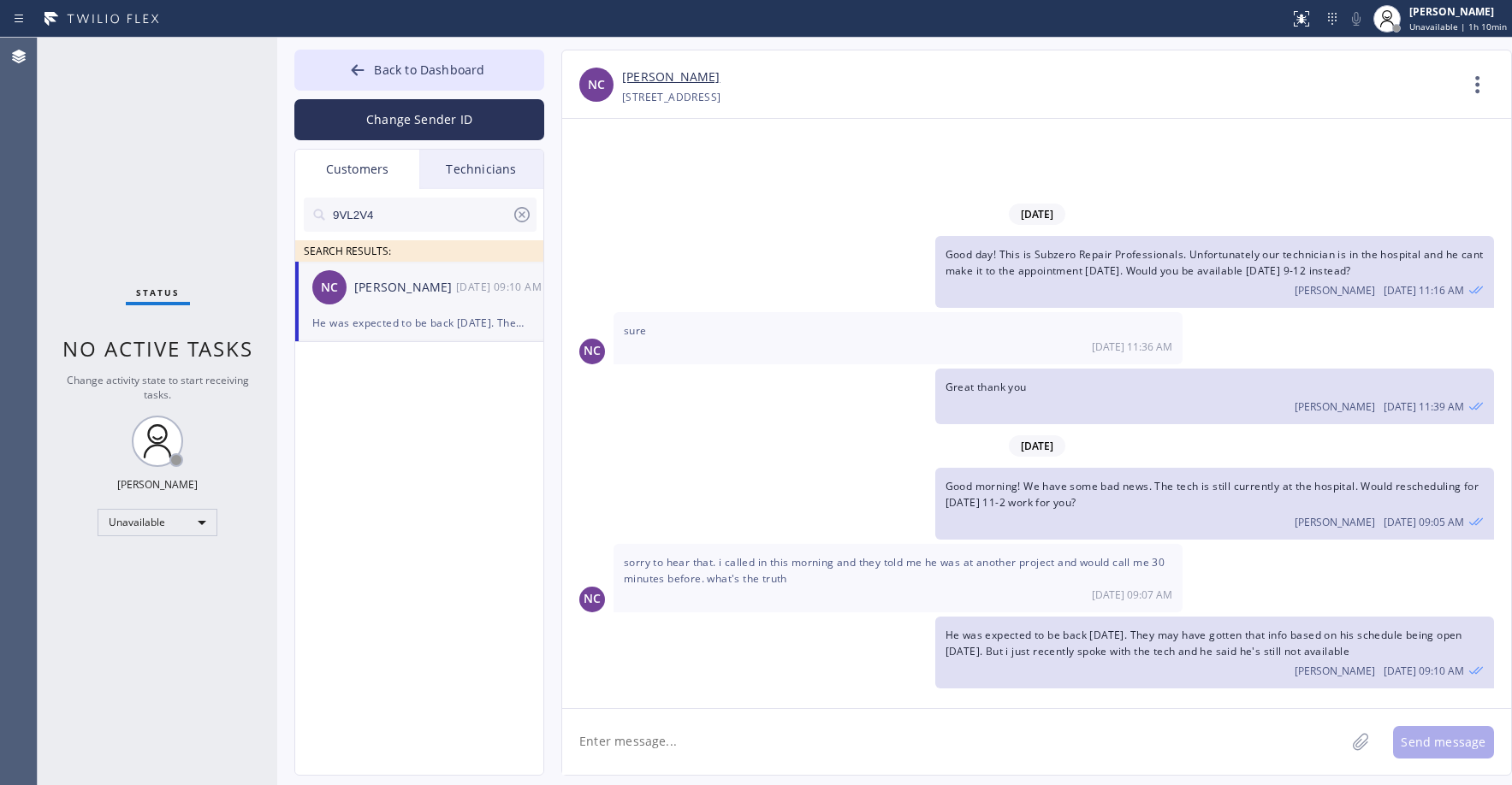
click at [158, 150] on div "Status No active tasks Change activity state to start receiving tasks. [PERSON_…" at bounding box center [157, 411] width 239 height 747
click at [522, 215] on icon at bounding box center [522, 215] width 16 height 16
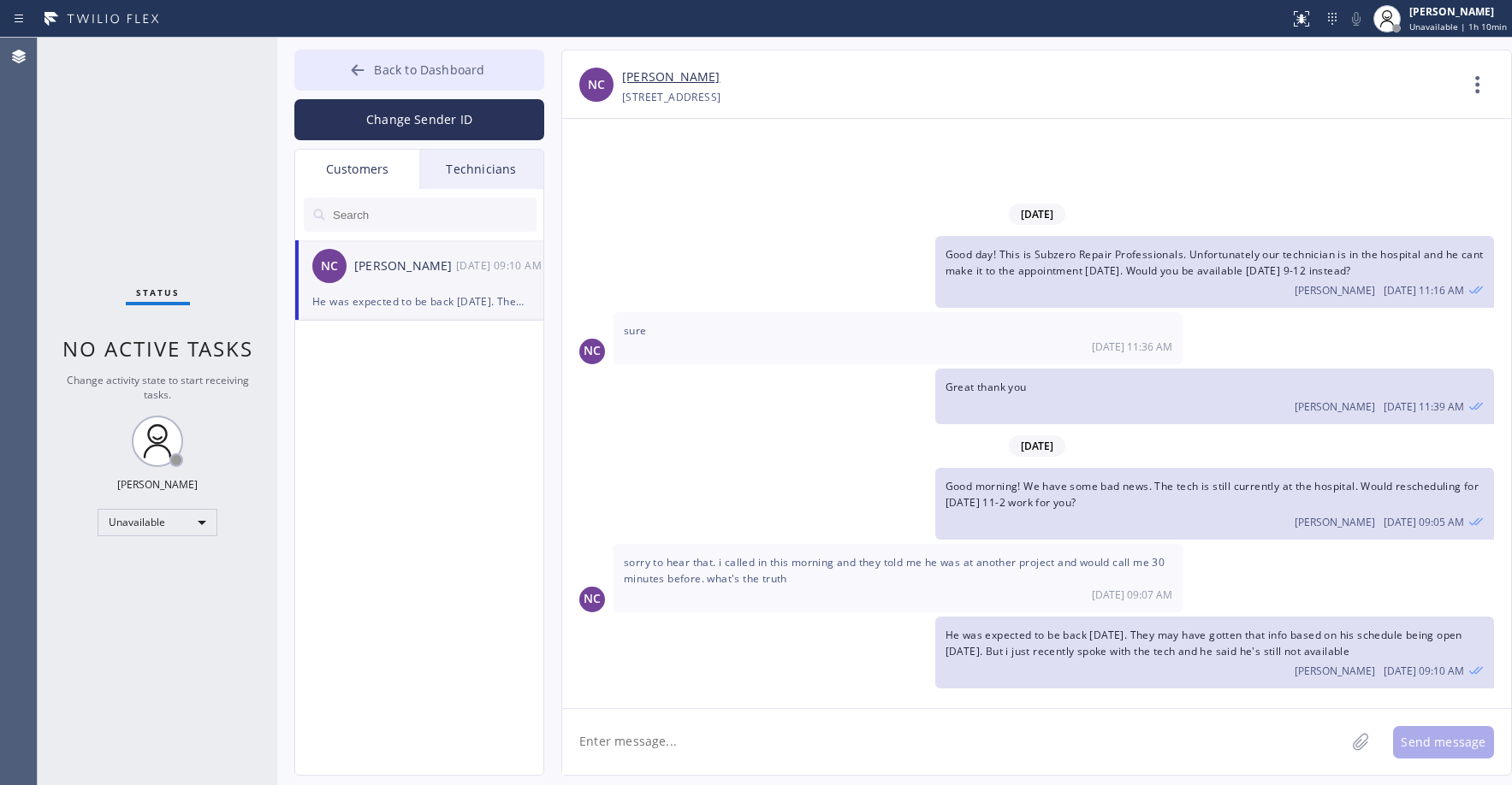
click at [461, 63] on span "Back to Dashboard" at bounding box center [429, 69] width 110 height 17
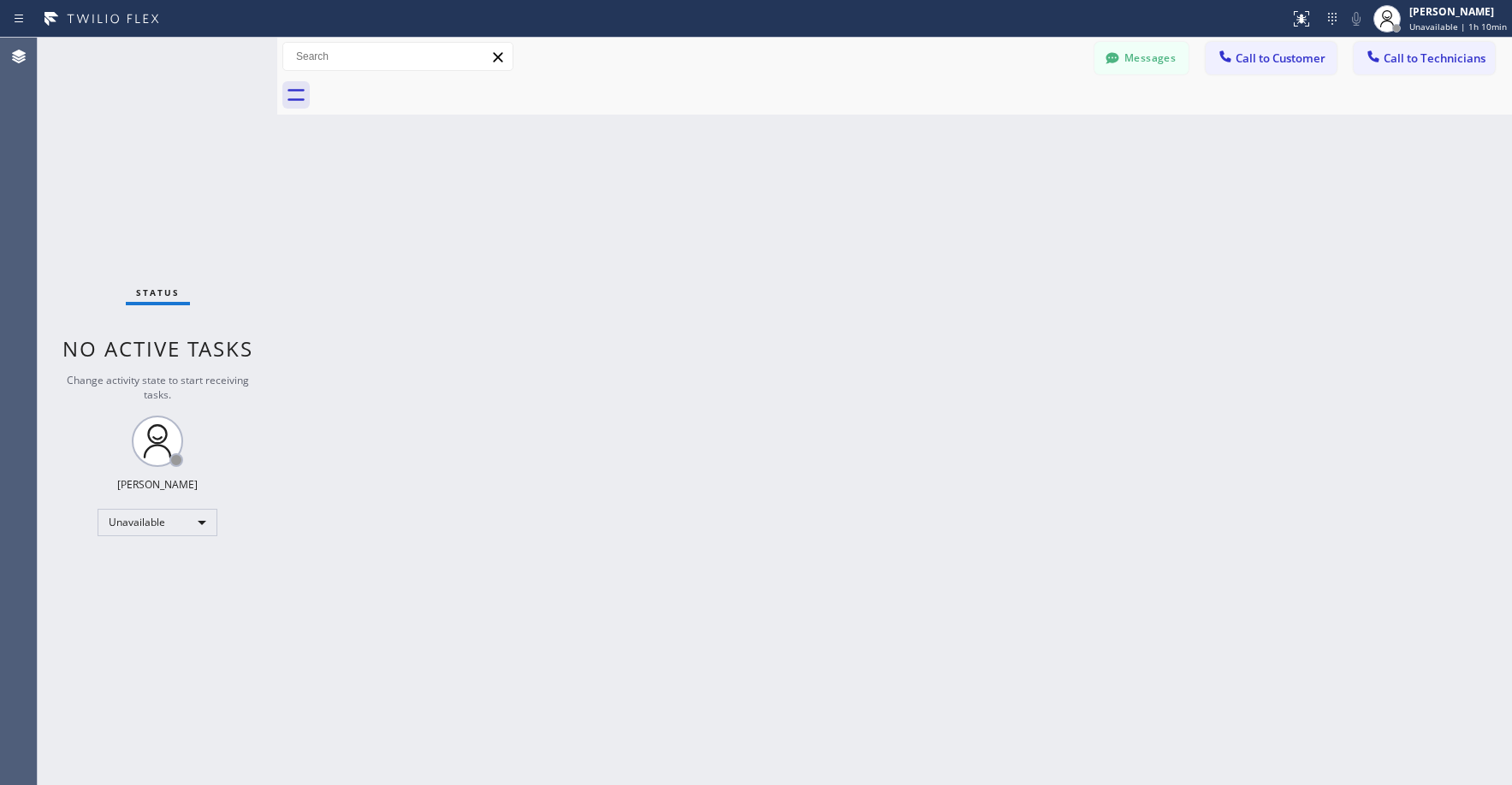
click at [194, 138] on div "Status No active tasks Change activity state to start receiving tasks. [PERSON_…" at bounding box center [157, 411] width 239 height 747
click at [1114, 74] on div "Messages Call to Customer Call to Technicians Outbound call Location [GEOGRAPHI…" at bounding box center [894, 57] width 1235 height 39
click at [1117, 65] on icon at bounding box center [1112, 59] width 18 height 18
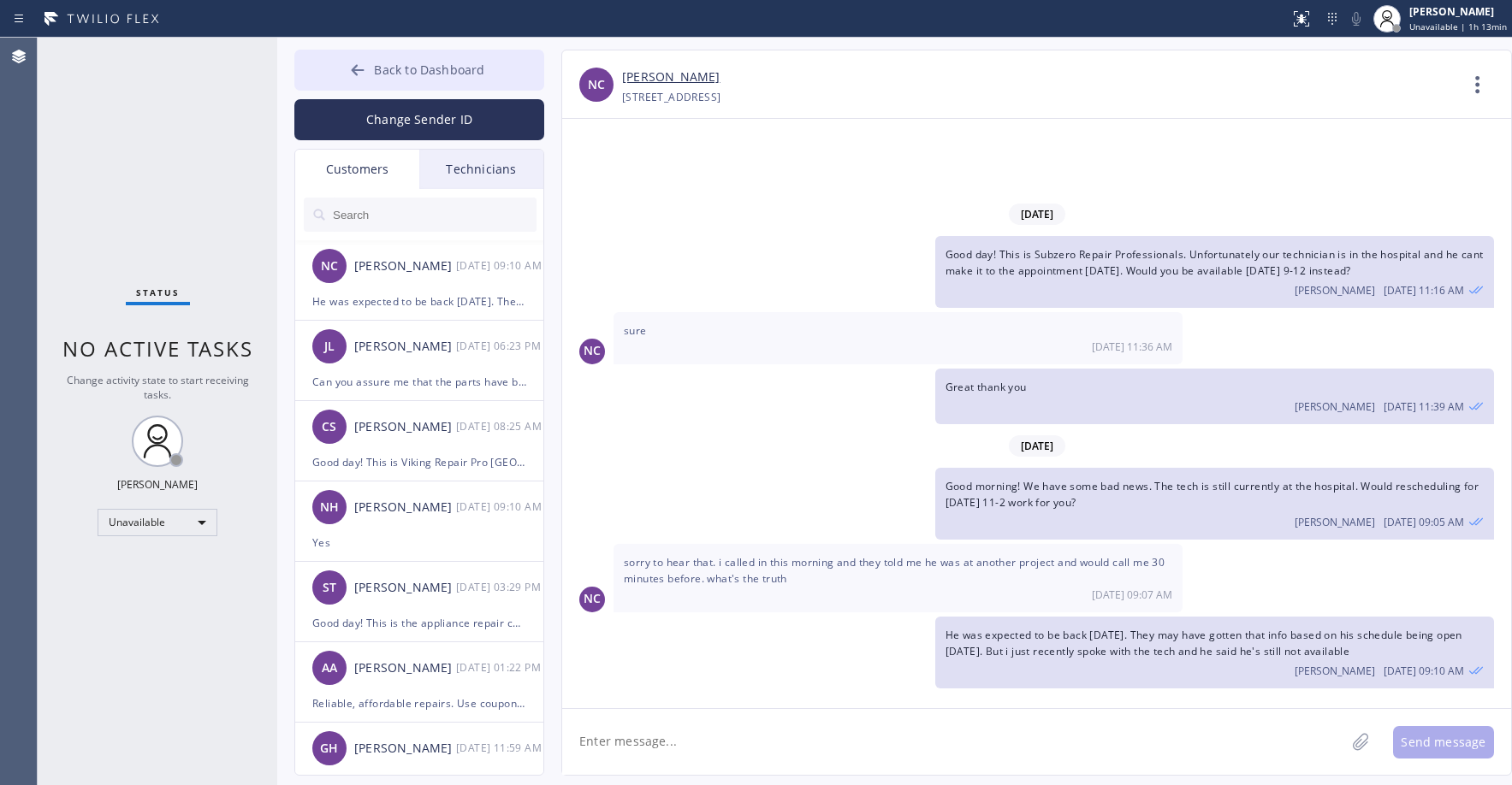
click at [413, 65] on span "Back to Dashboard" at bounding box center [429, 69] width 110 height 17
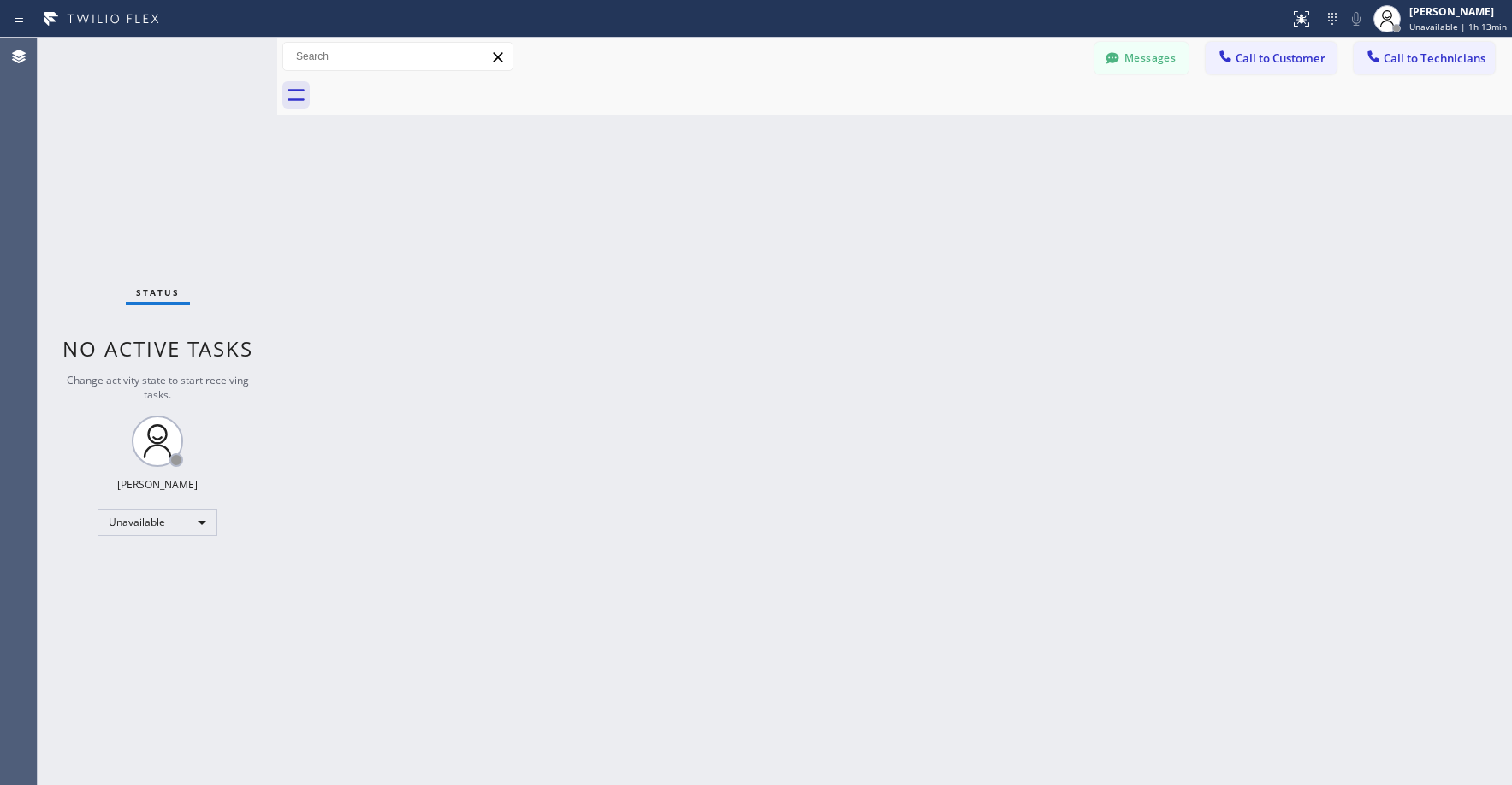
click at [155, 144] on div "Status No active tasks Change activity state to start receiving tasks. [PERSON_…" at bounding box center [157, 411] width 239 height 747
click at [180, 224] on div "Status No active tasks Change activity state to start receiving tasks. [PERSON_…" at bounding box center [157, 411] width 239 height 747
click at [1136, 63] on button "Messages" at bounding box center [1141, 58] width 94 height 32
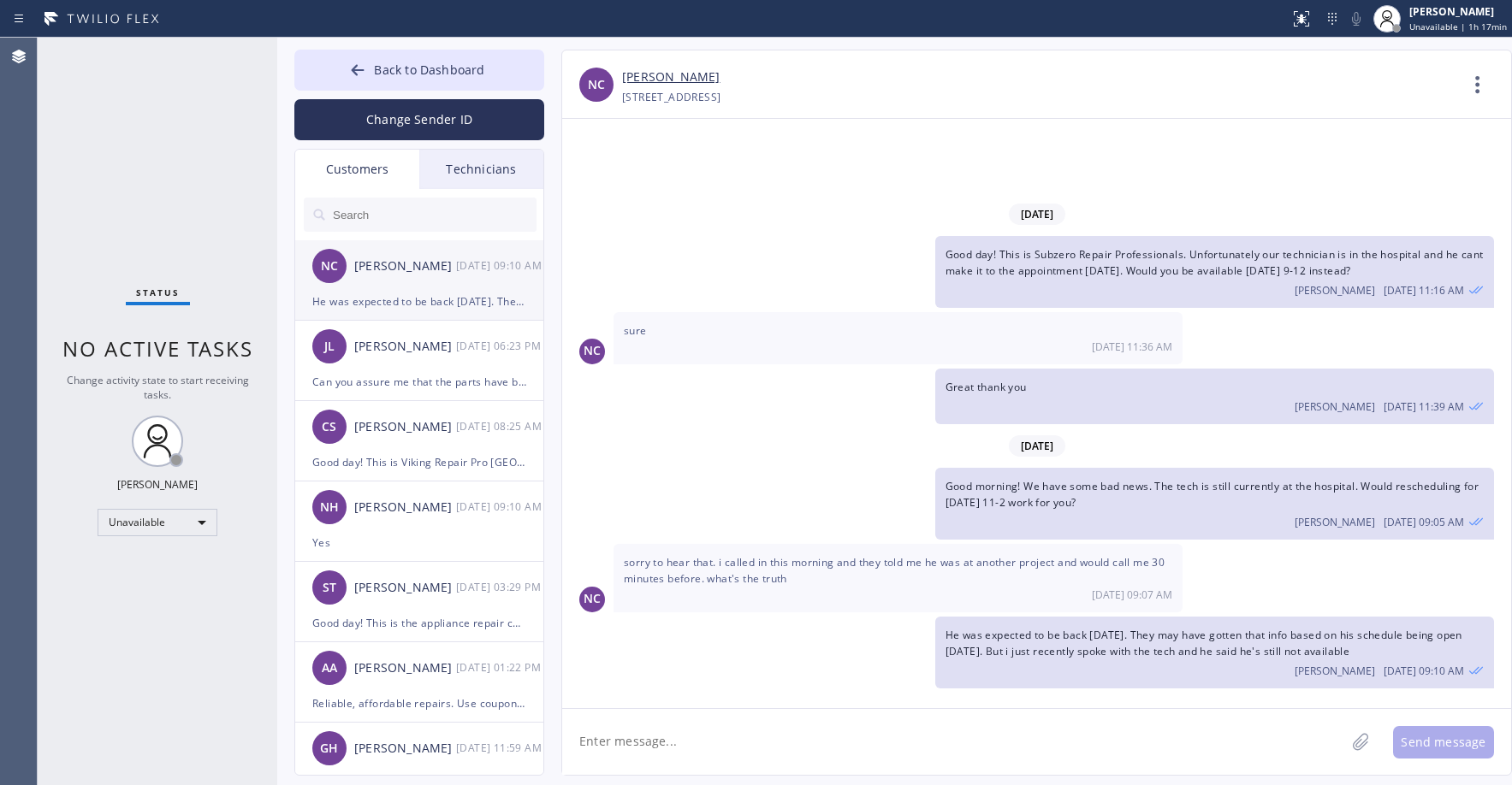
click at [386, 301] on div "He was expected to be back [DATE]. They may have gotten that info based on his …" at bounding box center [419, 301] width 214 height 19
click at [368, 78] on div at bounding box center [357, 71] width 20 height 20
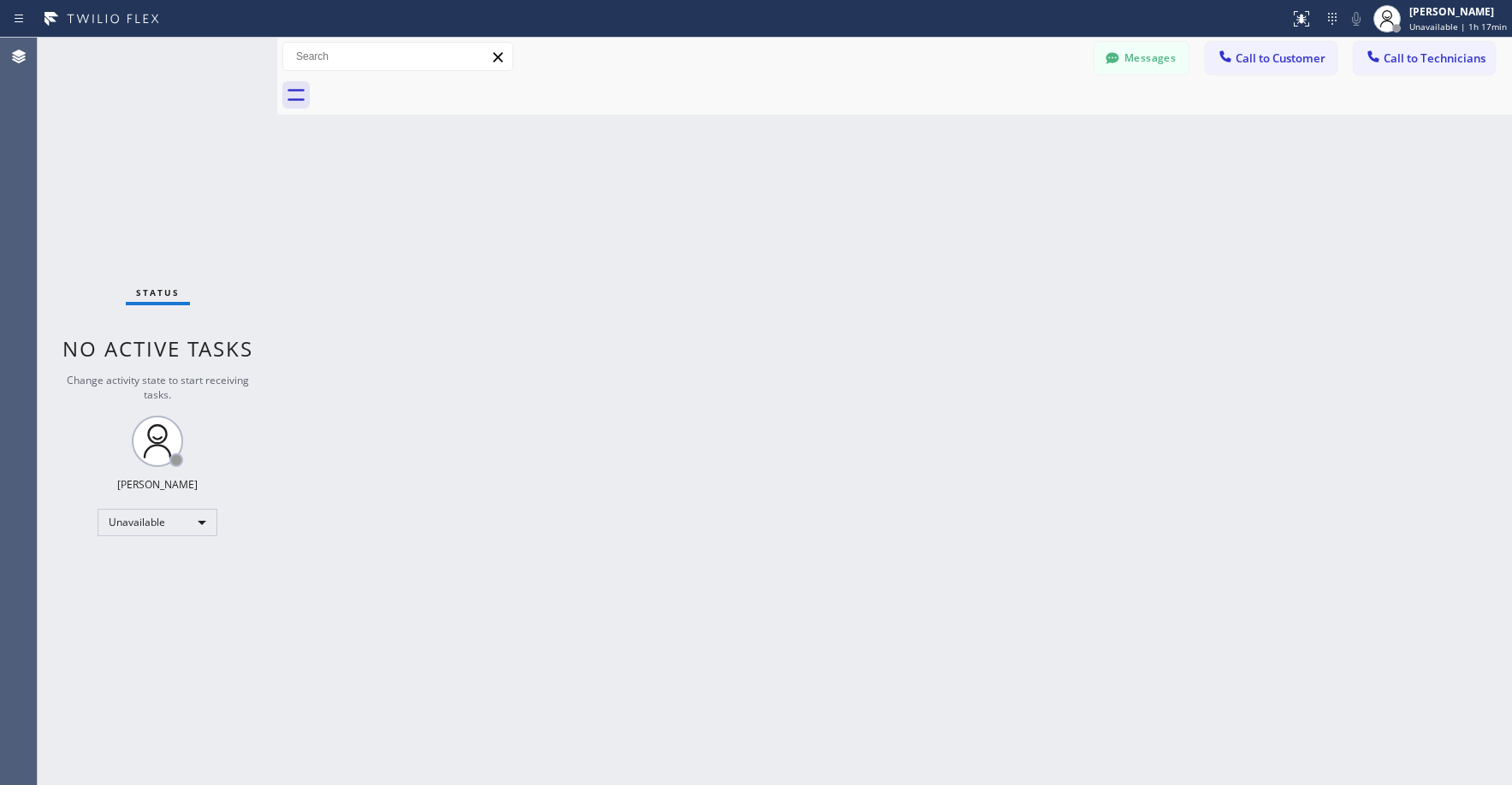
click at [141, 152] on div "Status No active tasks Change activity state to start receiving tasks. [PERSON_…" at bounding box center [157, 411] width 239 height 747
click at [1145, 67] on button "Messages" at bounding box center [1141, 58] width 94 height 32
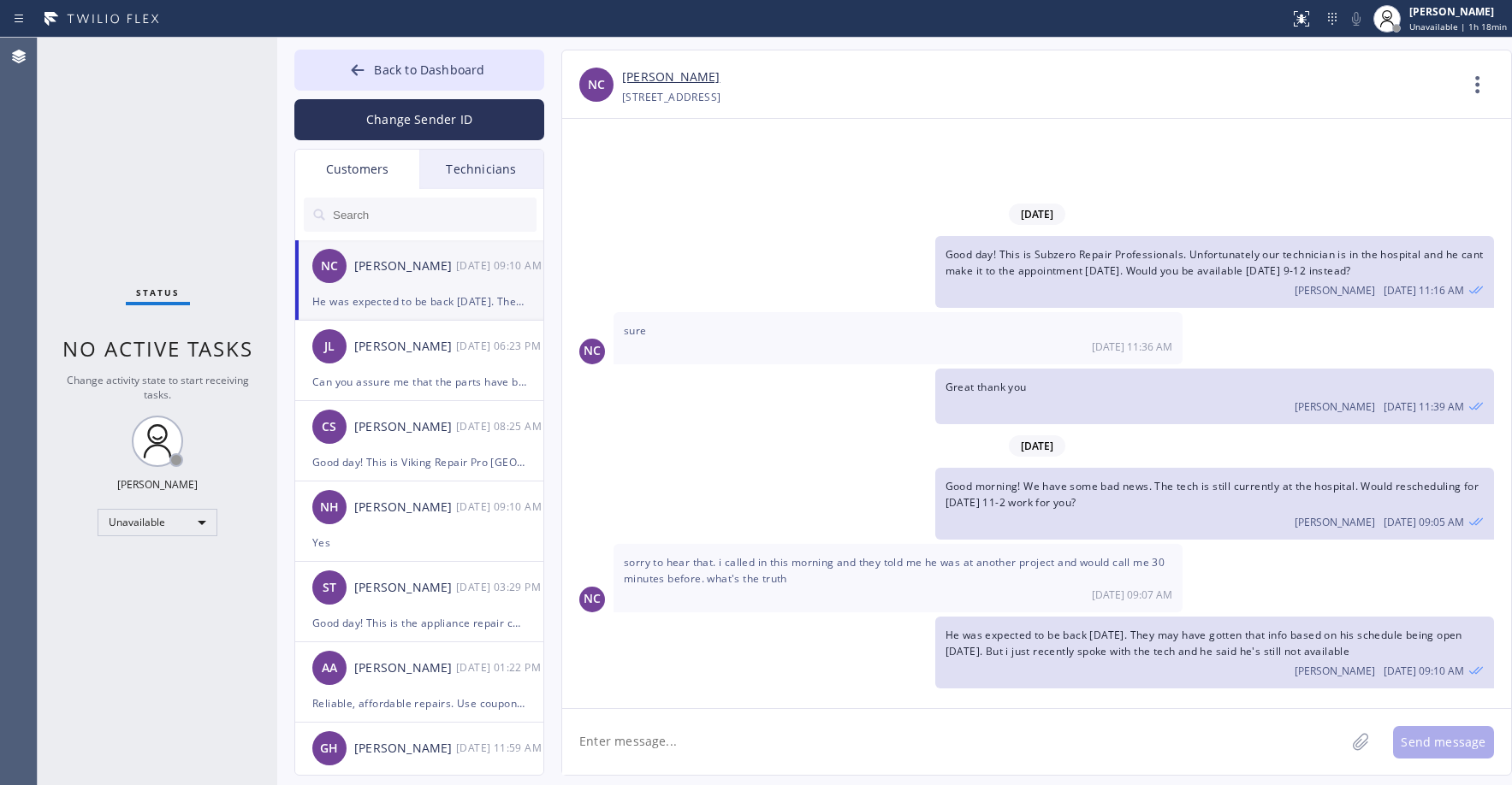
click at [649, 76] on link "[PERSON_NAME]" at bounding box center [671, 77] width 97 height 19
click at [741, 741] on textarea at bounding box center [953, 741] width 783 height 66
click at [156, 139] on div "Status No active tasks Change activity state to start receiving tasks. [PERSON_…" at bounding box center [157, 411] width 239 height 747
click at [408, 79] on button "Back to Dashboard" at bounding box center [419, 70] width 250 height 41
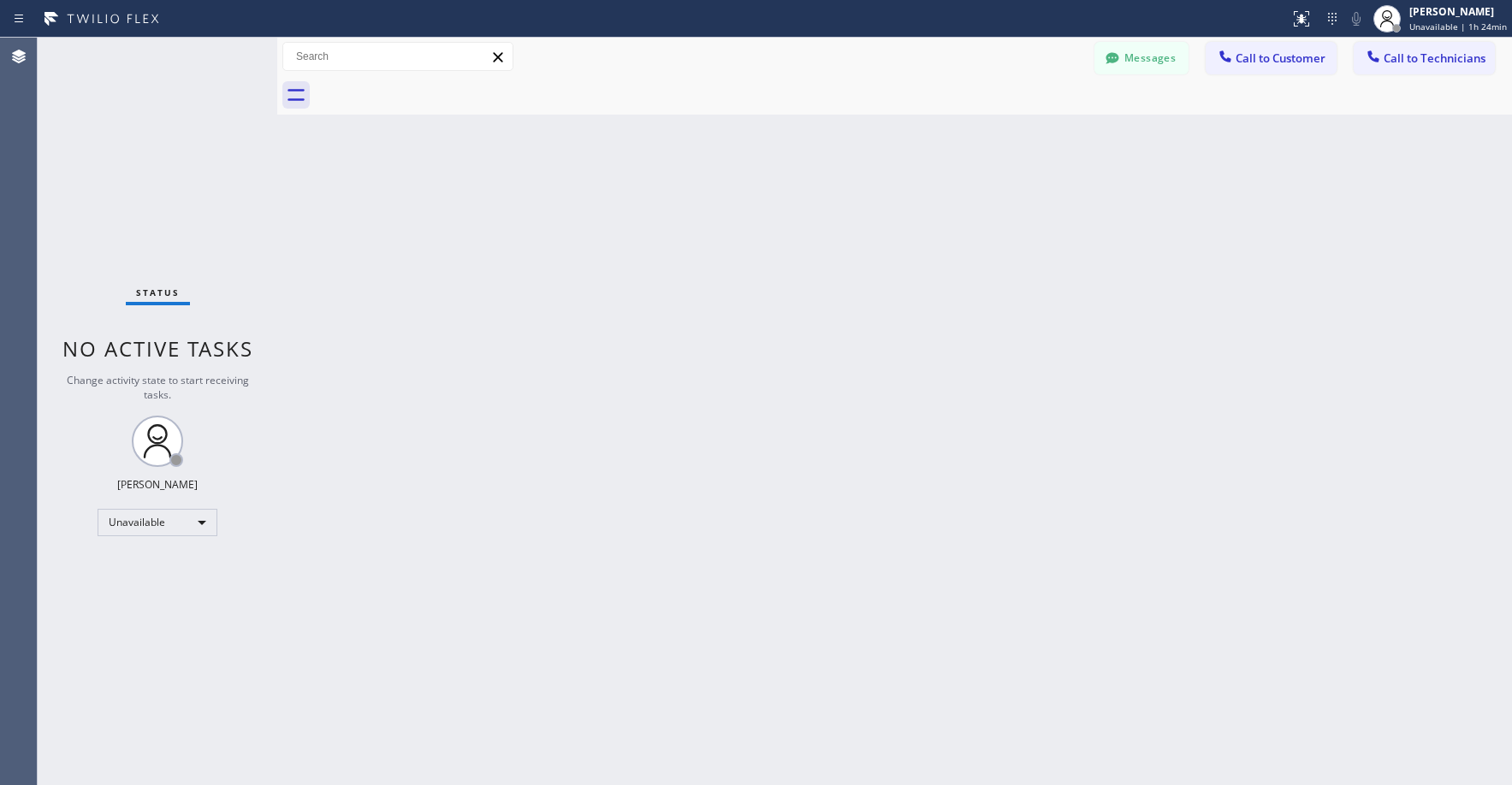
click at [162, 152] on div "Status No active tasks Change activity state to start receiving tasks. [PERSON_…" at bounding box center [157, 411] width 239 height 747
click at [136, 128] on div "Status No active tasks Change activity state to start receiving tasks. [PERSON_…" at bounding box center [157, 411] width 239 height 747
drag, startPoint x: 89, startPoint y: 158, endPoint x: 94, endPoint y: 198, distance: 40.3
click at [89, 159] on div "Status No active tasks Change activity state to start receiving tasks. [PERSON_…" at bounding box center [157, 411] width 239 height 747
drag, startPoint x: 167, startPoint y: 177, endPoint x: 591, endPoint y: 121, distance: 427.7
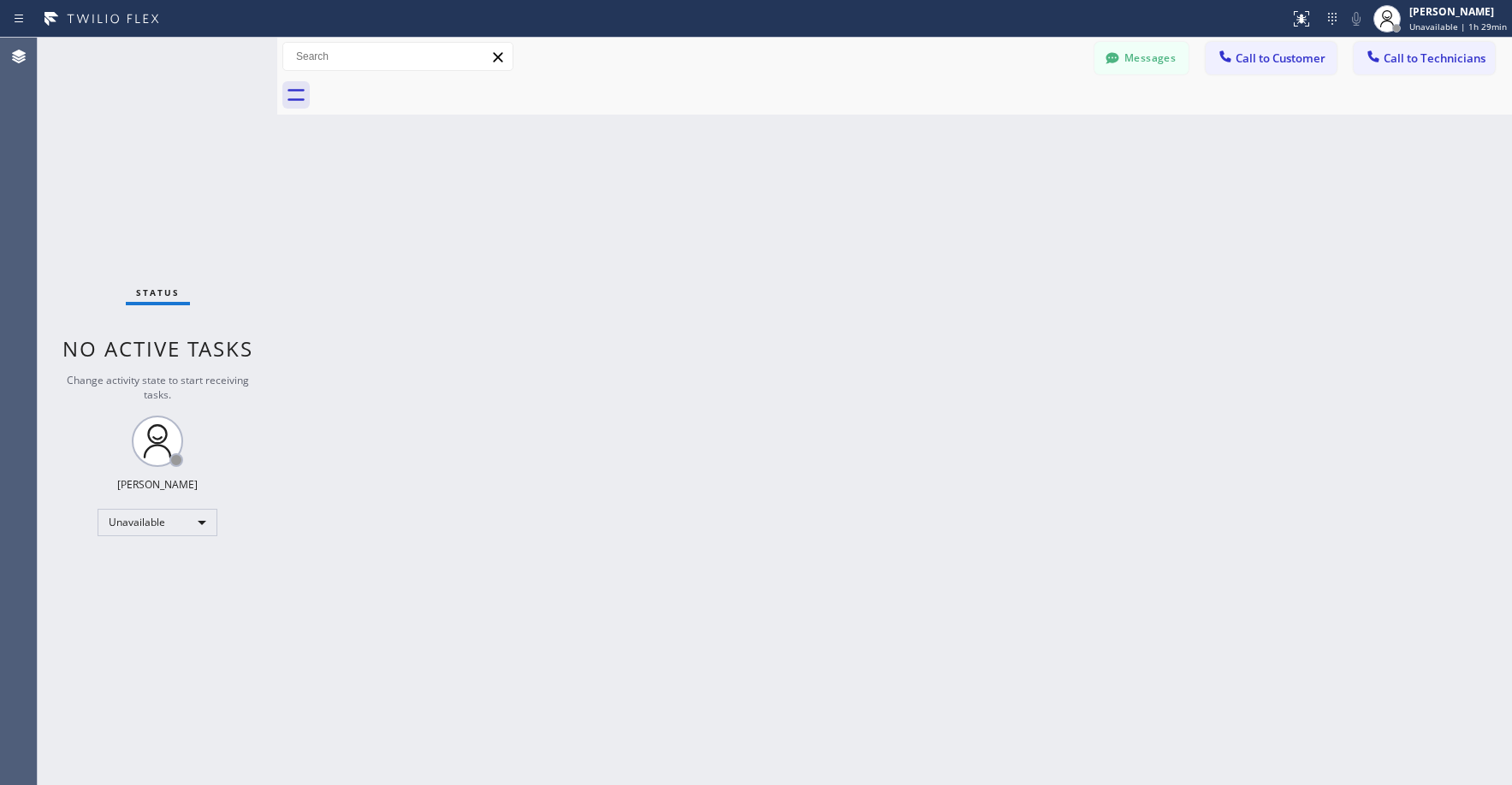
click at [171, 178] on div "Status No active tasks Change activity state to start receiving tasks. [PERSON_…" at bounding box center [157, 411] width 239 height 747
click at [1140, 59] on button "Messages" at bounding box center [1141, 58] width 94 height 32
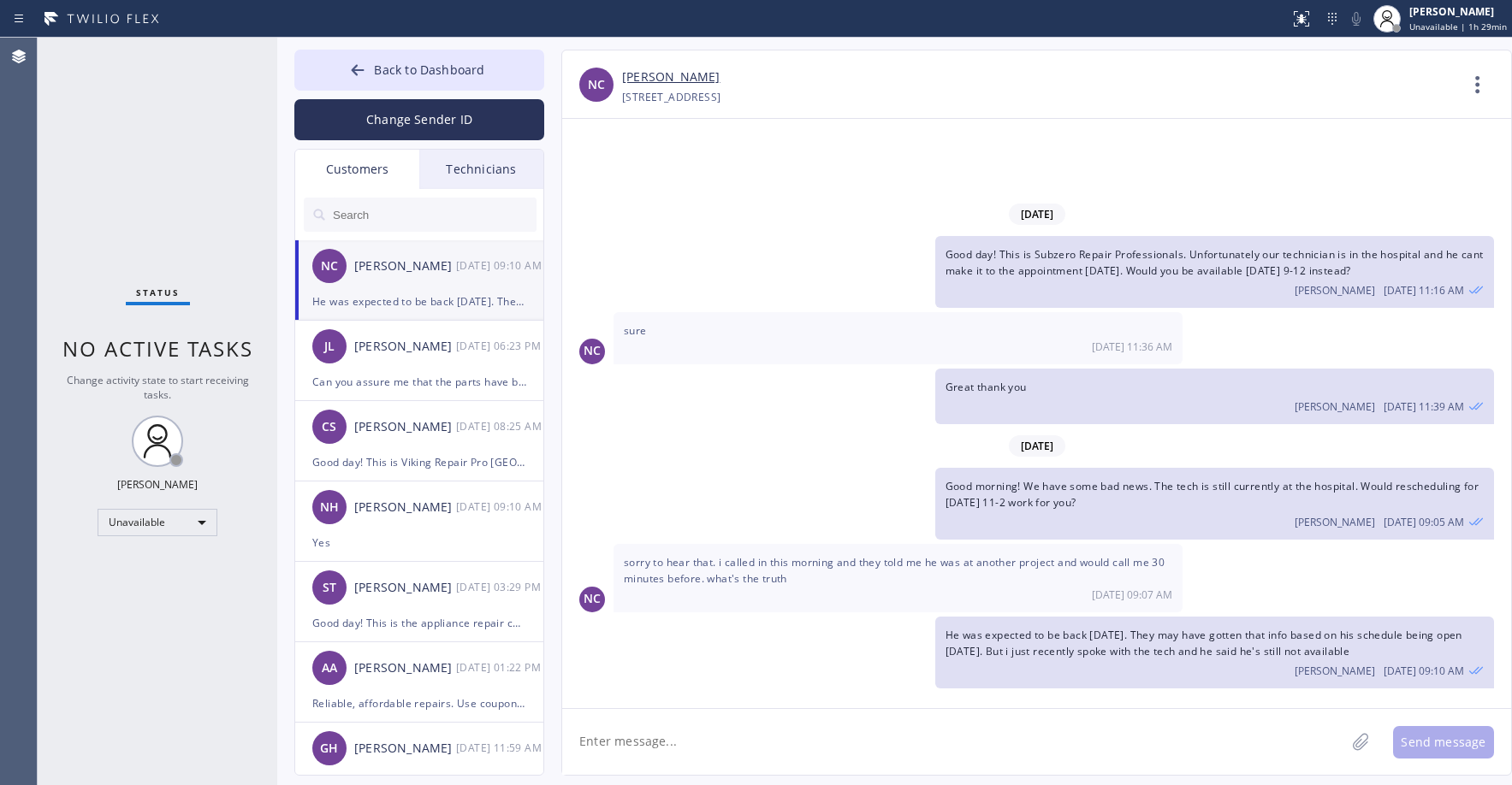
click at [399, 268] on div "[PERSON_NAME]" at bounding box center [405, 266] width 102 height 19
click at [651, 81] on link "[PERSON_NAME]" at bounding box center [671, 77] width 97 height 19
click at [180, 133] on div "Status No active tasks Change activity state to start receiving tasks. [PERSON_…" at bounding box center [157, 411] width 239 height 747
click at [158, 144] on div "Status No active tasks Change activity state to start receiving tasks. [PERSON_…" at bounding box center [157, 411] width 239 height 747
drag, startPoint x: 152, startPoint y: 194, endPoint x: 224, endPoint y: 163, distance: 78.4
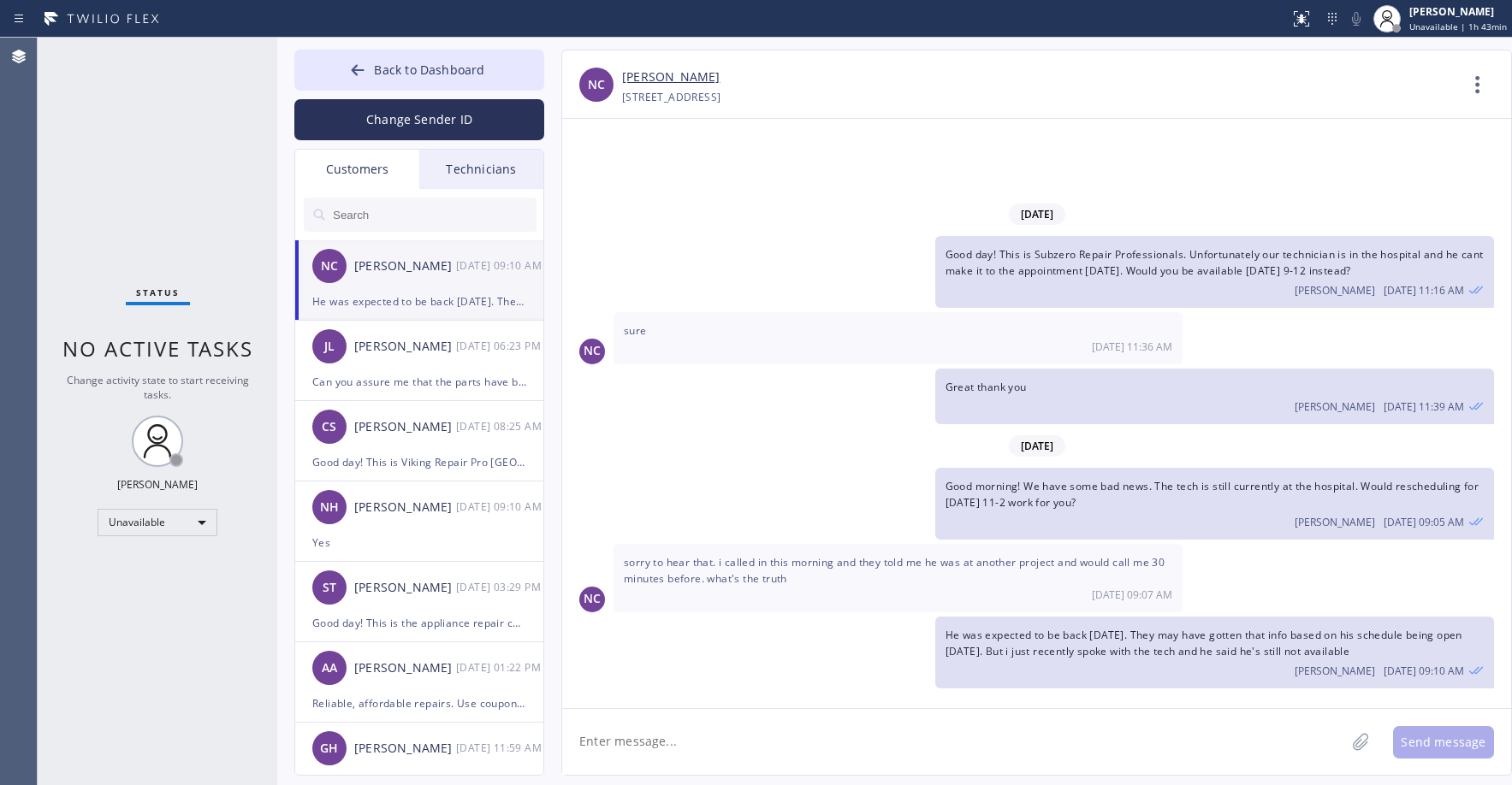
click at [153, 194] on div "Status No active tasks Change activity state to start receiving tasks. [PERSON_…" at bounding box center [157, 411] width 239 height 747
click at [359, 213] on input "text" at bounding box center [434, 215] width 205 height 34
click at [363, 216] on input "text" at bounding box center [434, 215] width 205 height 34
paste input "1NFQ57"
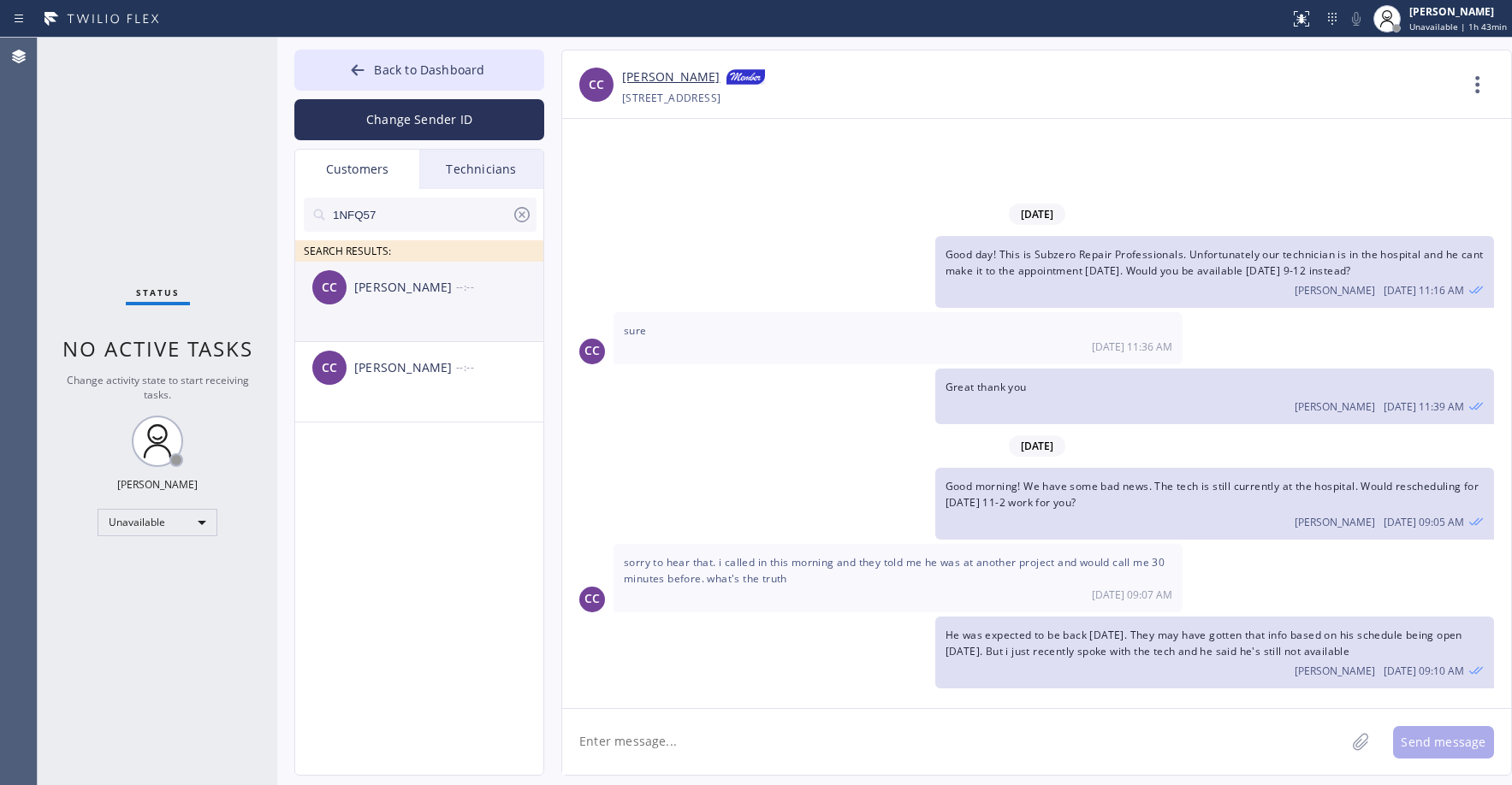
type input "1NFQ57"
click at [404, 288] on div "[PERSON_NAME]" at bounding box center [405, 287] width 102 height 19
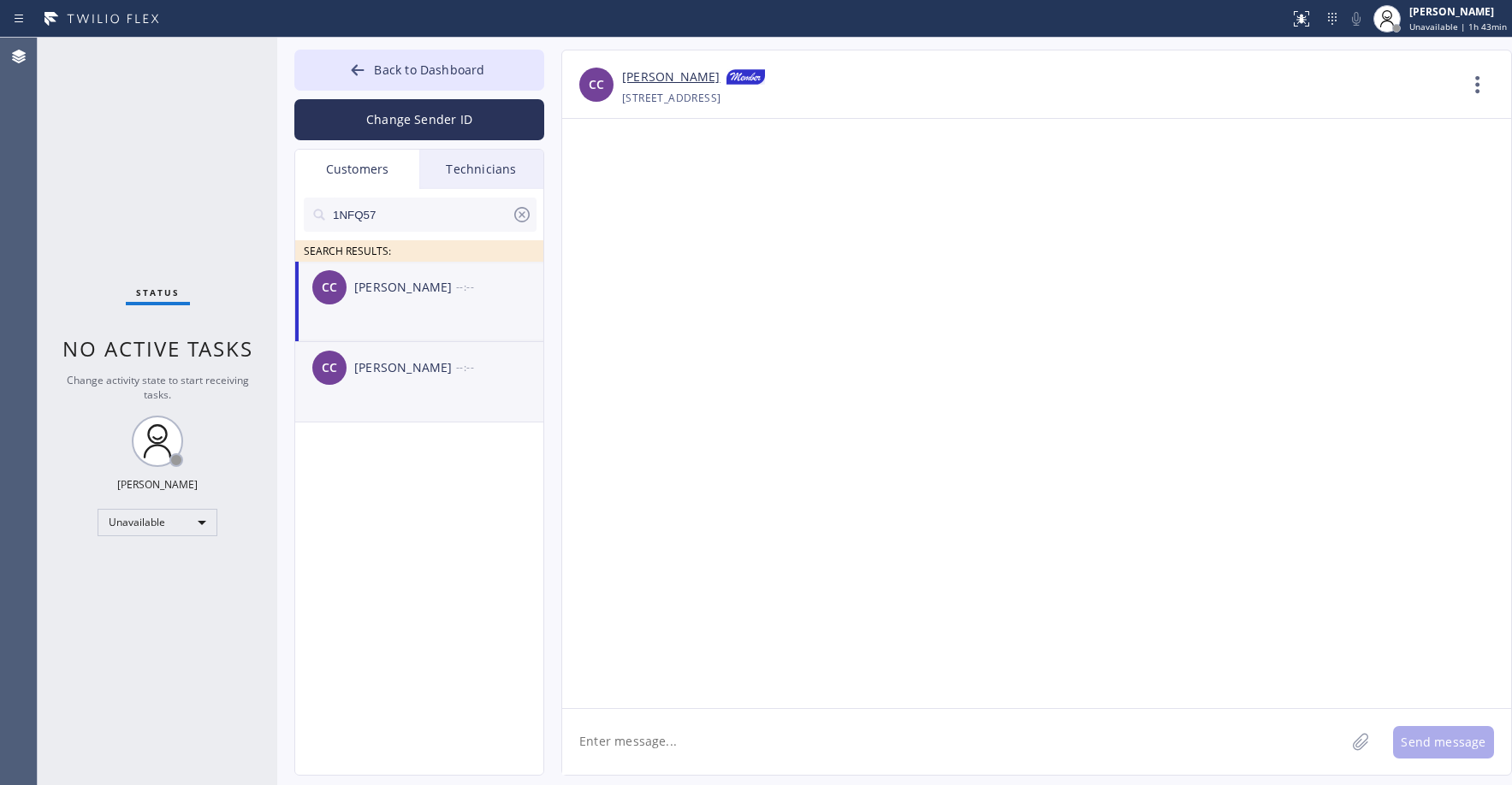
click at [405, 387] on div "CC [PERSON_NAME] --:--" at bounding box center [420, 368] width 250 height 52
click at [401, 293] on div "[PERSON_NAME]" at bounding box center [405, 287] width 102 height 19
click at [635, 739] on textarea at bounding box center [953, 741] width 783 height 66
paste textarea "Next Door Appliance Repair"
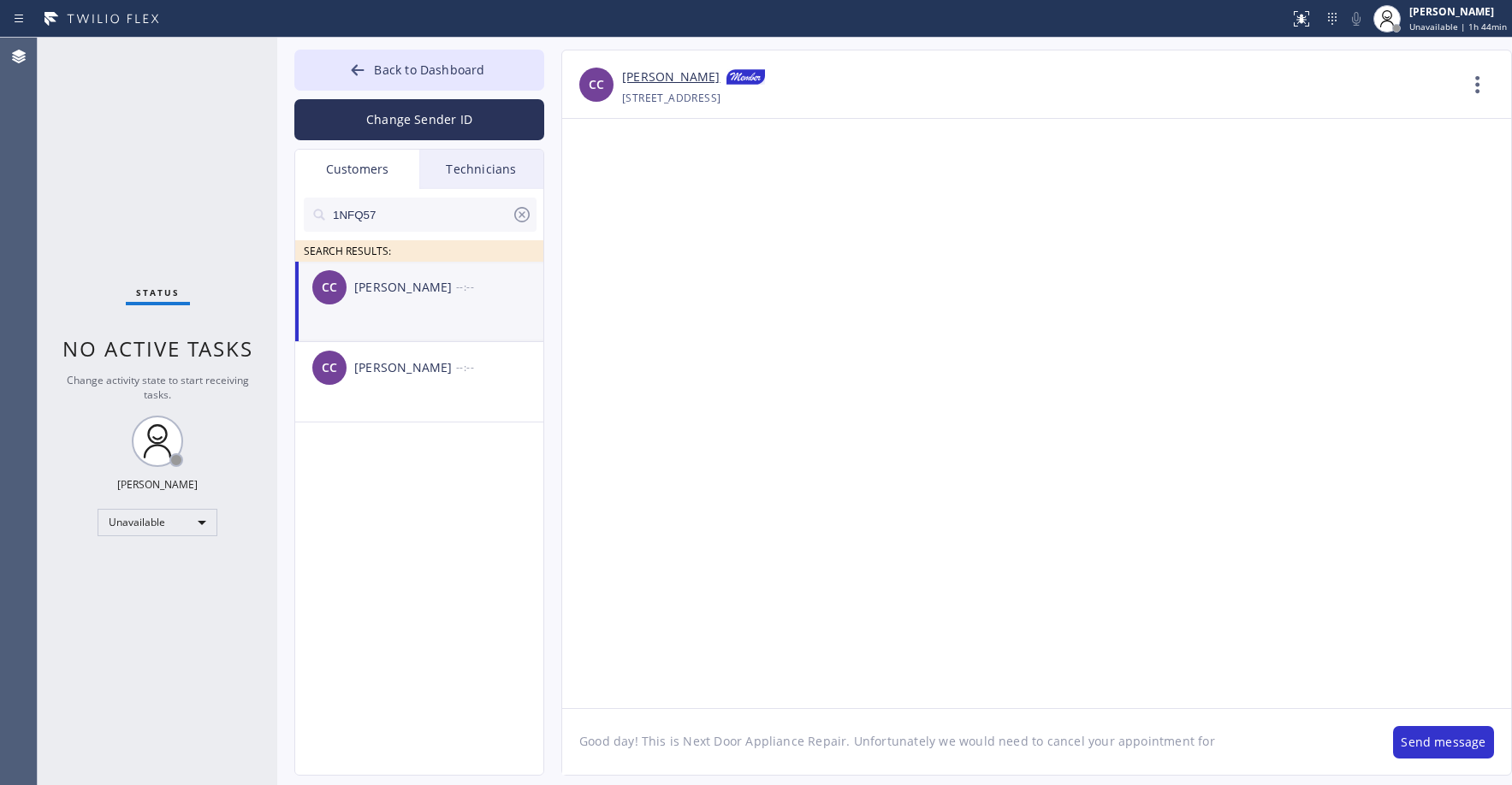
click at [1203, 739] on textarea "Good day! This is Next Door Appliance Repair. Unfortunately we would need to ca…" at bounding box center [969, 741] width 814 height 66
paste textarea "[STREET_ADDRESS]"
type textarea "Good day! This is Next Door Appliance Repair. Unfortunately we would need to ca…"
click at [1438, 740] on button "Send message" at bounding box center [1444, 742] width 101 height 32
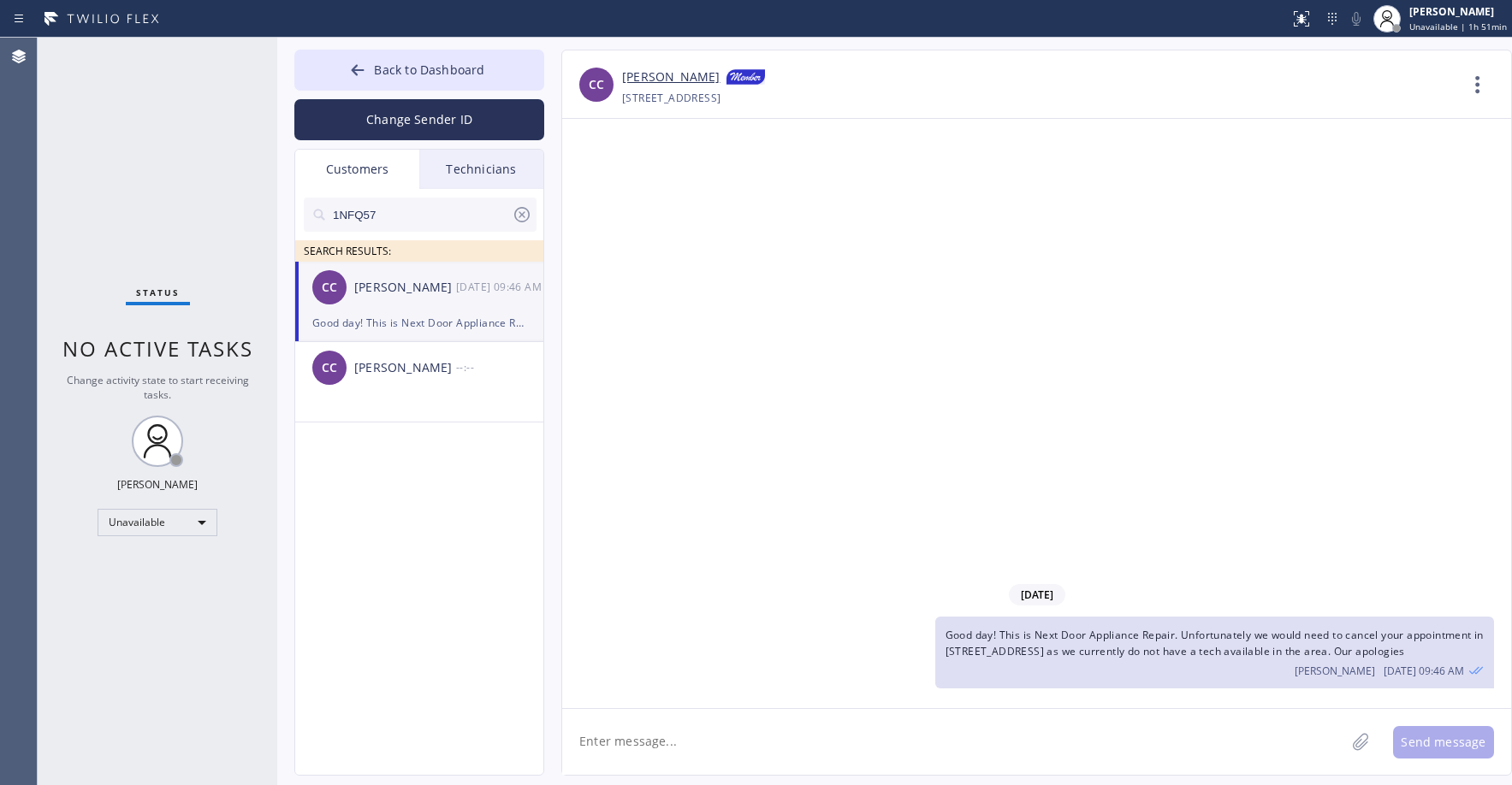
click at [116, 129] on div "Status No active tasks Change activity state to start receiving tasks. [PERSON_…" at bounding box center [157, 411] width 239 height 747
click at [407, 65] on span "Back to Dashboard" at bounding box center [429, 69] width 110 height 17
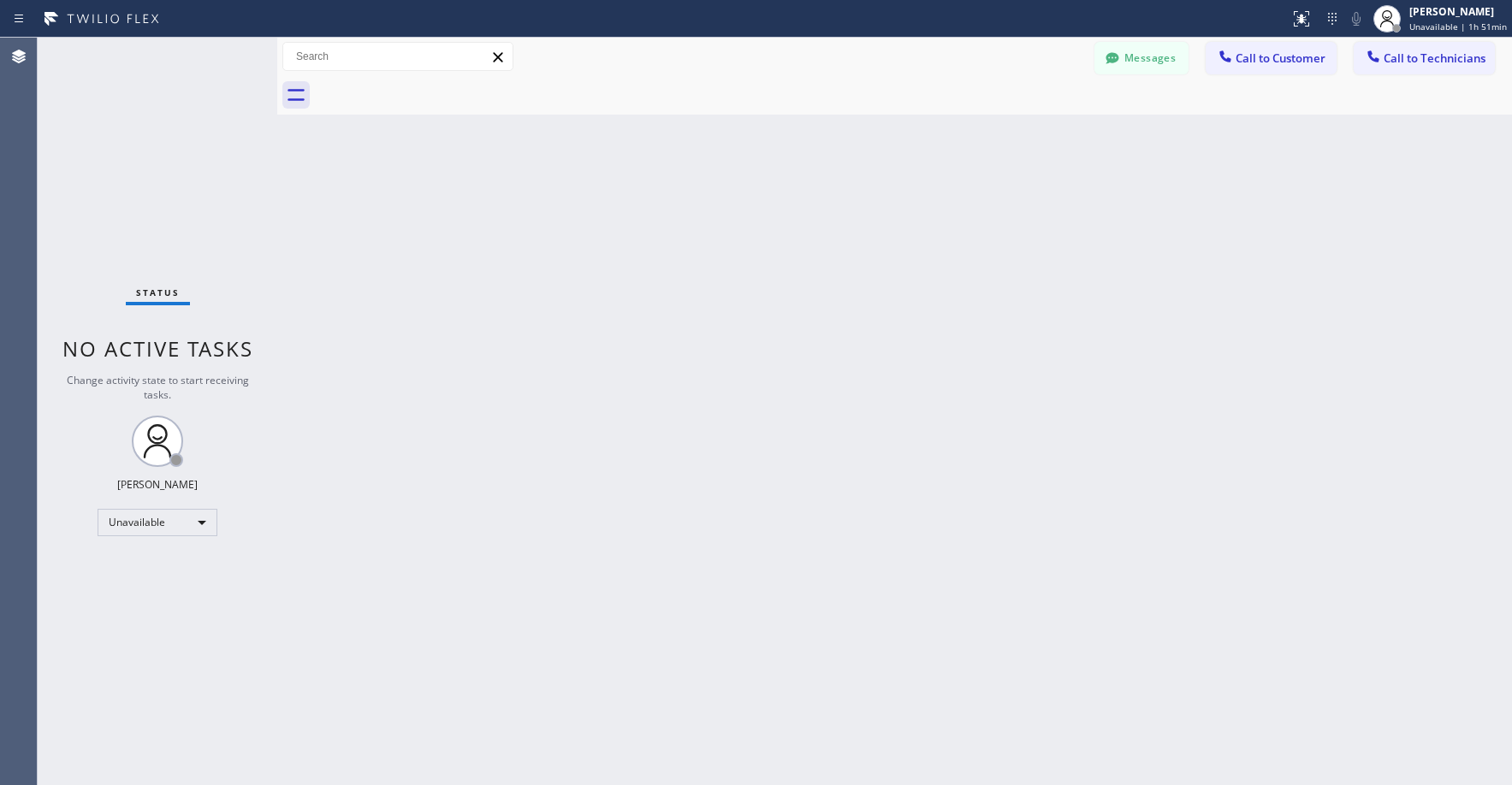
drag, startPoint x: 124, startPoint y: 169, endPoint x: 68, endPoint y: 416, distance: 253.3
click at [124, 171] on div "Status No active tasks Change activity state to start receiving tasks. [PERSON_…" at bounding box center [157, 411] width 239 height 747
click at [135, 144] on div "Status No active tasks Change activity state to start receiving tasks. [PERSON_…" at bounding box center [157, 411] width 239 height 747
click at [1149, 57] on button "Messages" at bounding box center [1141, 58] width 94 height 32
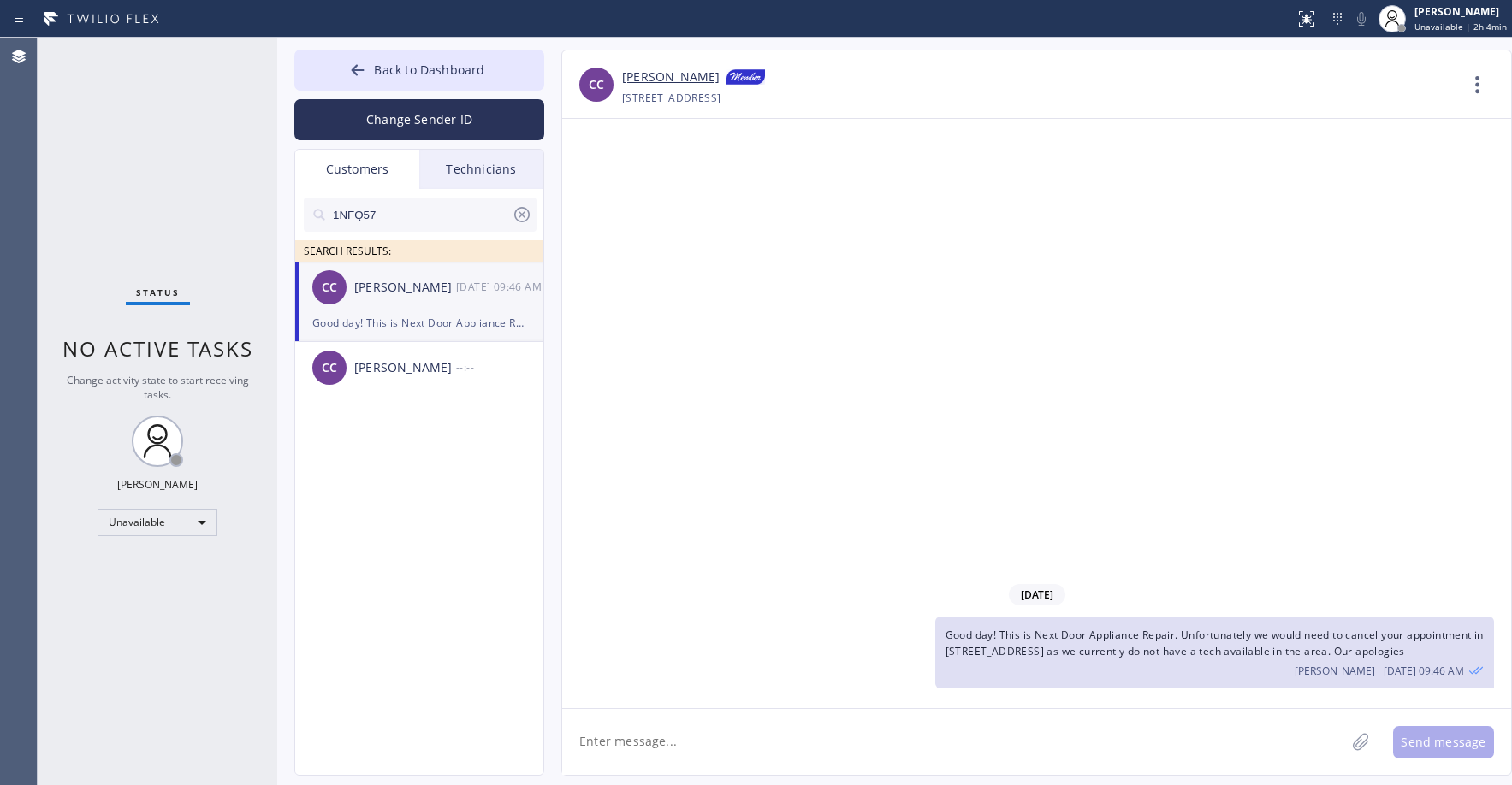
click at [522, 216] on icon at bounding box center [522, 215] width 16 height 16
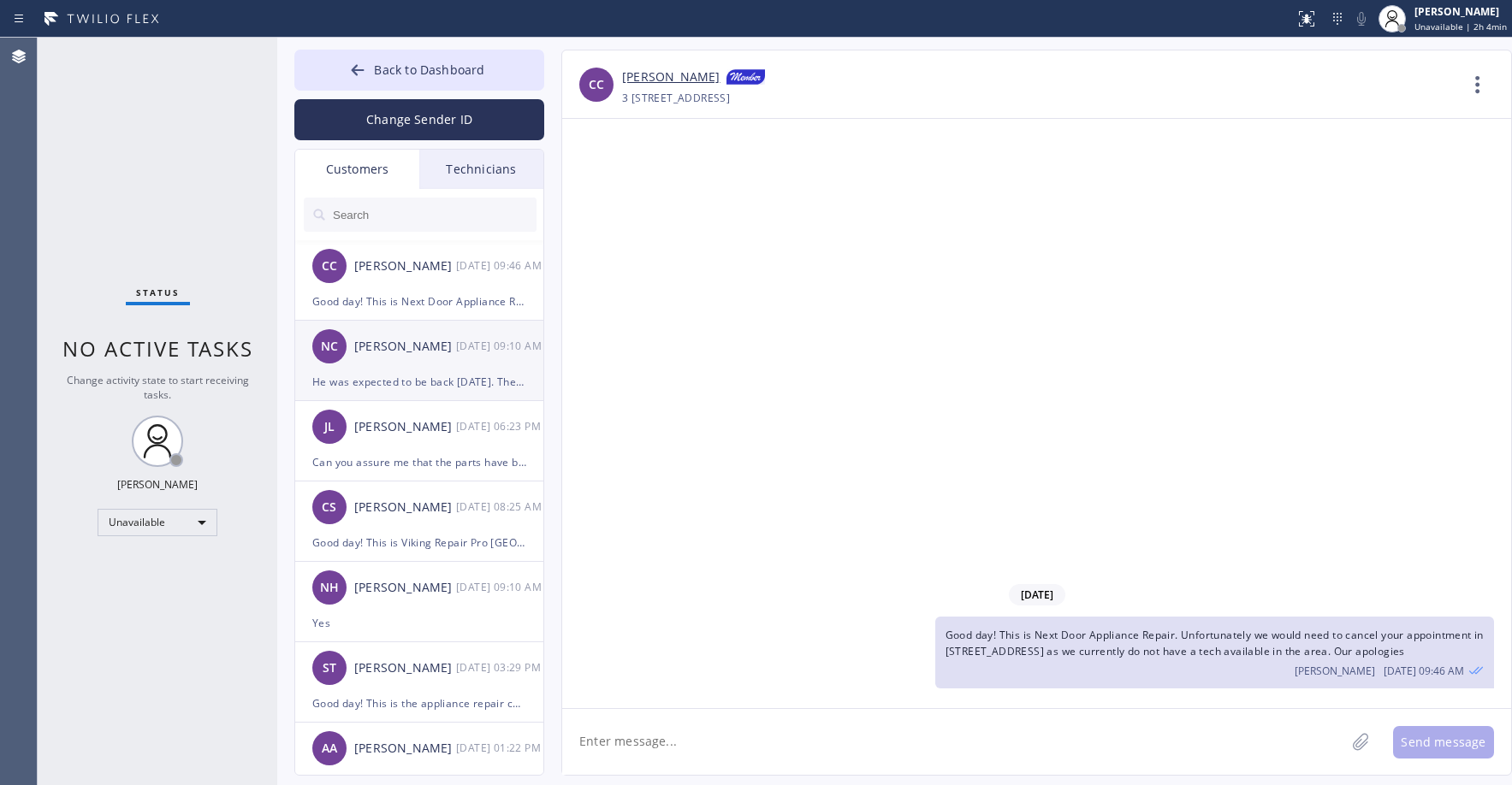
click at [405, 377] on div "He was expected to be back [DATE]. They may have gotten that info based on his …" at bounding box center [419, 382] width 214 height 19
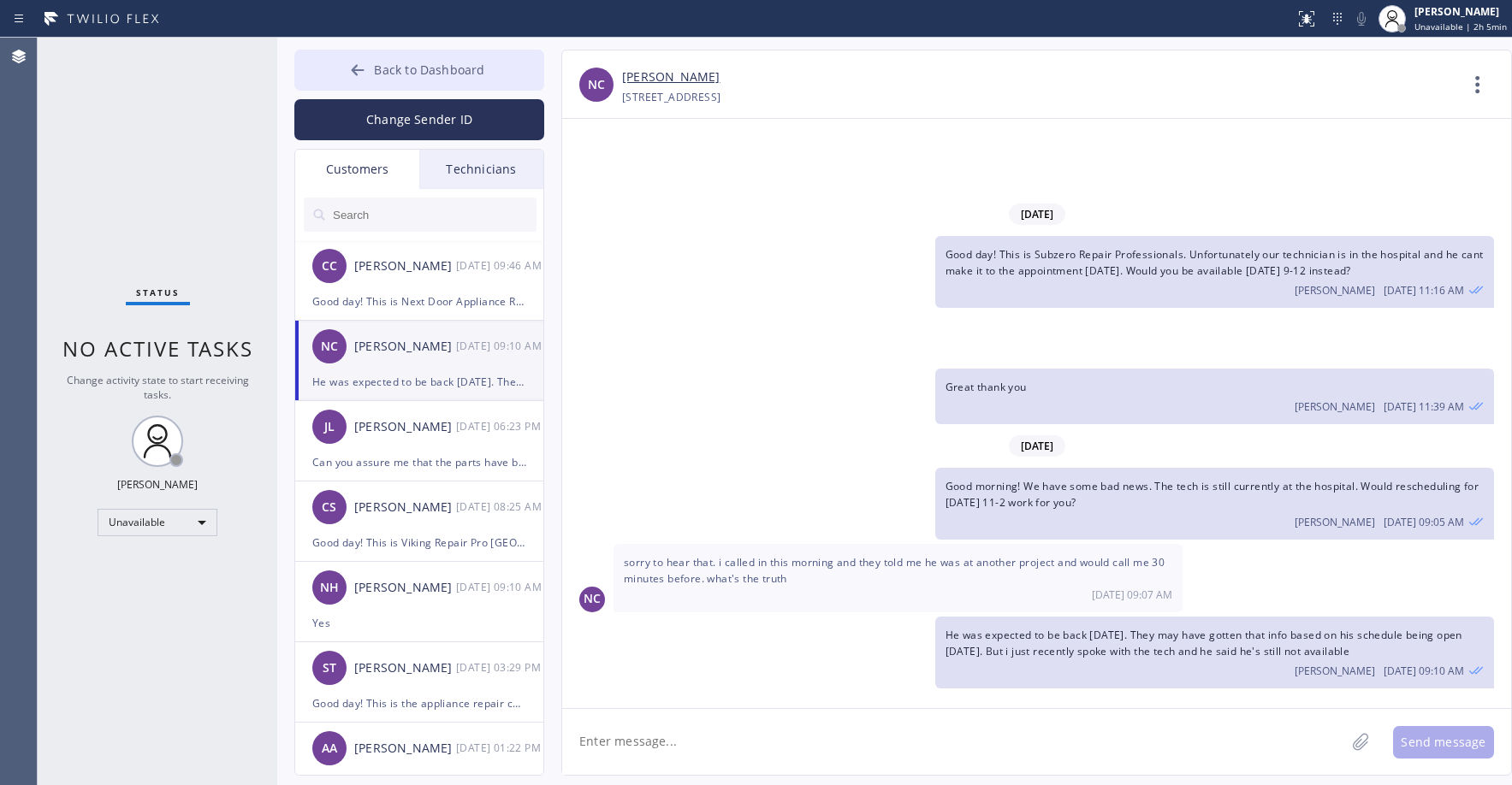
click at [435, 73] on span "Back to Dashboard" at bounding box center [429, 69] width 110 height 17
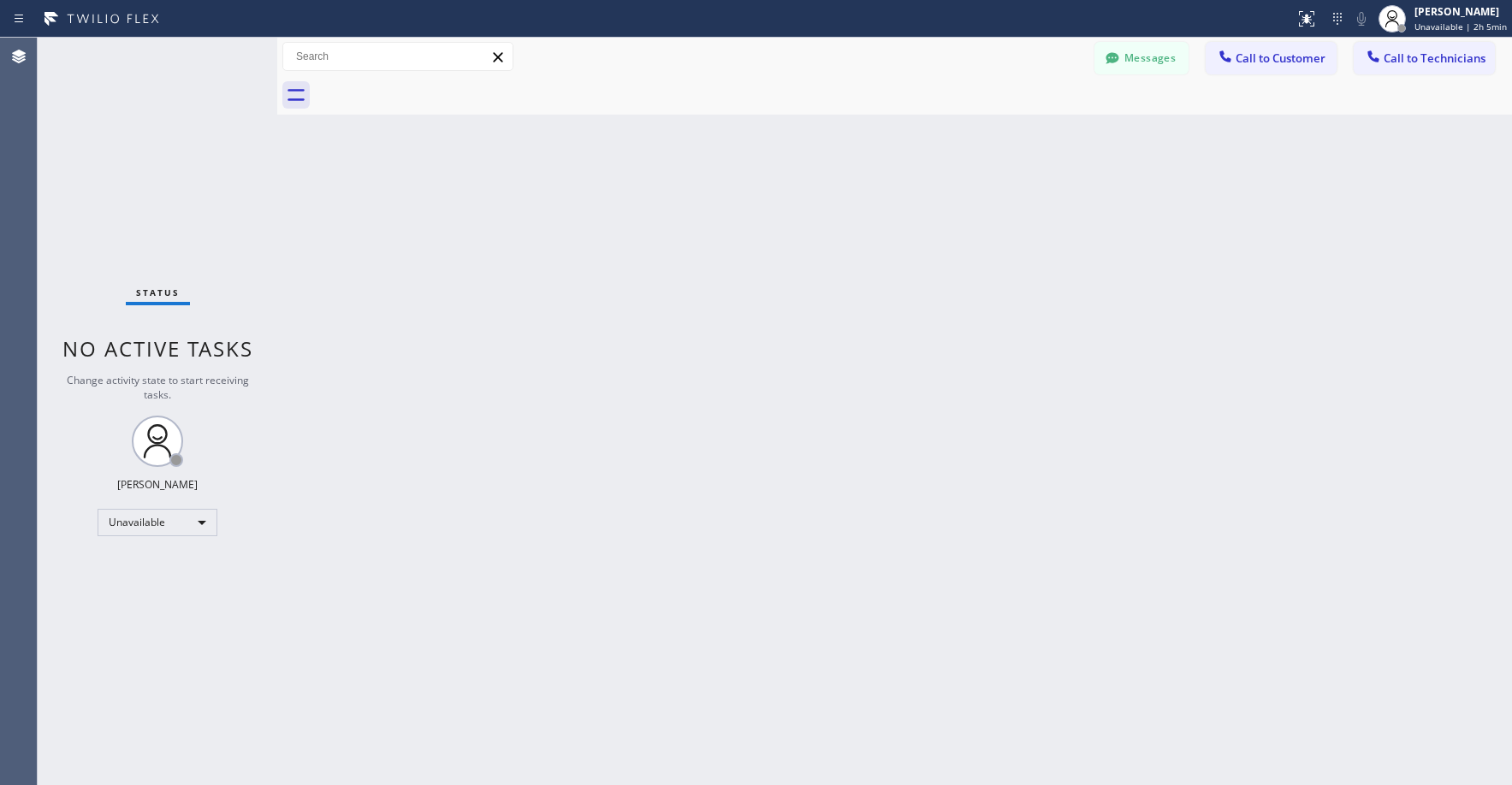
click at [177, 173] on div "Status No active tasks Change activity state to start receiving tasks. [PERSON_…" at bounding box center [157, 411] width 239 height 747
drag, startPoint x: 155, startPoint y: 197, endPoint x: 150, endPoint y: 270, distance: 73.2
click at [154, 202] on div "Status No active tasks Change activity state to start receiving tasks. [PERSON_…" at bounding box center [157, 411] width 239 height 747
click at [138, 525] on div "Unavailable" at bounding box center [157, 522] width 120 height 27
click at [129, 608] on li "Break" at bounding box center [156, 610] width 117 height 20
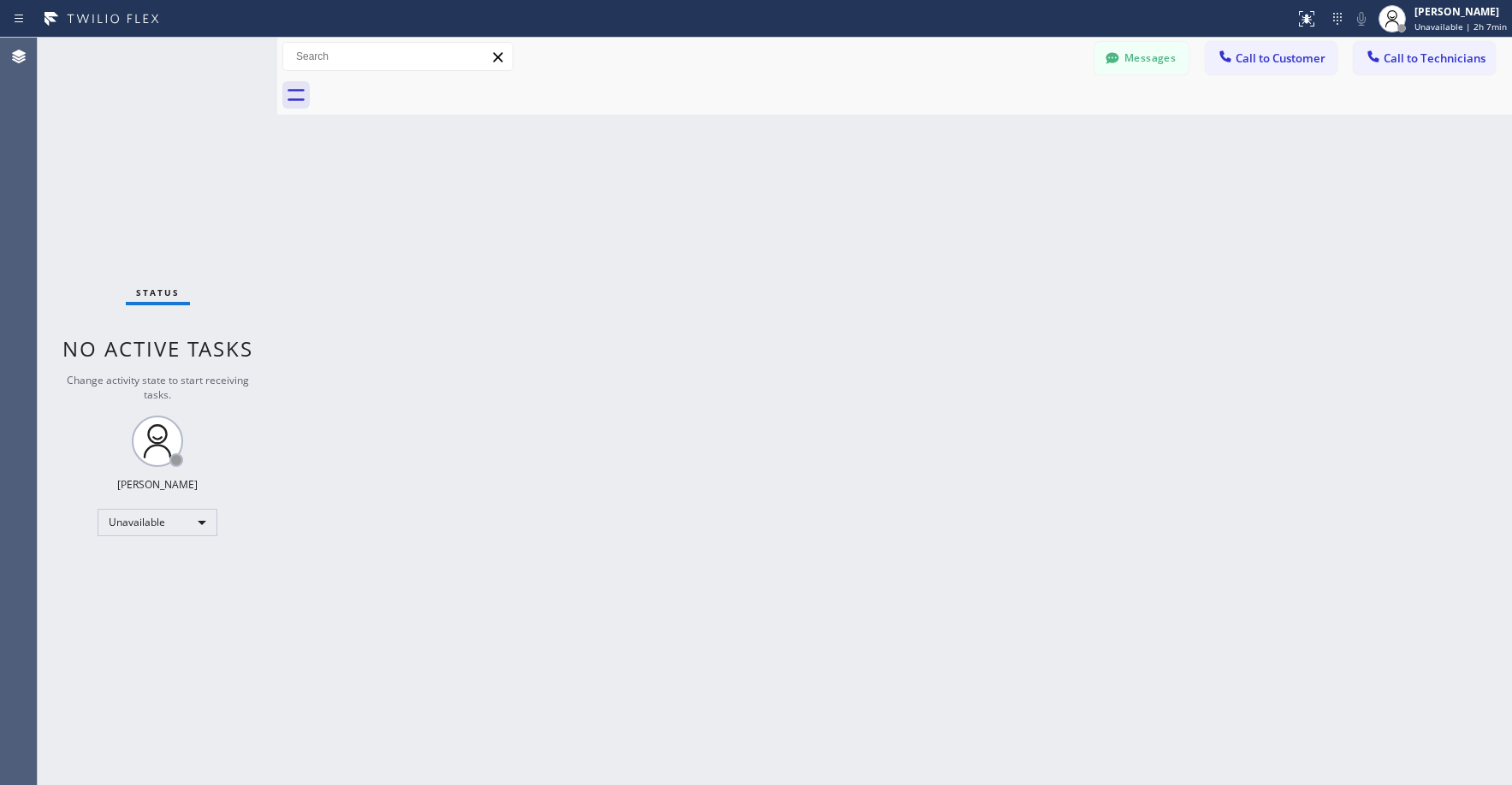
click at [174, 171] on div "Status No active tasks Change activity state to start receiving tasks. [PERSON_…" at bounding box center [157, 411] width 239 height 747
click at [174, 527] on div "Break" at bounding box center [157, 522] width 120 height 27
click at [159, 588] on li "Unavailable" at bounding box center [156, 589] width 117 height 20
click at [87, 158] on div "Status No active tasks Change activity state to start receiving tasks. [PERSON_…" at bounding box center [157, 411] width 239 height 747
drag, startPoint x: 129, startPoint y: 169, endPoint x: 128, endPoint y: 179, distance: 10.0
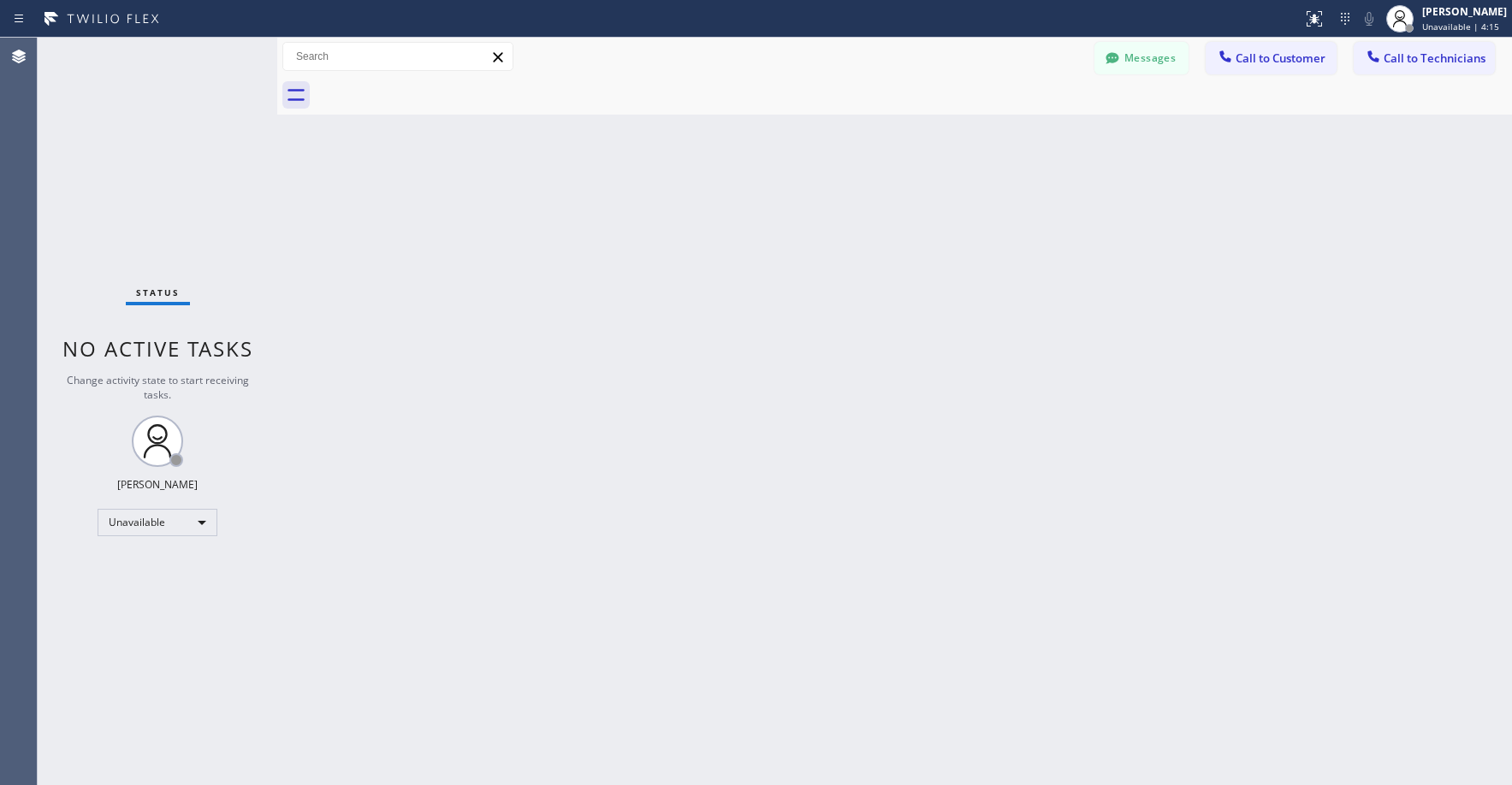
click at [129, 175] on div "Status No active tasks Change activity state to start receiving tasks. [PERSON_…" at bounding box center [157, 411] width 239 height 747
drag, startPoint x: 140, startPoint y: 128, endPoint x: 937, endPoint y: 81, distance: 798.4
click at [153, 131] on div "Status No active tasks Change activity state to start receiving tasks. [PERSON_…" at bounding box center [157, 411] width 239 height 747
click at [1147, 62] on button "Messages" at bounding box center [1141, 58] width 94 height 32
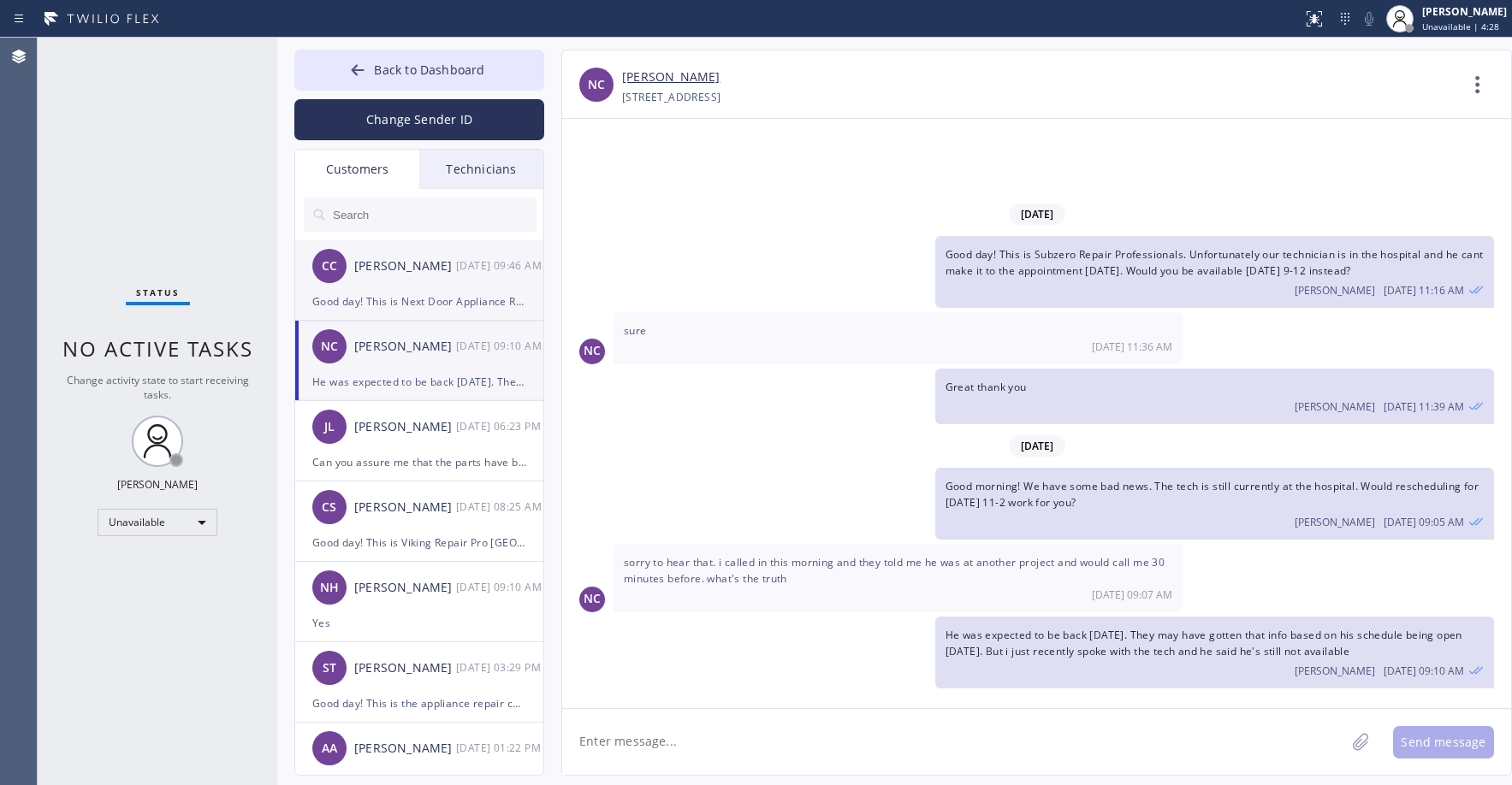
click at [384, 298] on div "Good day! This is Next Door Appliance Repair. Unfortunately we would need to ca…" at bounding box center [419, 301] width 214 height 19
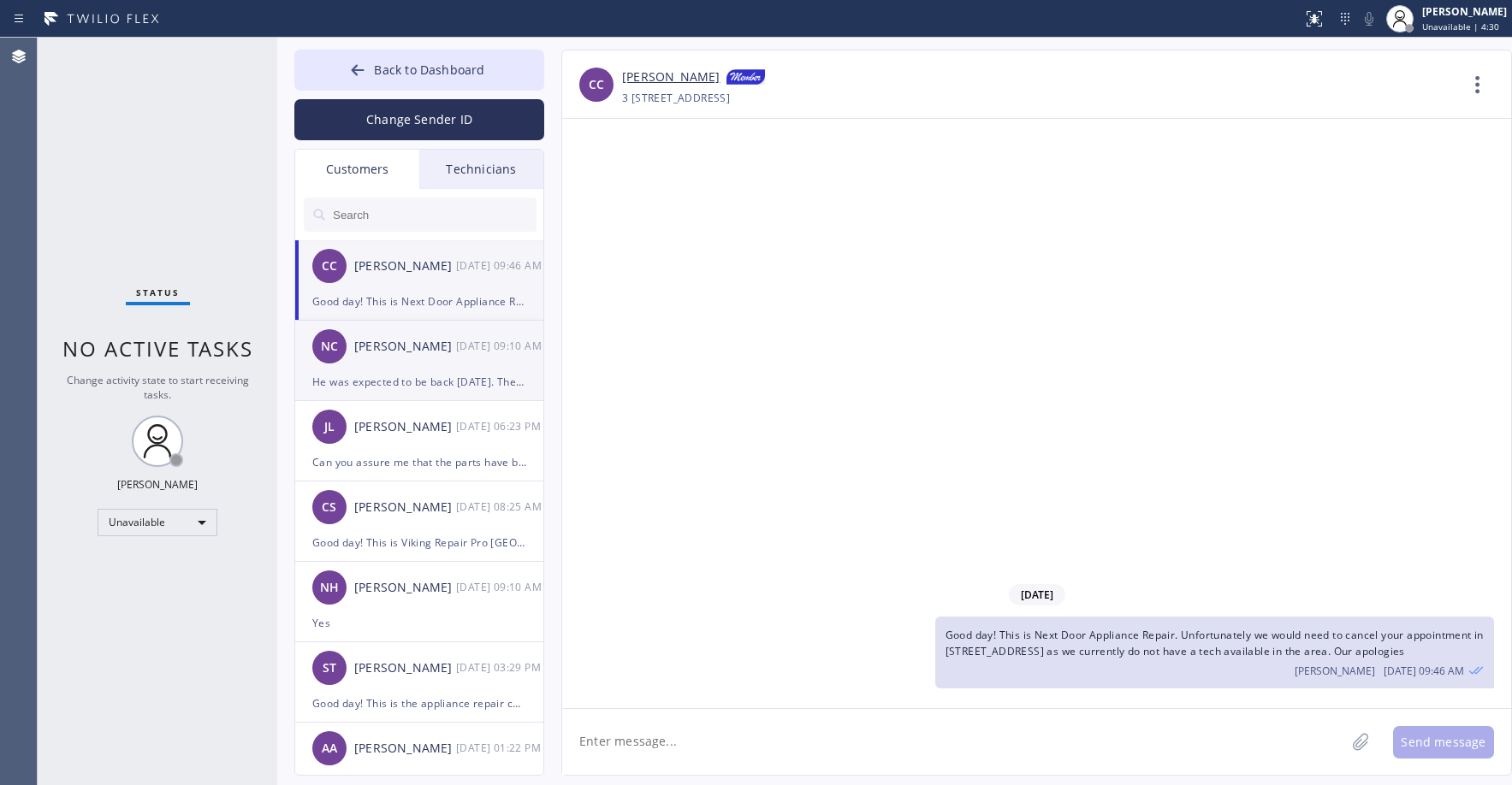
click at [444, 344] on div "[PERSON_NAME]" at bounding box center [405, 347] width 102 height 19
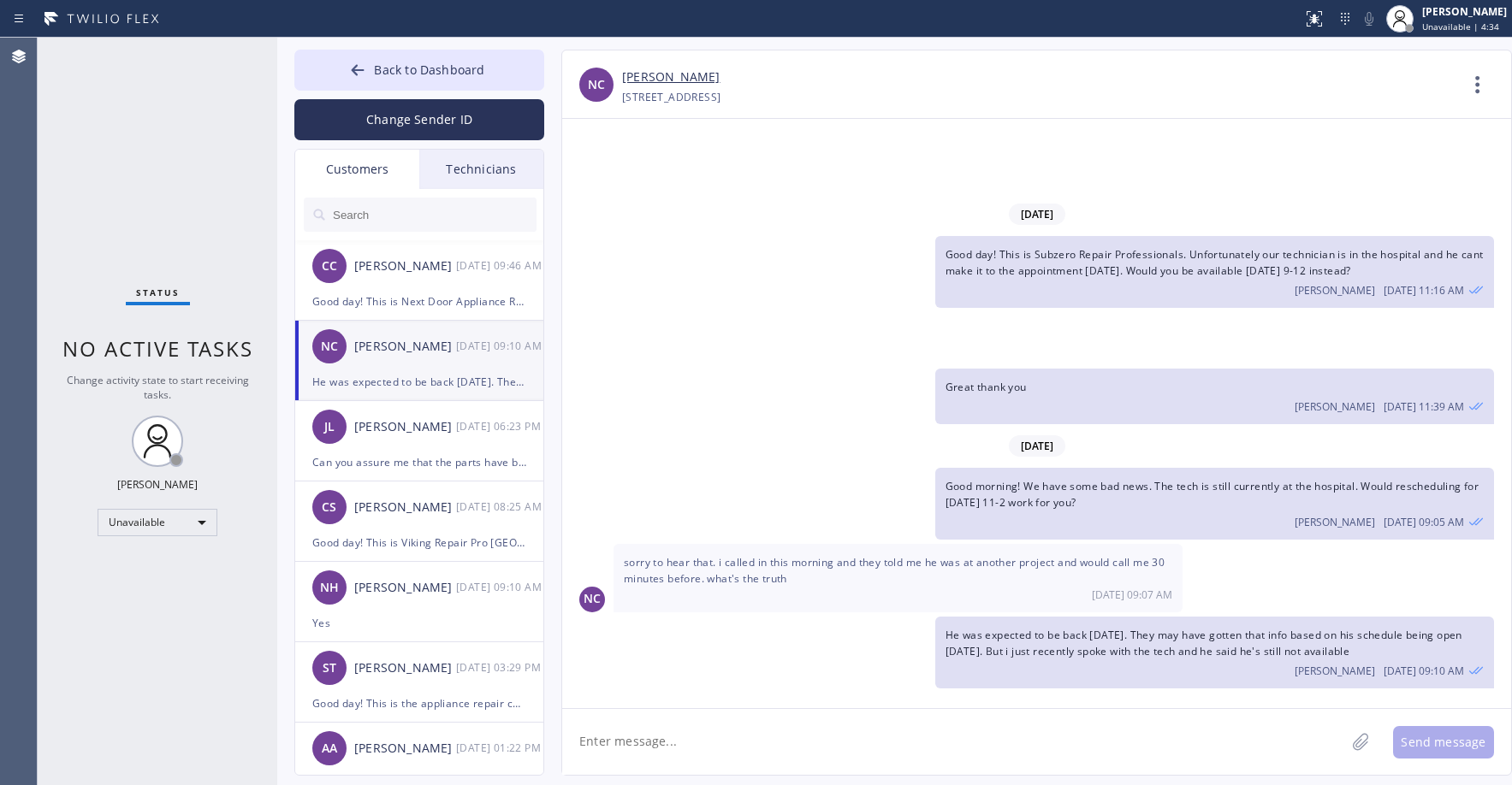
click at [659, 74] on link "[PERSON_NAME]" at bounding box center [671, 77] width 97 height 19
click at [128, 159] on div "Status No active tasks Change activity state to start receiving tasks. [PERSON_…" at bounding box center [157, 411] width 239 height 747
click at [430, 54] on button "Back to Dashboard" at bounding box center [419, 70] width 250 height 41
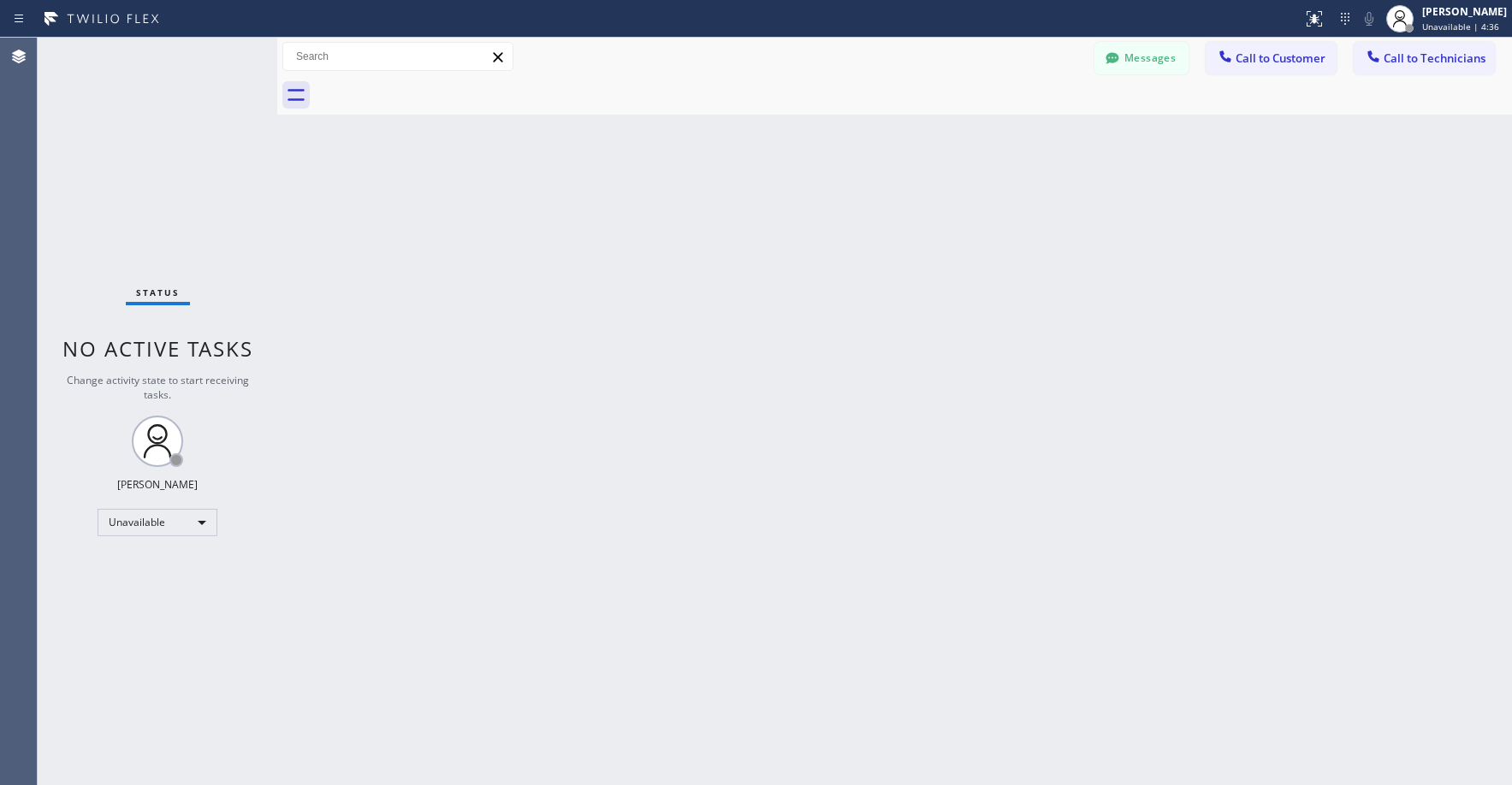
drag, startPoint x: 180, startPoint y: 101, endPoint x: 213, endPoint y: 92, distance: 34.2
click at [179, 101] on div "Status No active tasks Change activity state to start receiving tasks. [PERSON_…" at bounding box center [157, 411] width 239 height 747
click at [151, 112] on div "Status No active tasks Change activity state to start receiving tasks. [PERSON_…" at bounding box center [157, 411] width 239 height 747
click at [1134, 68] on button "Messages" at bounding box center [1141, 58] width 94 height 32
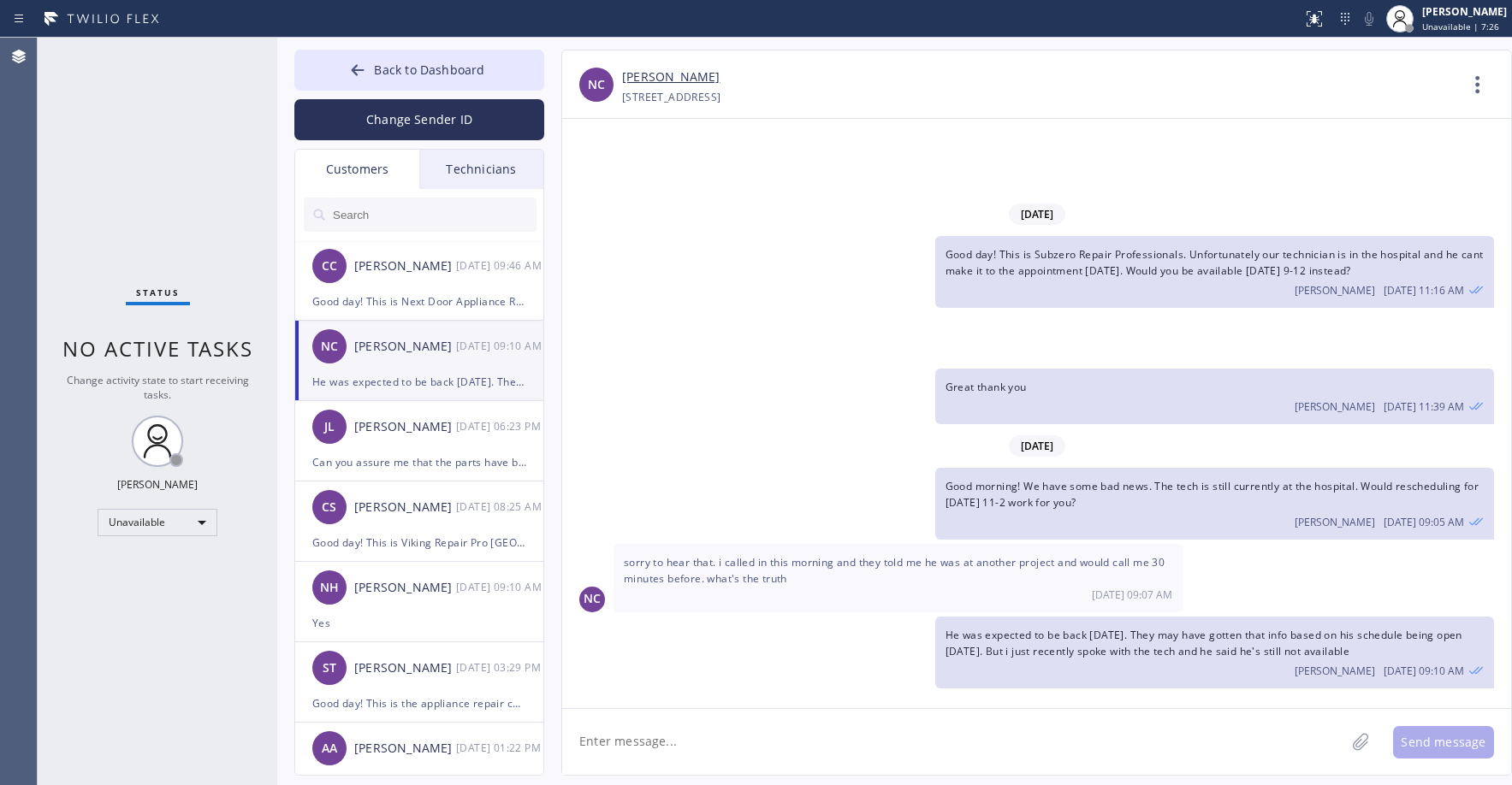
click at [425, 354] on div "[PERSON_NAME]" at bounding box center [405, 347] width 102 height 19
click at [220, 205] on div "Status No active tasks Change activity state to start receiving tasks. [PERSON_…" at bounding box center [157, 411] width 239 height 747
click at [166, 195] on div "Status No active tasks Change activity state to start receiving tasks. [PERSON_…" at bounding box center [157, 411] width 239 height 747
click at [404, 78] on button "Back to Dashboard" at bounding box center [419, 70] width 250 height 41
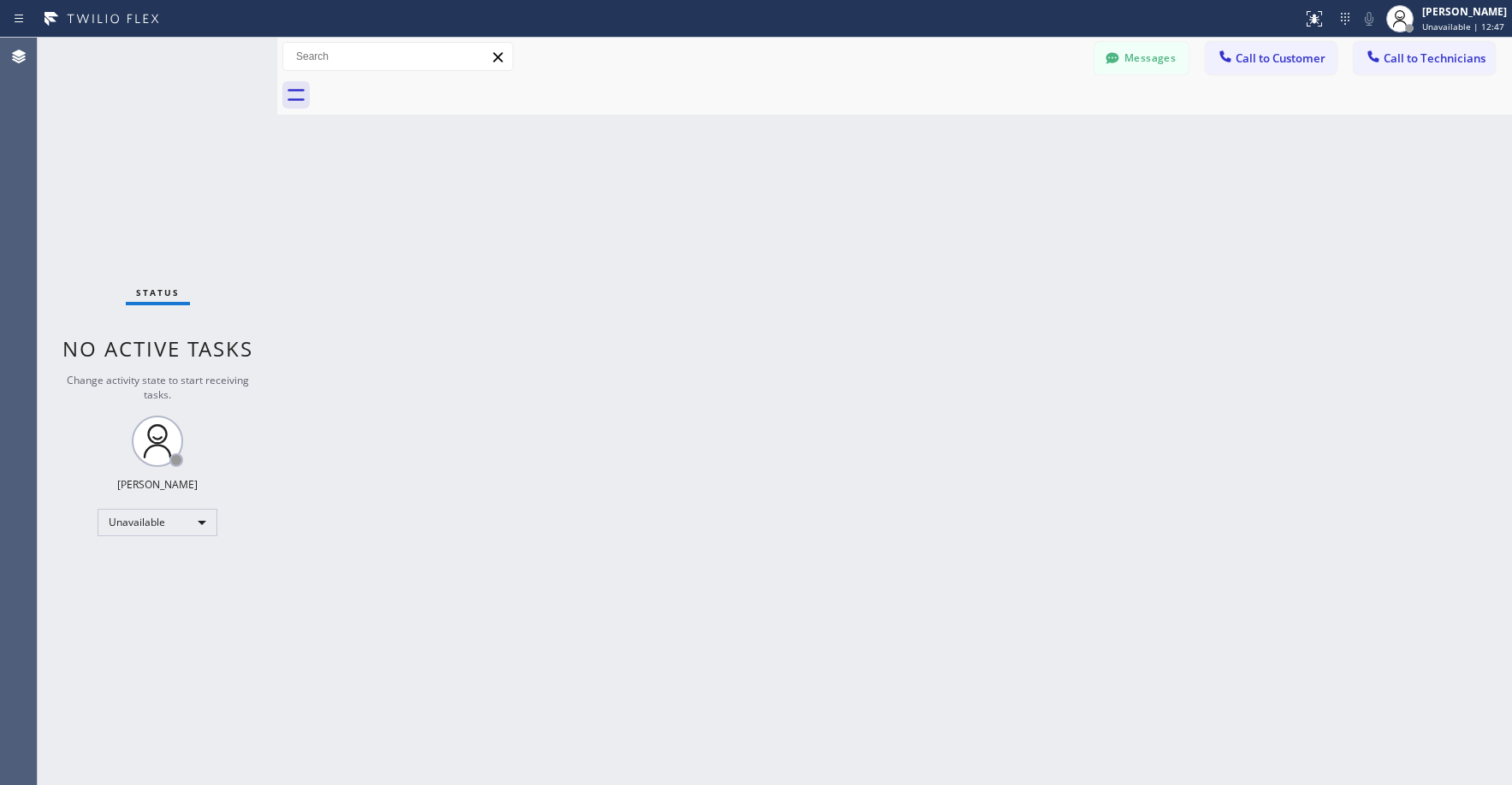
click at [160, 155] on div "Status No active tasks Change activity state to start receiving tasks. [PERSON_…" at bounding box center [157, 411] width 239 height 747
click at [127, 158] on div "Status No active tasks Change activity state to start receiving tasks. [PERSON_…" at bounding box center [157, 411] width 239 height 747
drag, startPoint x: 156, startPoint y: 173, endPoint x: 167, endPoint y: 480, distance: 307.2
click at [156, 177] on div "Status No active tasks Change activity state to start receiving tasks. [PERSON_…" at bounding box center [157, 411] width 239 height 747
click at [144, 202] on div "Status No active tasks Change activity state to start receiving tasks. [PERSON_…" at bounding box center [157, 411] width 239 height 747
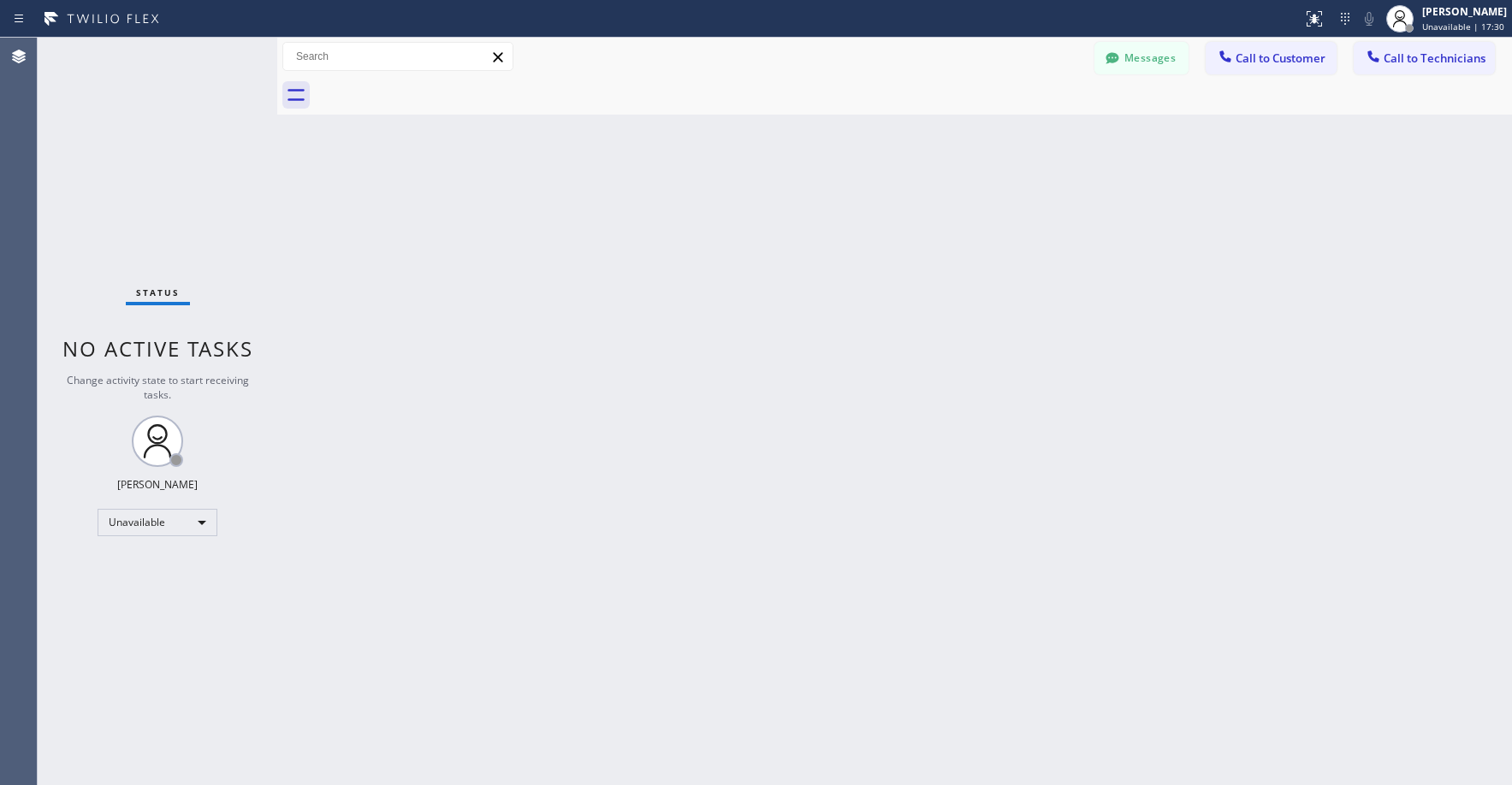
drag, startPoint x: 137, startPoint y: 171, endPoint x: 127, endPoint y: 582, distance: 411.1
click at [137, 175] on div "Status No active tasks Change activity state to start receiving tasks. [PERSON_…" at bounding box center [157, 411] width 239 height 747
click at [123, 136] on div "Status No active tasks Change activity state to start receiving tasks. [PERSON_…" at bounding box center [157, 411] width 239 height 747
click at [123, 172] on div "Status No active tasks Change activity state to start receiving tasks. [PERSON_…" at bounding box center [157, 411] width 239 height 747
click at [166, 175] on div "Status No active tasks Change activity state to start receiving tasks. [PERSON_…" at bounding box center [157, 411] width 239 height 747
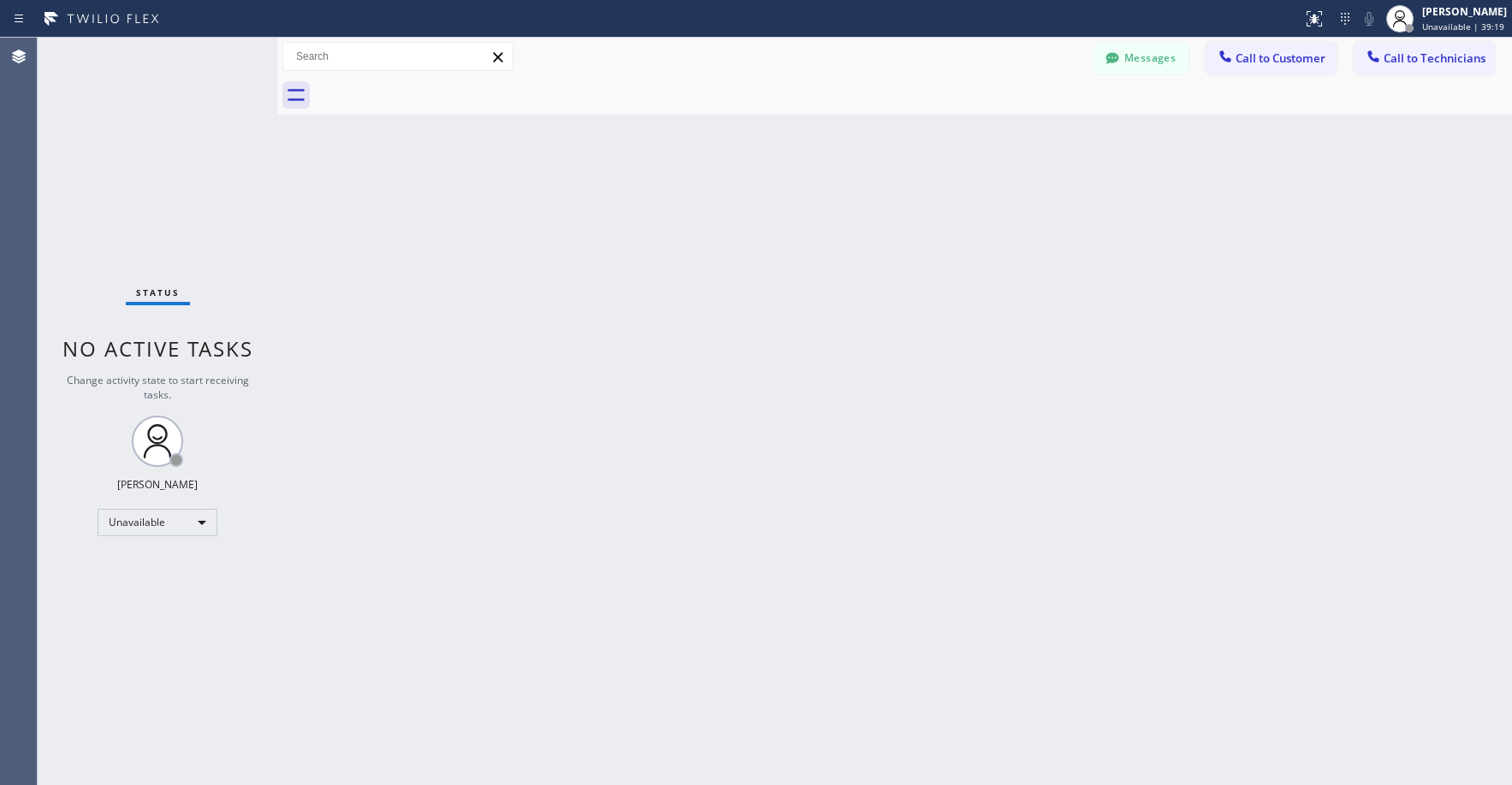
drag, startPoint x: 138, startPoint y: 101, endPoint x: 131, endPoint y: 419, distance: 318.1
click at [138, 103] on div "Status No active tasks Change activity state to start receiving tasks. [PERSON_…" at bounding box center [157, 411] width 239 height 747
click at [113, 122] on div "Status No active tasks Change activity state to start receiving tasks. [PERSON_…" at bounding box center [157, 411] width 239 height 747
drag, startPoint x: 127, startPoint y: 112, endPoint x: 198, endPoint y: 333, distance: 232.1
click at [128, 117] on div "Status No active tasks Change activity state to start receiving tasks. [PERSON_…" at bounding box center [157, 411] width 239 height 747
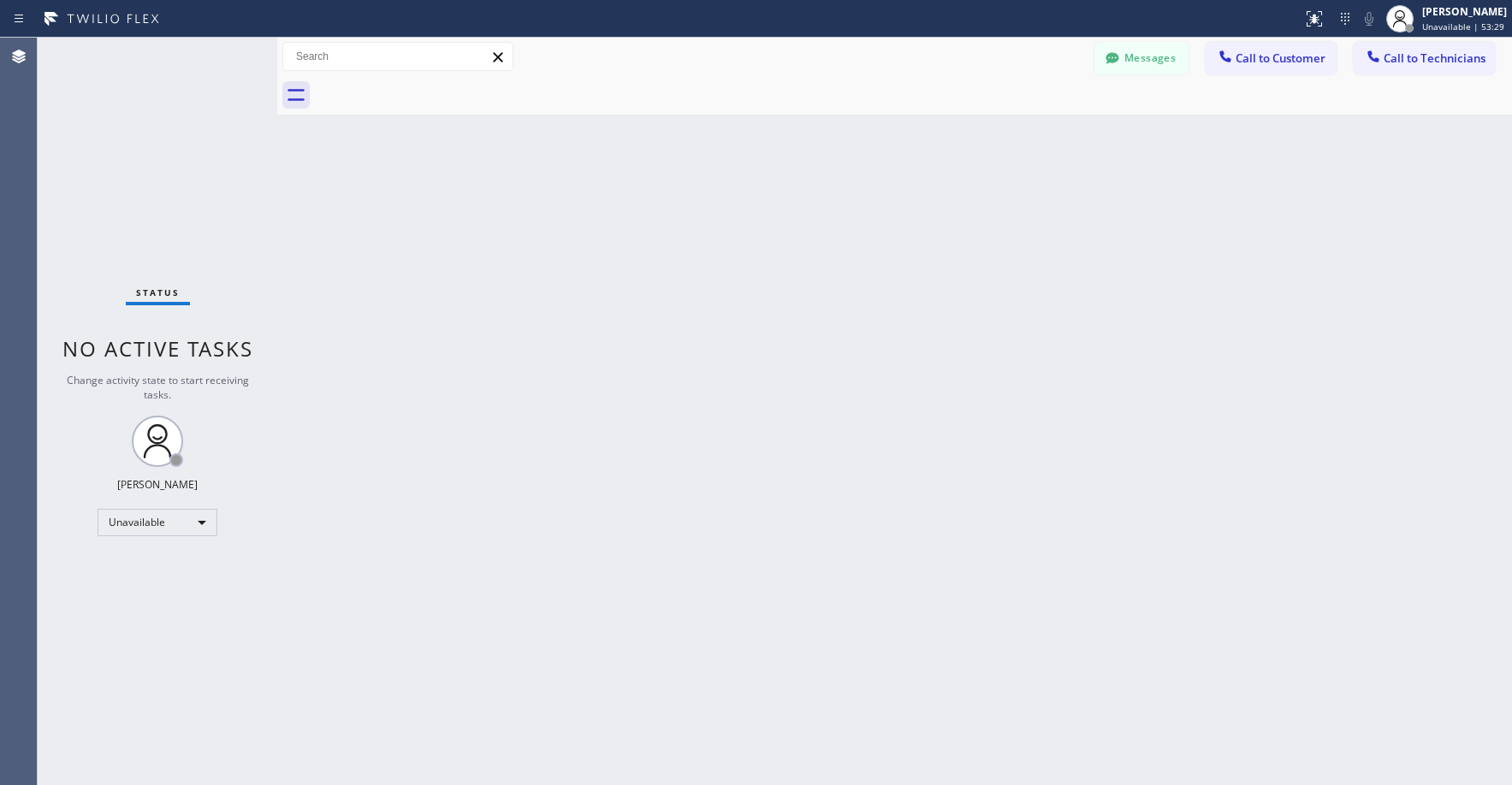
click at [136, 188] on div "Status No active tasks Change activity state to start receiving tasks. [PERSON_…" at bounding box center [157, 411] width 239 height 747
click at [124, 162] on div "Status No active tasks Change activity state to start receiving tasks. [PERSON_…" at bounding box center [157, 411] width 239 height 747
click at [1126, 67] on button "Messages" at bounding box center [1141, 58] width 94 height 32
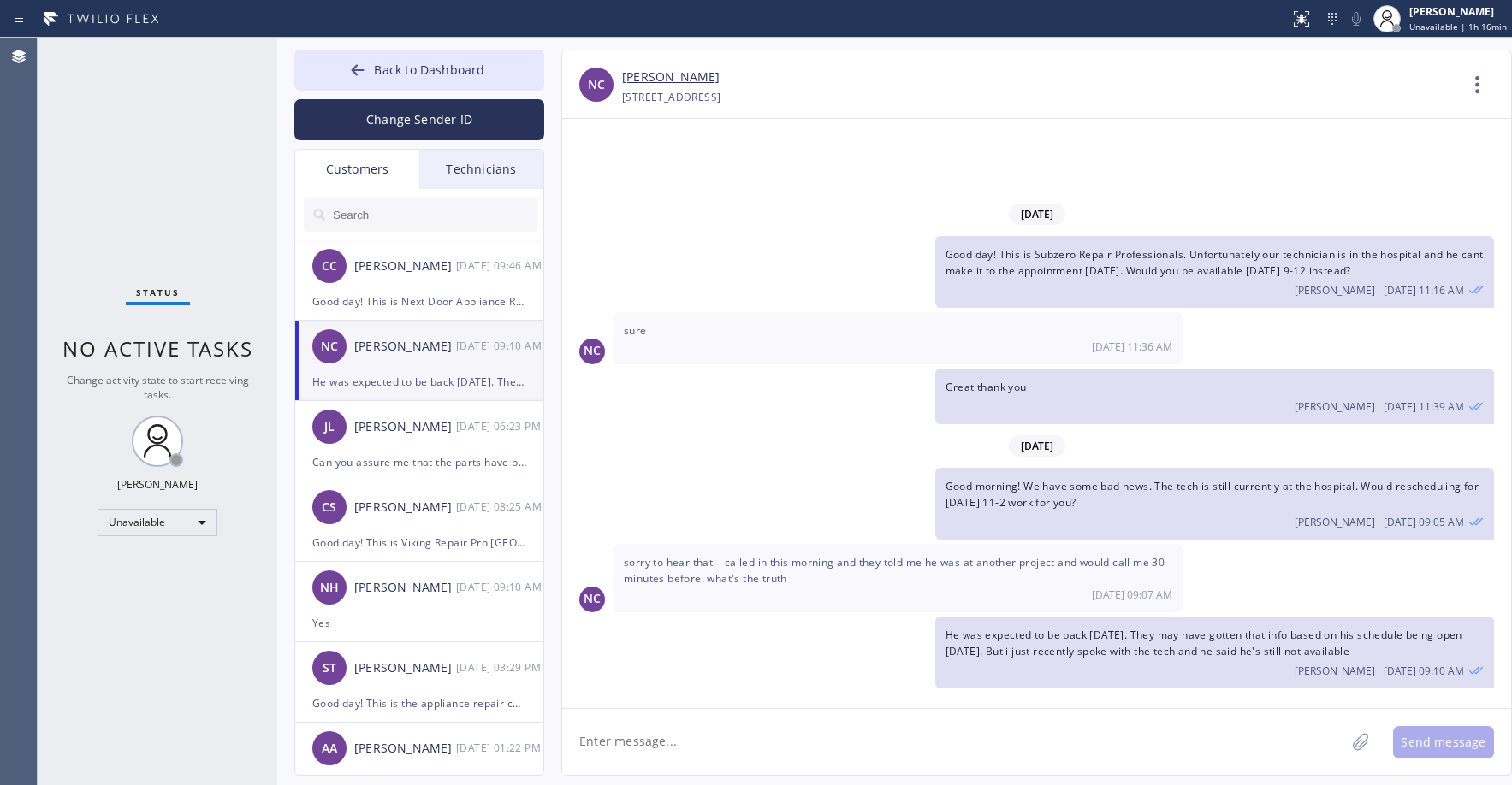
click at [412, 218] on input "text" at bounding box center [434, 215] width 205 height 34
paste input "ZSSPSG"
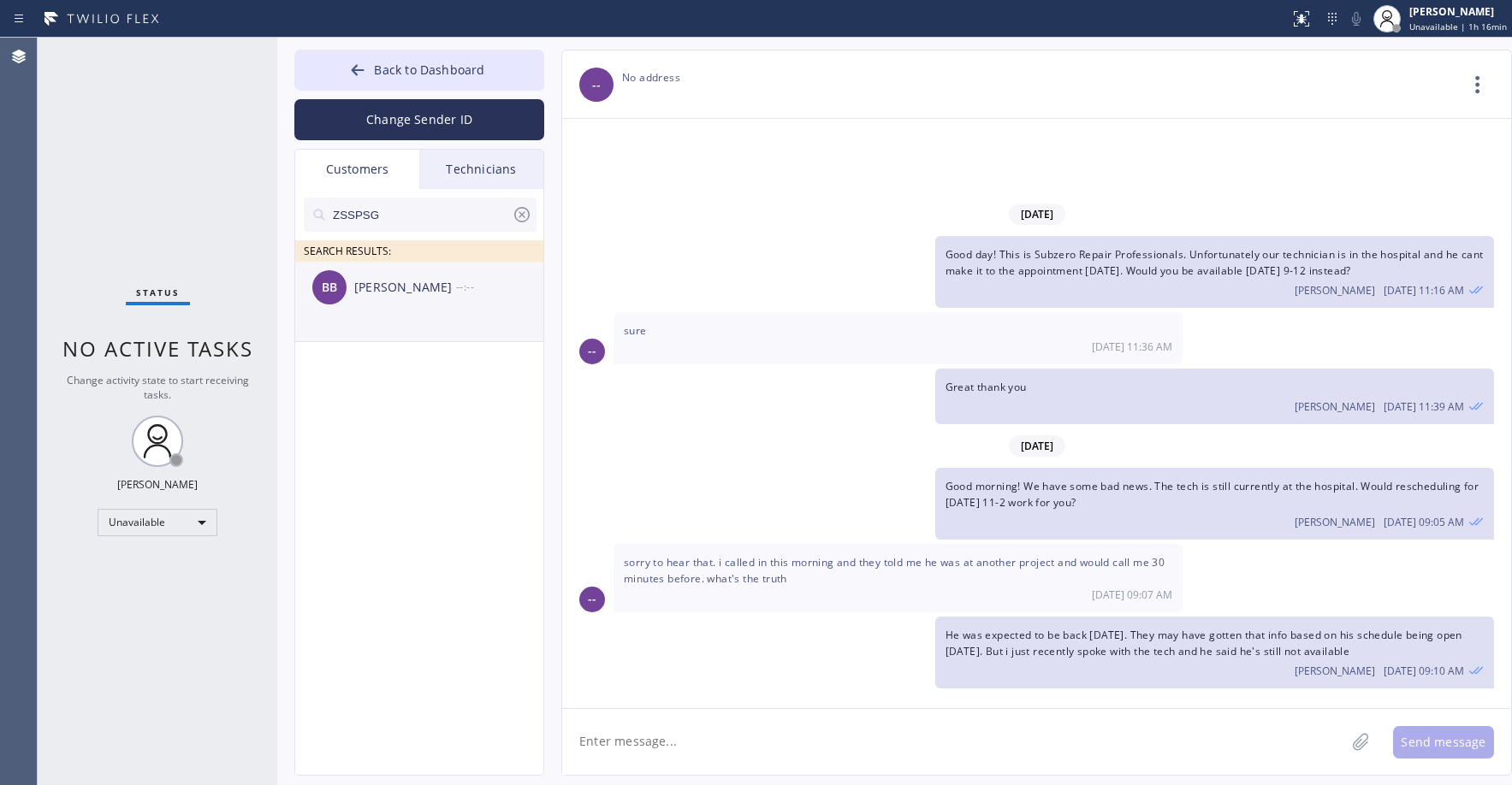
type input "ZSSPSG"
click at [421, 313] on li "BB [PERSON_NAME] --:--" at bounding box center [420, 302] width 250 height 81
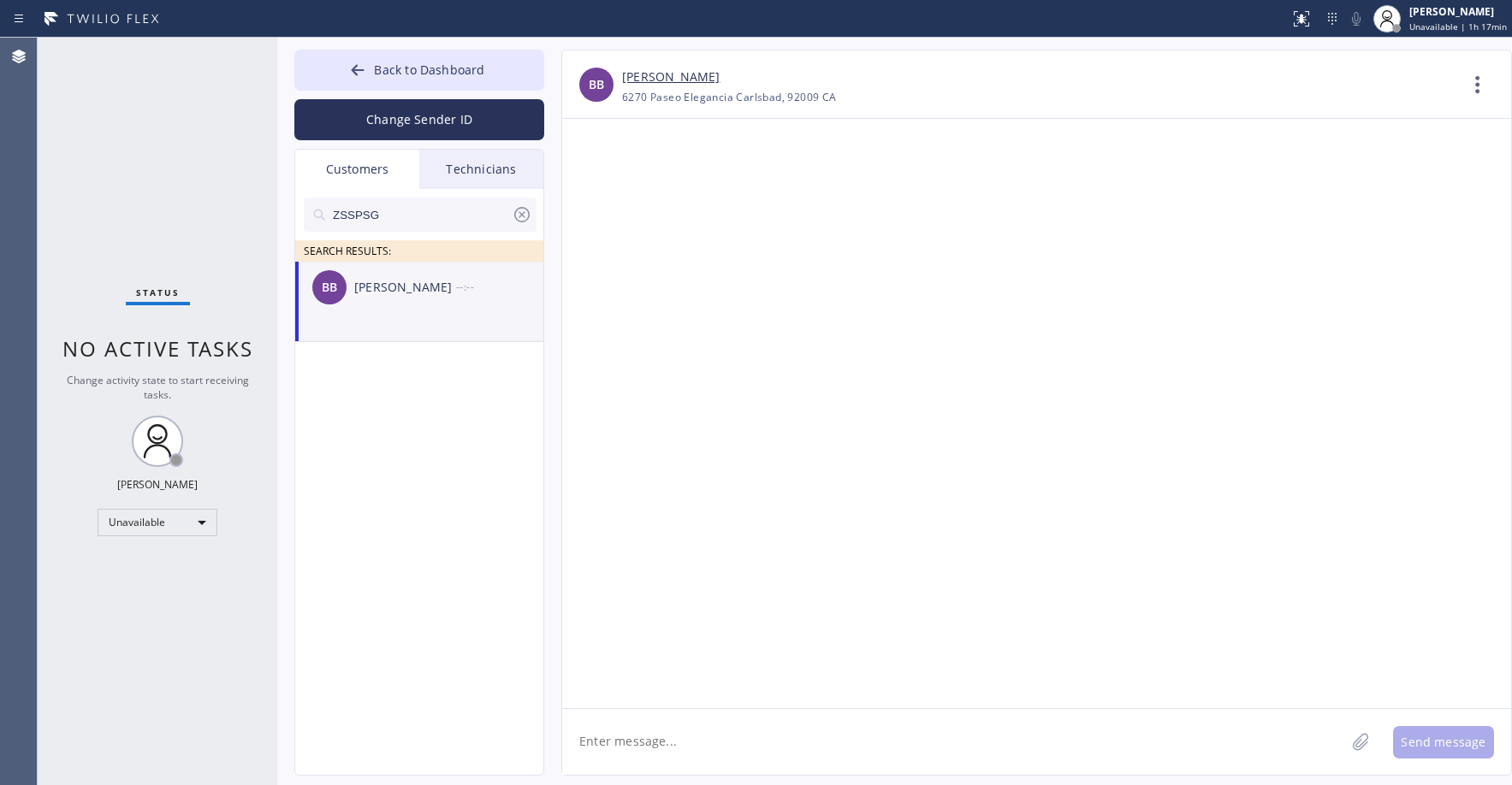
click at [422, 310] on div "BB [PERSON_NAME] --:--" at bounding box center [420, 287] width 250 height 52
click at [923, 442] on div at bounding box center [1036, 414] width 949 height 590
click at [138, 138] on div "Status No active tasks Change activity state to start receiving tasks. [PERSON_…" at bounding box center [157, 411] width 239 height 747
click at [390, 305] on div "BB [PERSON_NAME] --:--" at bounding box center [420, 287] width 250 height 52
click at [659, 747] on textarea at bounding box center [953, 741] width 783 height 66
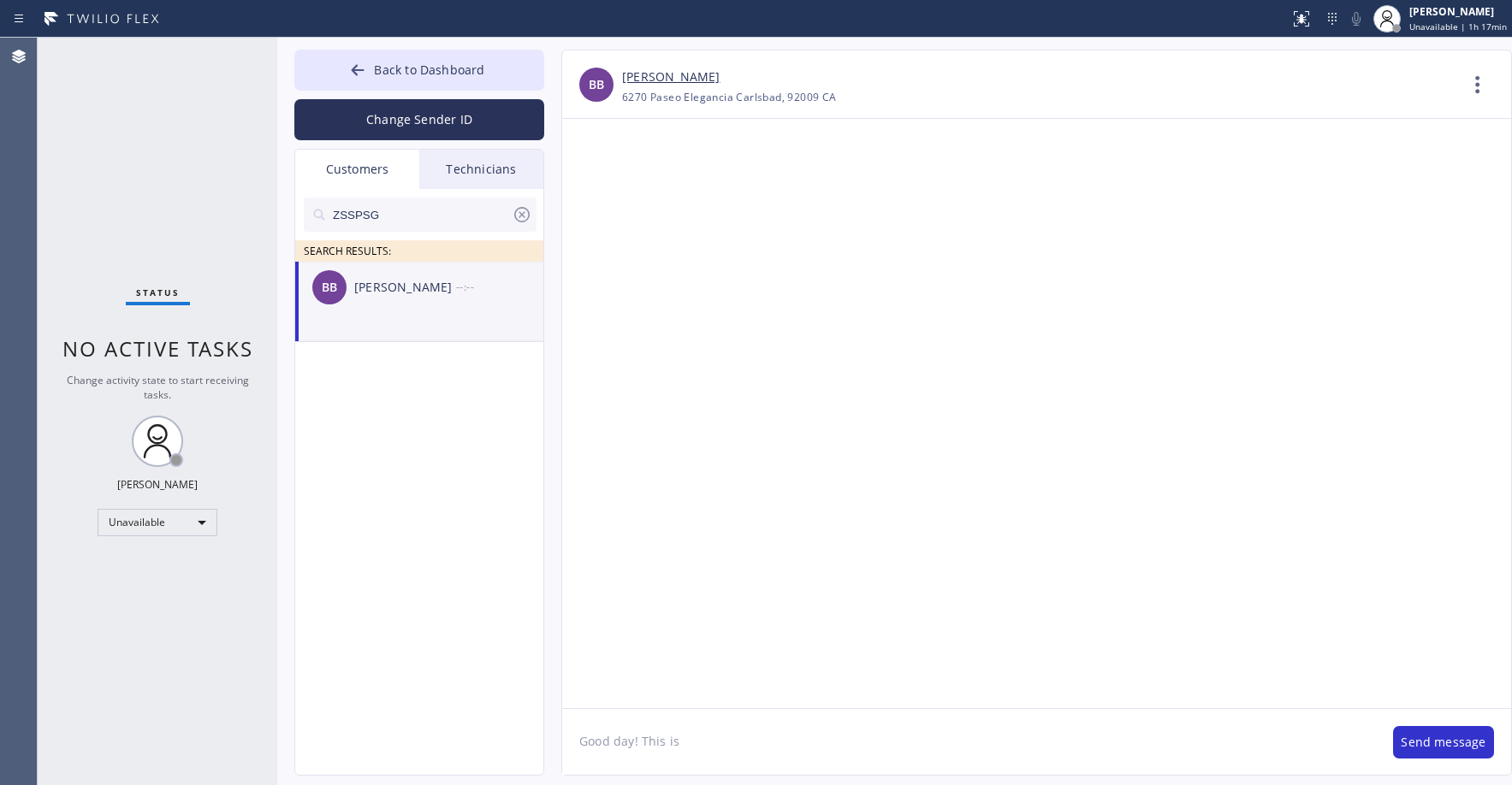
paste textarea "Viking Repair Service"
type textarea "Good day! This is Viking Repair Service. The parts for your unit are expected t…"
click at [1434, 753] on button "Send message" at bounding box center [1444, 742] width 101 height 32
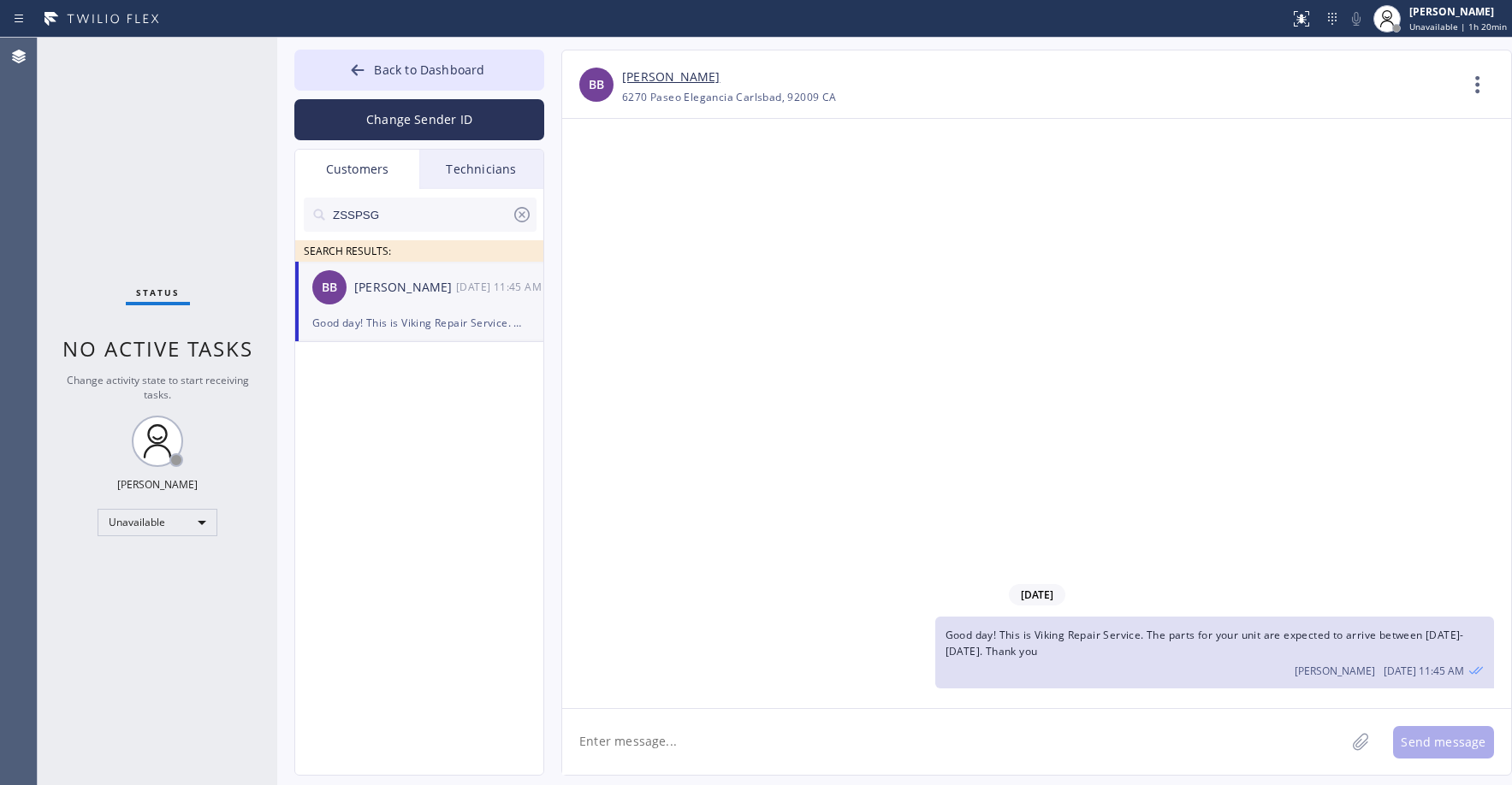
drag, startPoint x: 160, startPoint y: 159, endPoint x: 160, endPoint y: 173, distance: 14.0
click at [160, 163] on div "Status No active tasks Change activity state to start receiving tasks. [PERSON_…" at bounding box center [157, 411] width 239 height 747
click at [416, 76] on span "Back to Dashboard" at bounding box center [429, 69] width 110 height 17
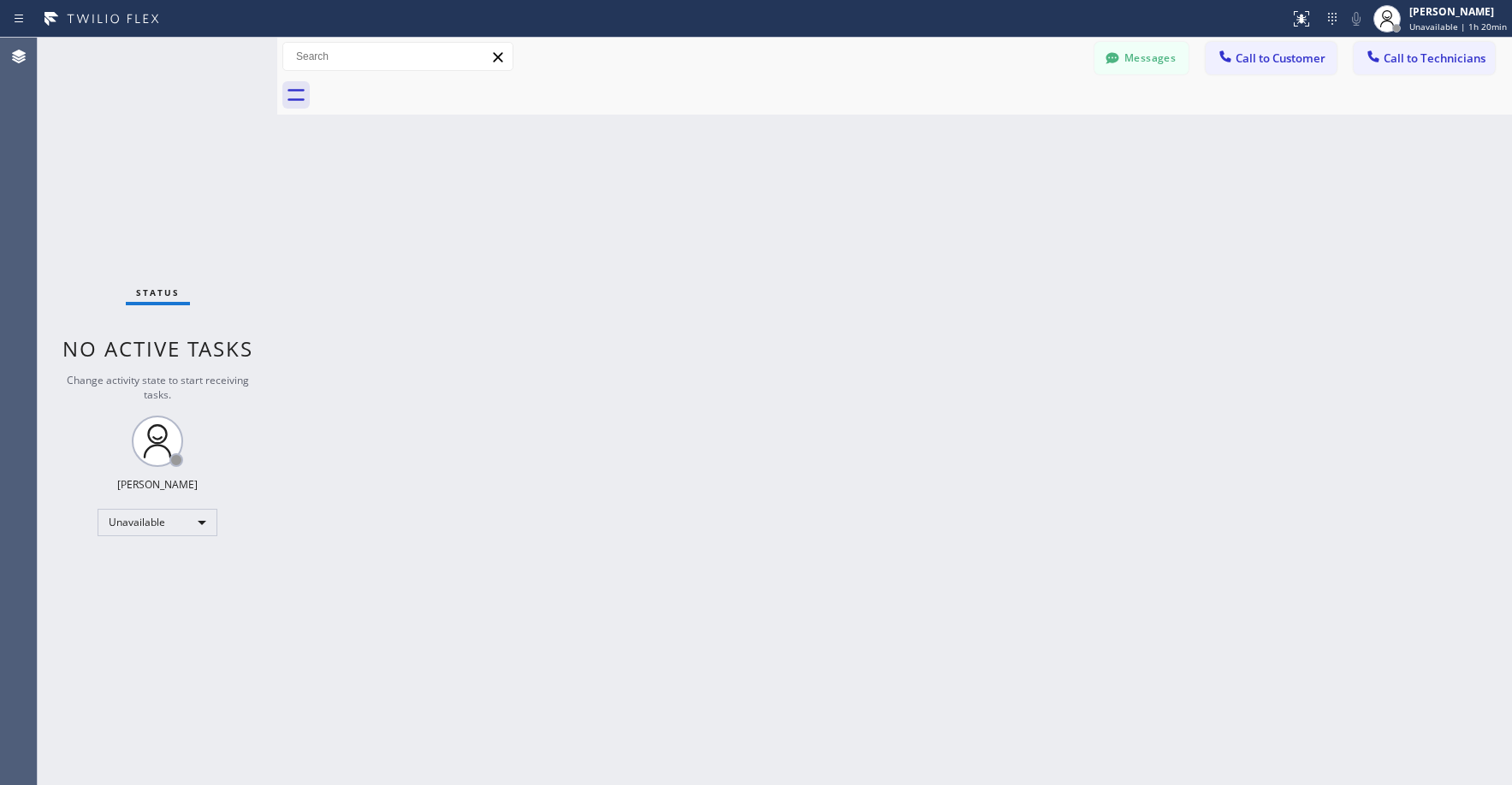
click at [157, 186] on div "Status No active tasks Change activity state to start receiving tasks. [PERSON_…" at bounding box center [157, 411] width 239 height 747
click at [101, 79] on div "Status No active tasks Change activity state to start receiving tasks. [PERSON_…" at bounding box center [157, 411] width 239 height 747
drag, startPoint x: 129, startPoint y: 117, endPoint x: 173, endPoint y: 366, distance: 252.9
click at [129, 119] on div "Status No active tasks Change activity state to start receiving tasks. [PERSON_…" at bounding box center [157, 411] width 239 height 747
click at [135, 531] on div "Unavailable" at bounding box center [157, 522] width 120 height 27
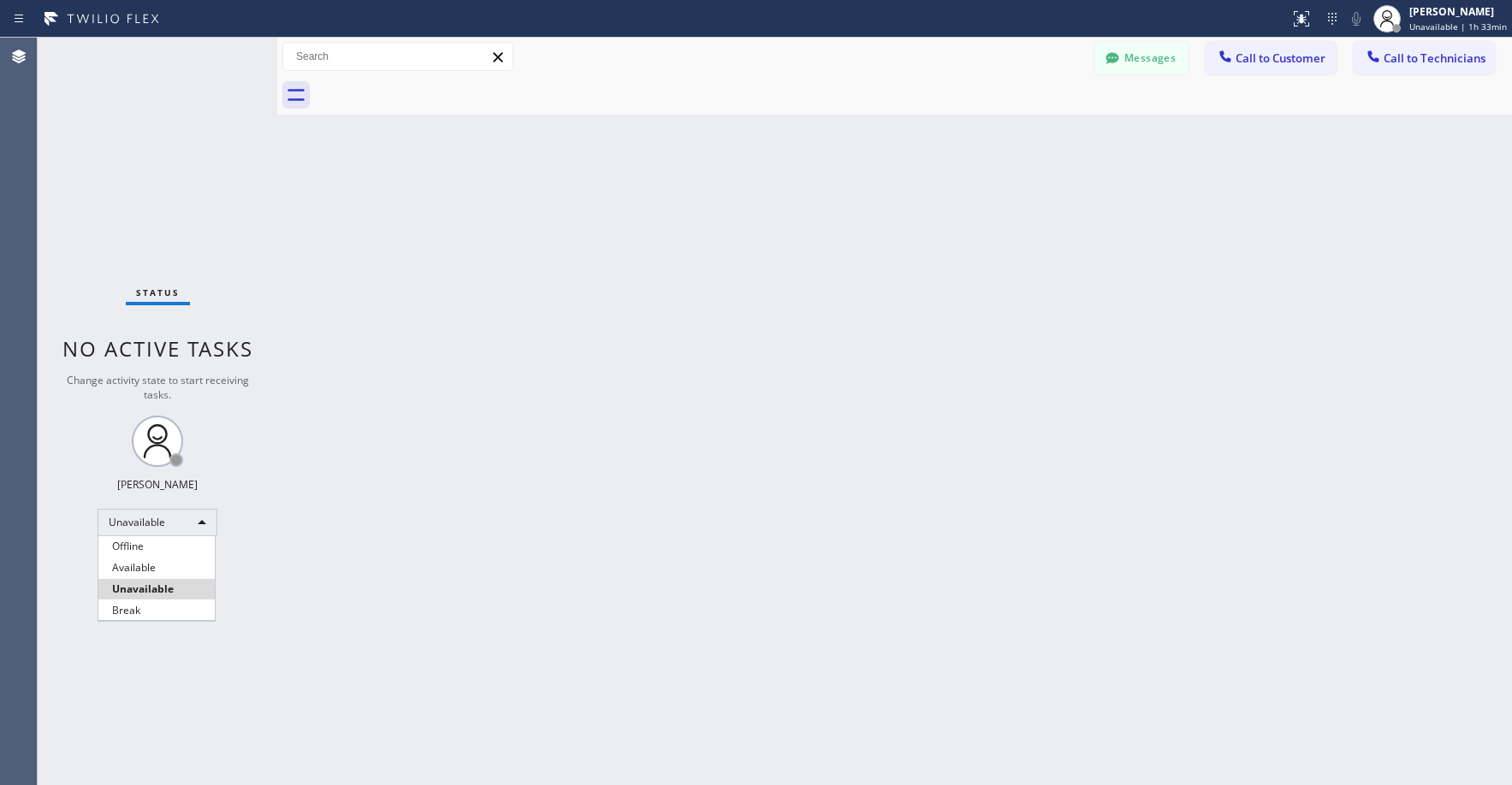
drag, startPoint x: 128, startPoint y: 607, endPoint x: 92, endPoint y: 683, distance: 84.1
click at [128, 608] on li "Break" at bounding box center [156, 610] width 117 height 20
click at [122, 131] on div "Status No active tasks Change activity state to start receiving tasks. [PERSON_…" at bounding box center [157, 411] width 239 height 747
drag, startPoint x: 152, startPoint y: 152, endPoint x: 167, endPoint y: 178, distance: 30.0
click at [153, 155] on div "Status No active tasks Change activity state to start receiving tasks. [PERSON_…" at bounding box center [157, 411] width 239 height 747
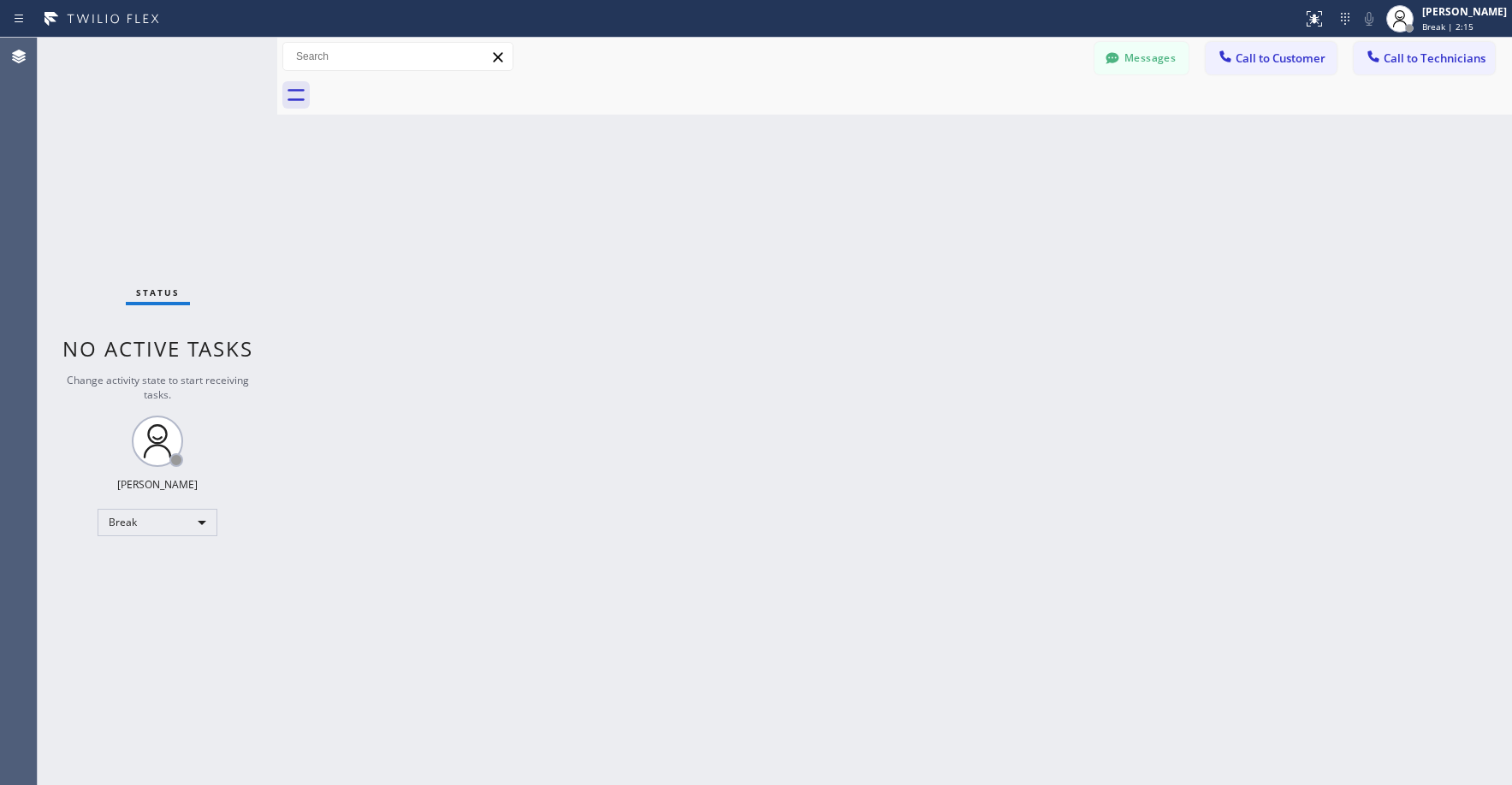
click at [160, 190] on div "Status No active tasks Change activity state to start receiving tasks. [PERSON_…" at bounding box center [157, 411] width 239 height 747
click at [147, 176] on div "Status No active tasks Change activity state to start receiving tasks. [PERSON_…" at bounding box center [157, 411] width 239 height 747
drag, startPoint x: 153, startPoint y: 185, endPoint x: 145, endPoint y: 378, distance: 193.2
click at [153, 192] on div "Status No active tasks Change activity state to start receiving tasks. [PERSON_…" at bounding box center [157, 411] width 239 height 747
click at [116, 155] on div "Status No active tasks Change activity state to start receiving tasks. [PERSON_…" at bounding box center [157, 411] width 239 height 747
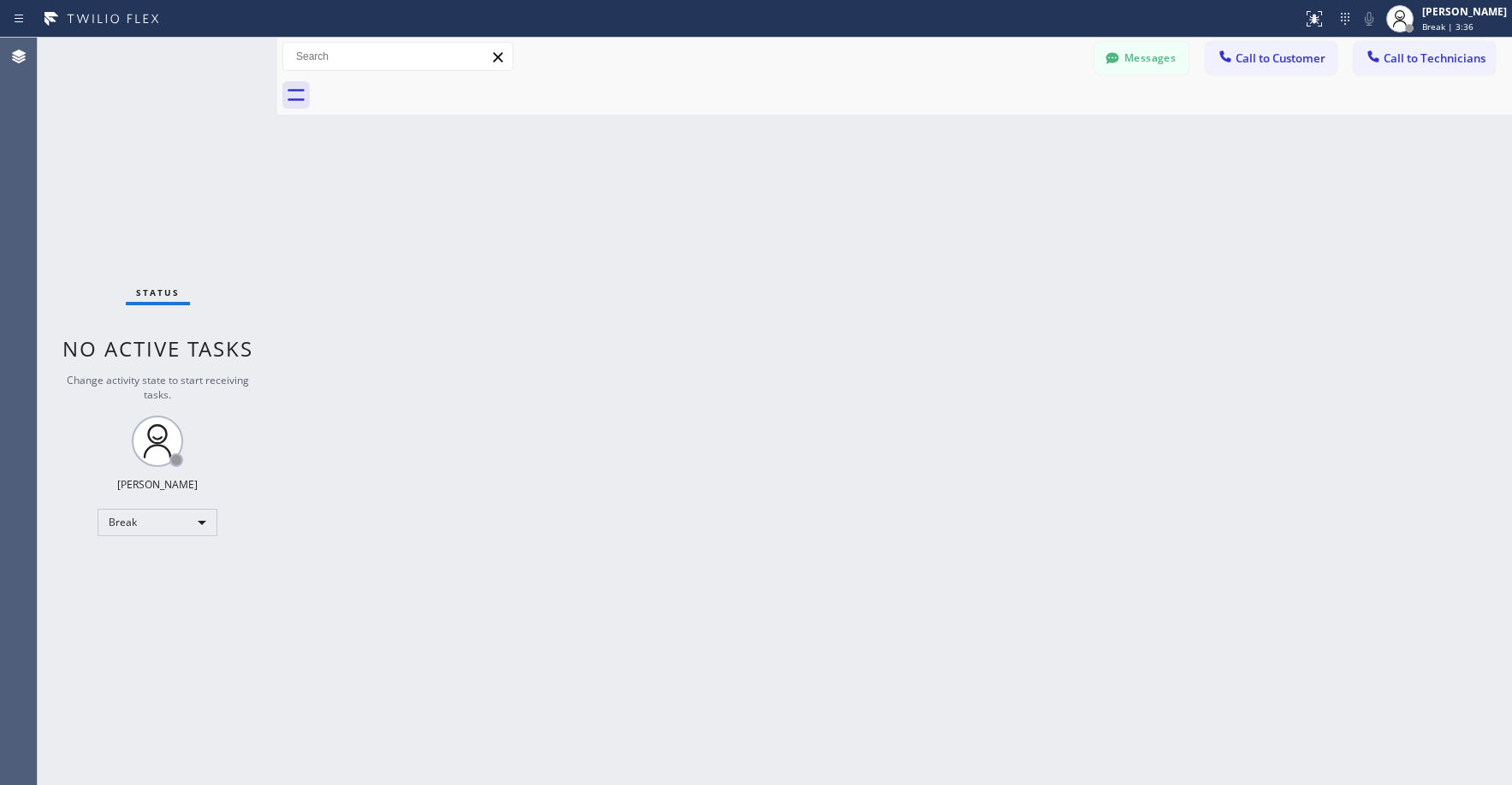
click at [186, 207] on div "Status No active tasks Change activity state to start receiving tasks. [PERSON_…" at bounding box center [157, 411] width 239 height 747
